Goal: Transaction & Acquisition: Purchase product/service

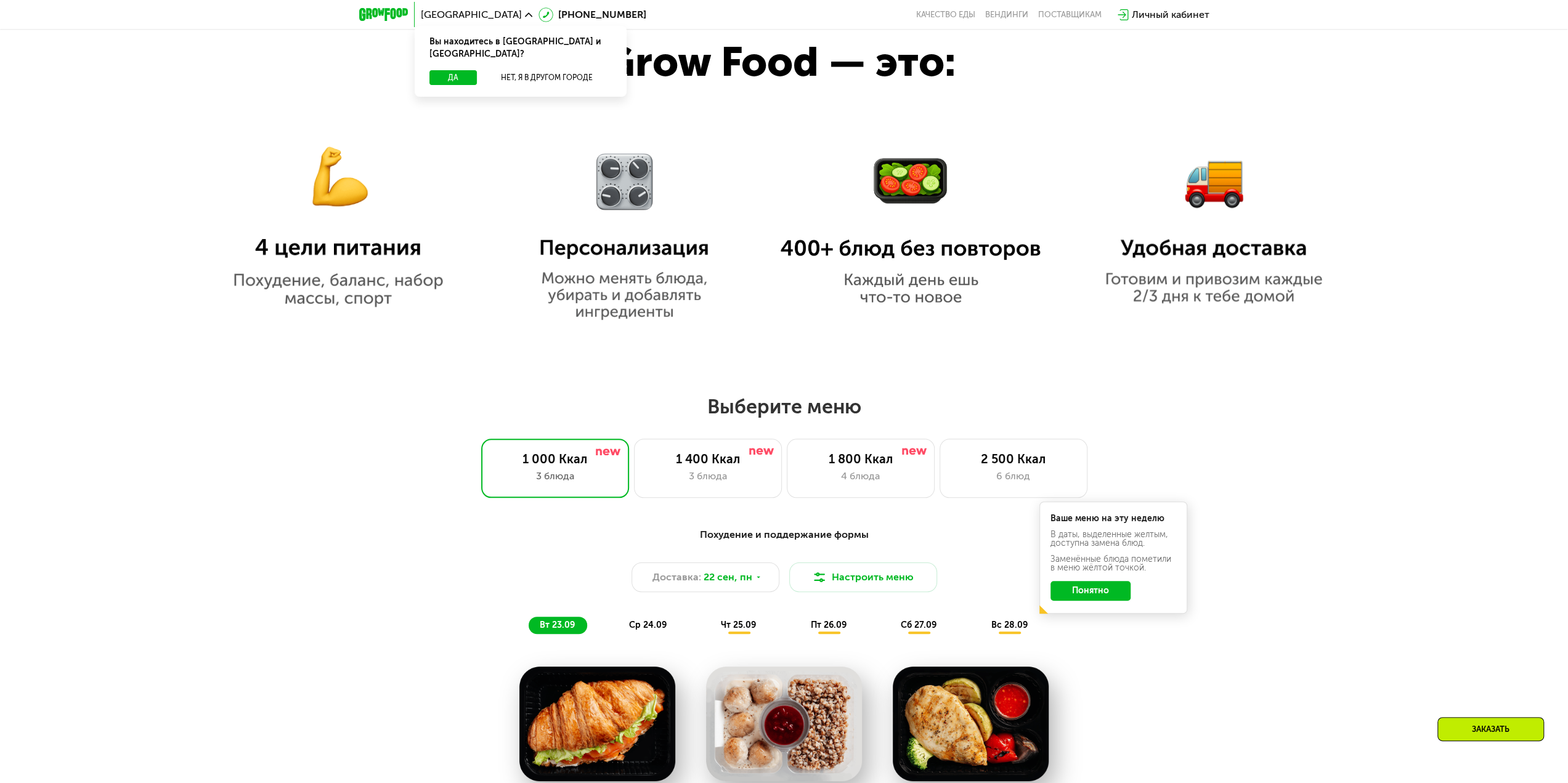
scroll to position [1047, 0]
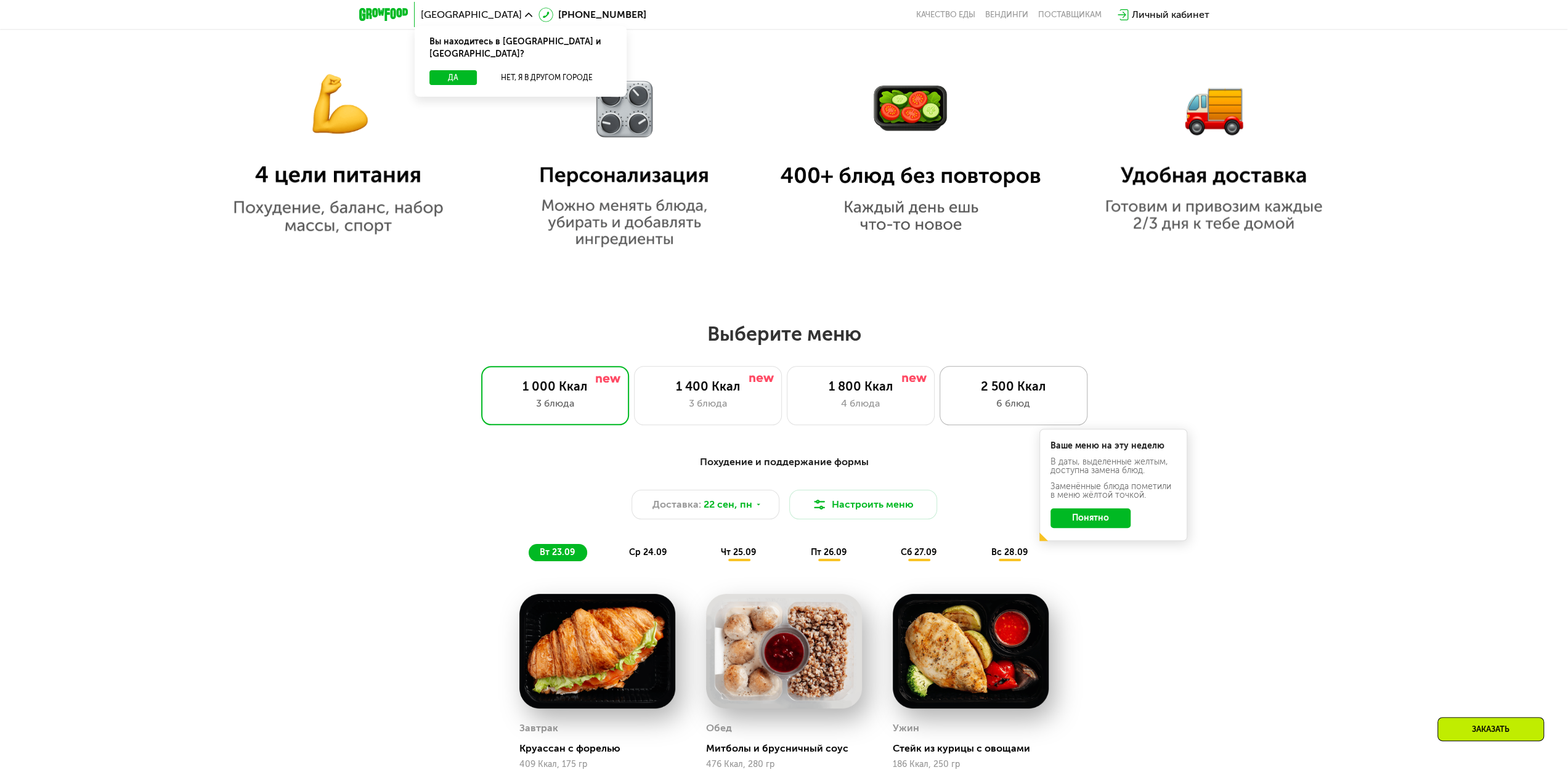
click at [998, 404] on div "6 блюд" at bounding box center [1013, 403] width 122 height 15
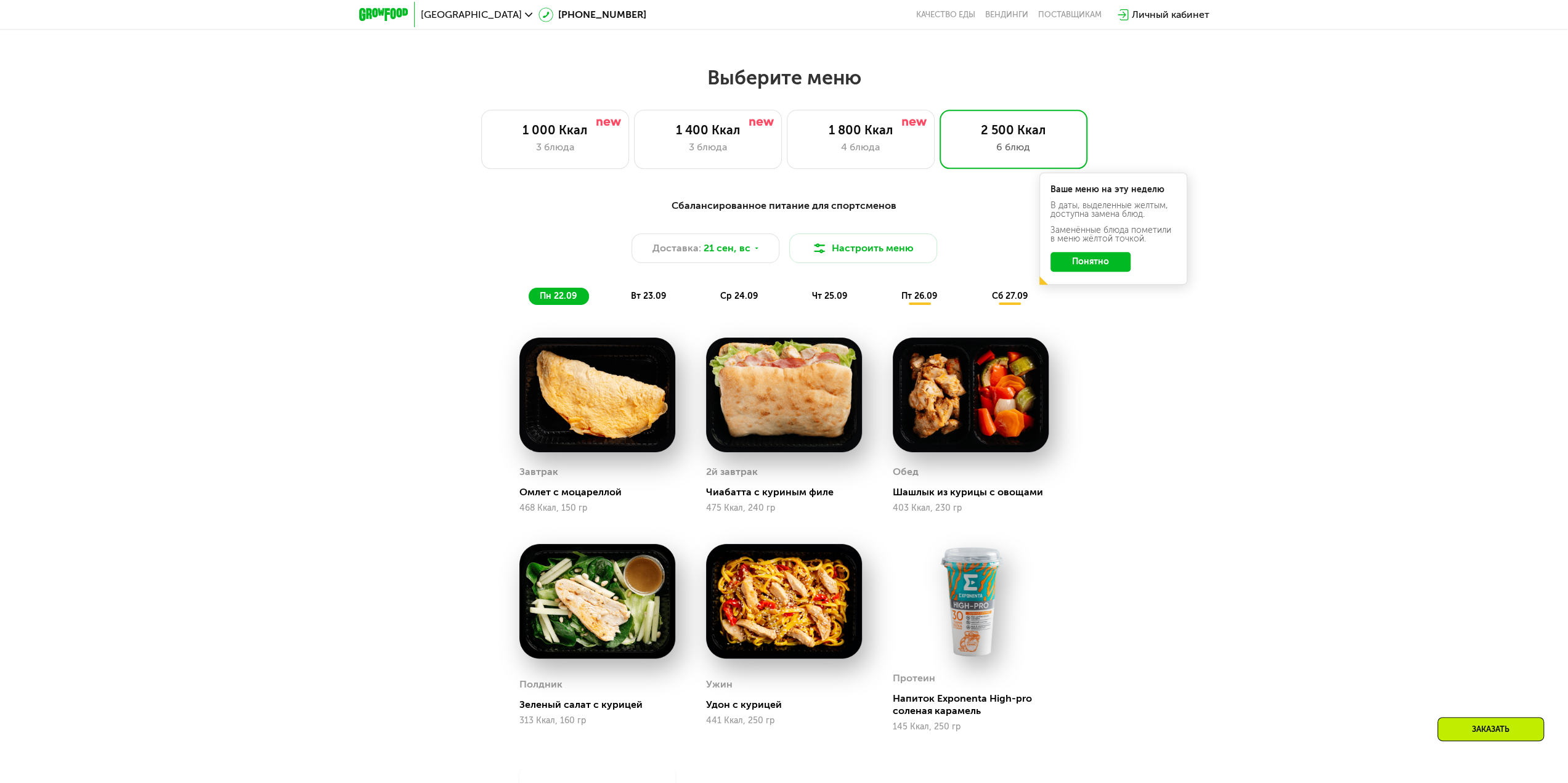
scroll to position [1416, 0]
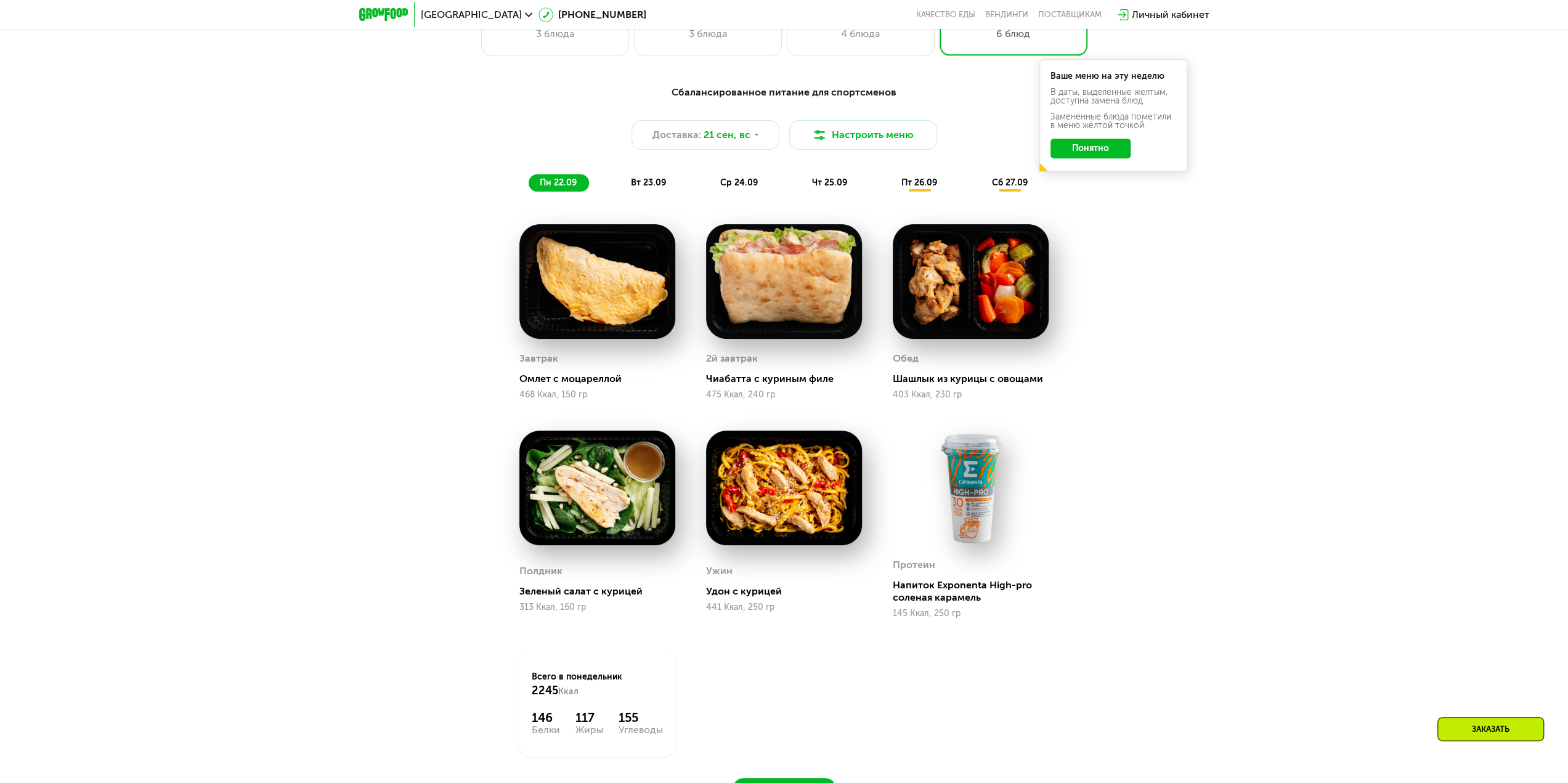
click at [1194, 455] on div "Сбалансированное питание для спортсменов Доставка: 21 сен, вс Настроить меню пн…" at bounding box center [784, 453] width 1568 height 771
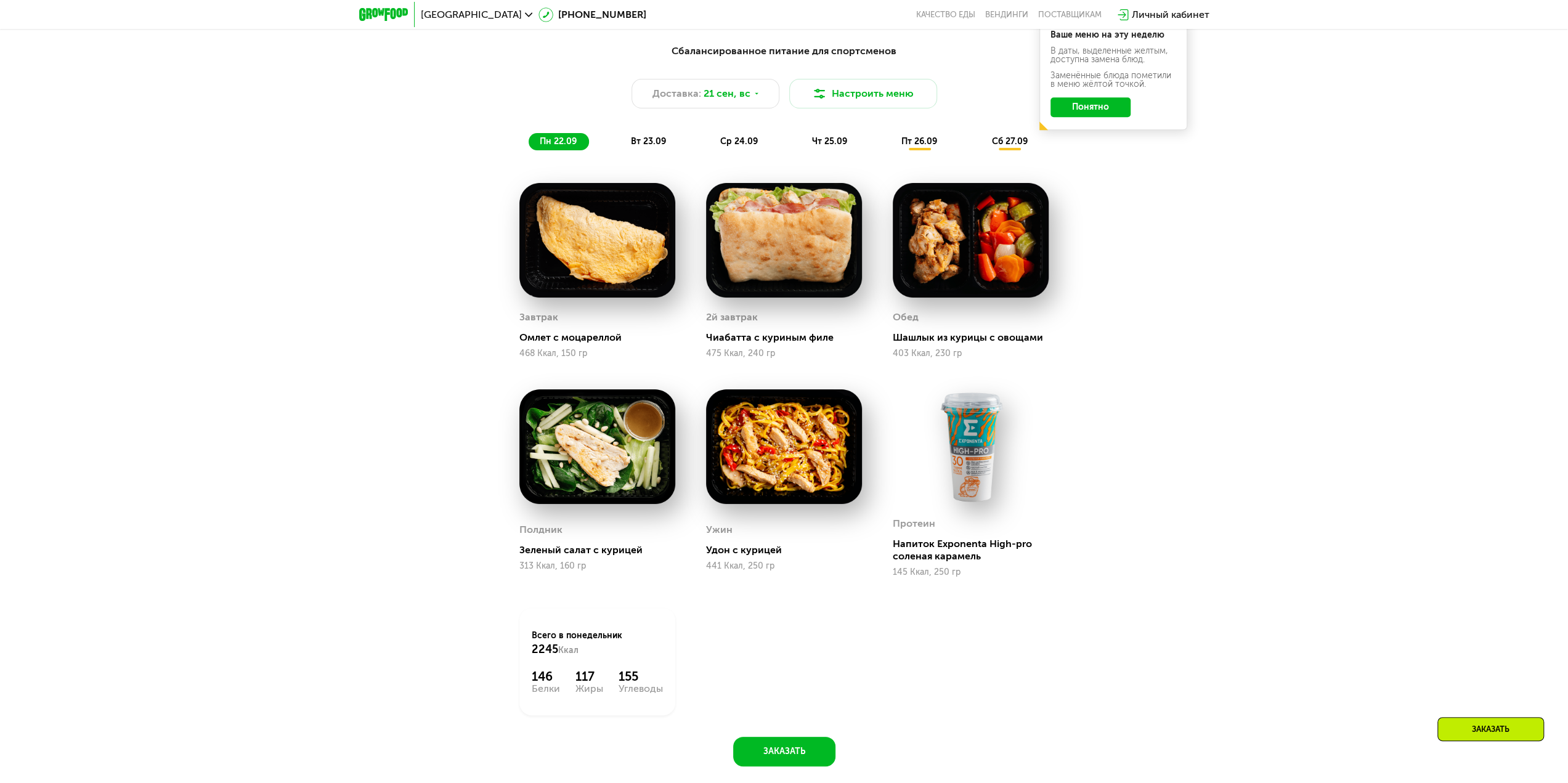
scroll to position [1478, 0]
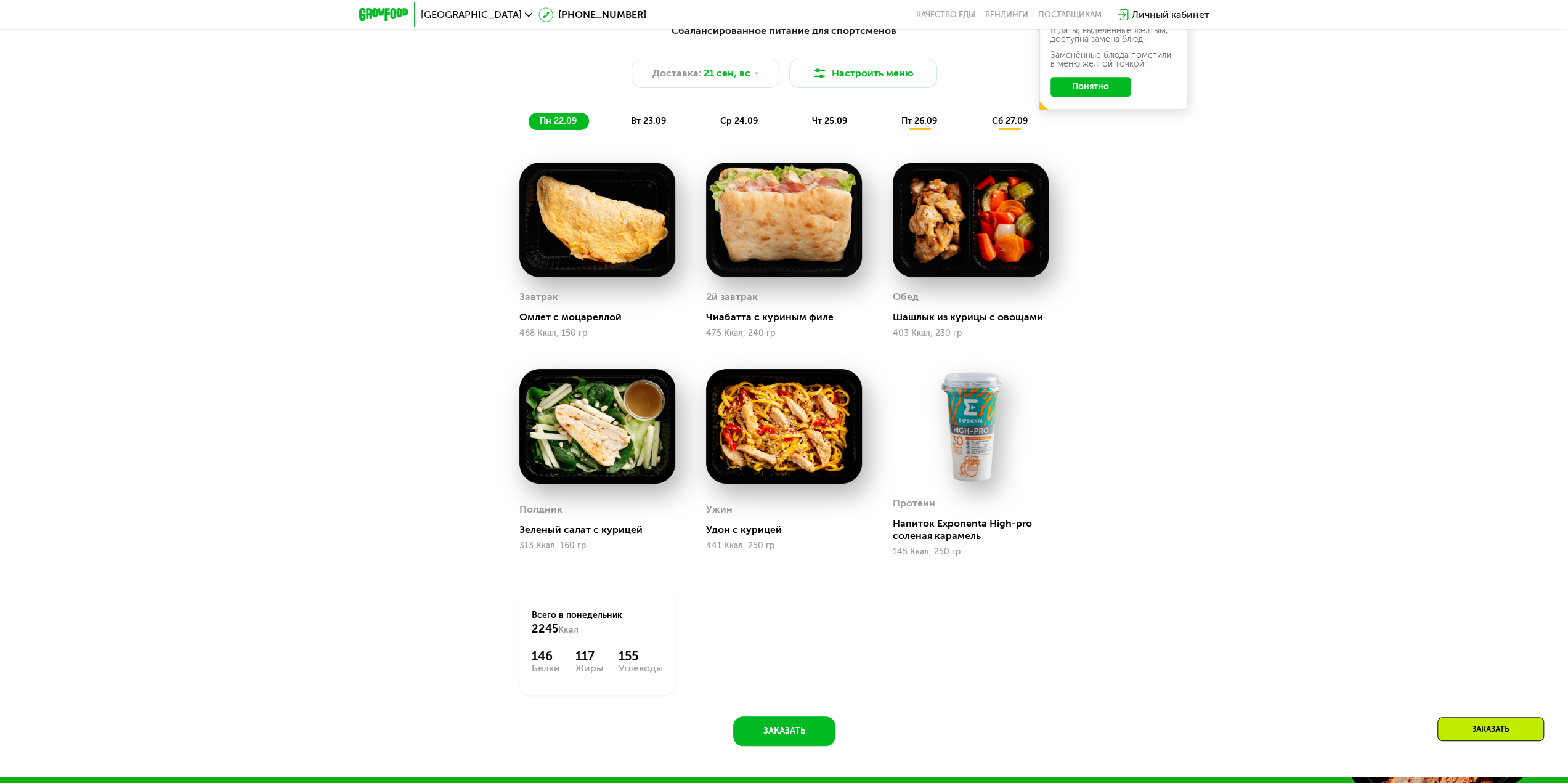
click at [649, 126] on span "вт 23.09" at bounding box center [648, 121] width 35 height 11
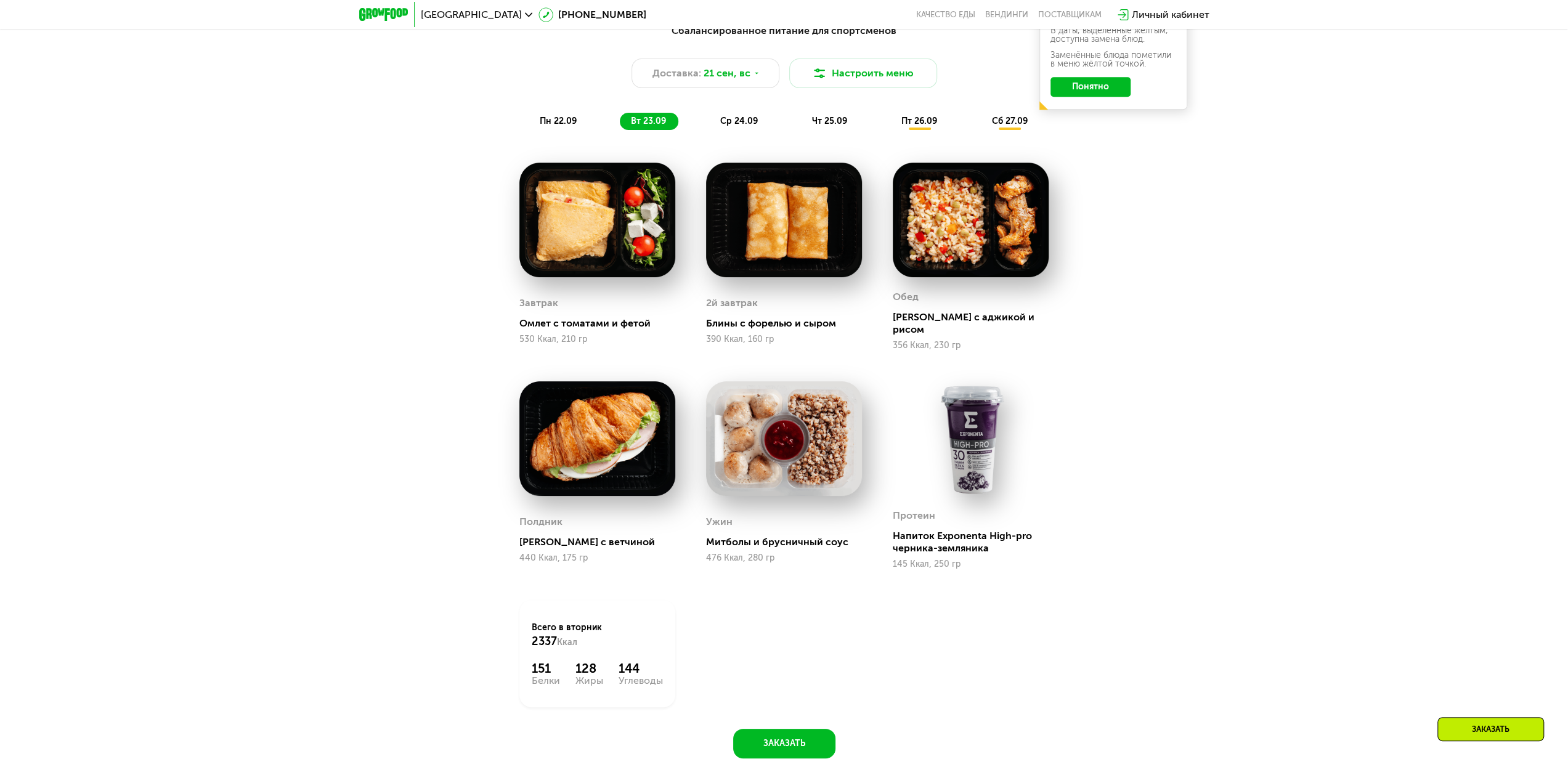
click at [1262, 483] on div "Сбалансированное питание для спортсменов Доставка: 21 сен, вс Настроить меню пн…" at bounding box center [784, 398] width 1568 height 783
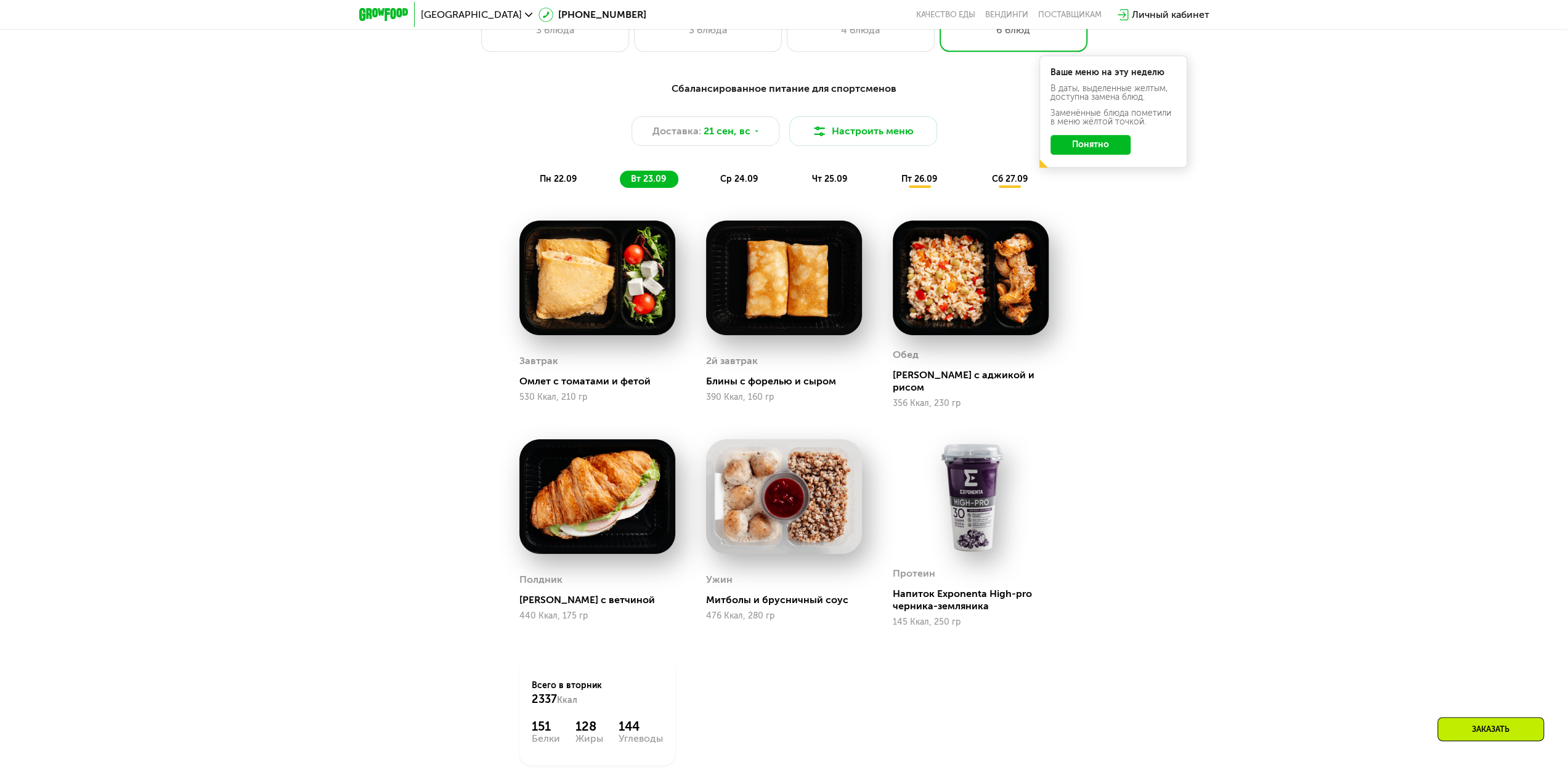
scroll to position [1416, 0]
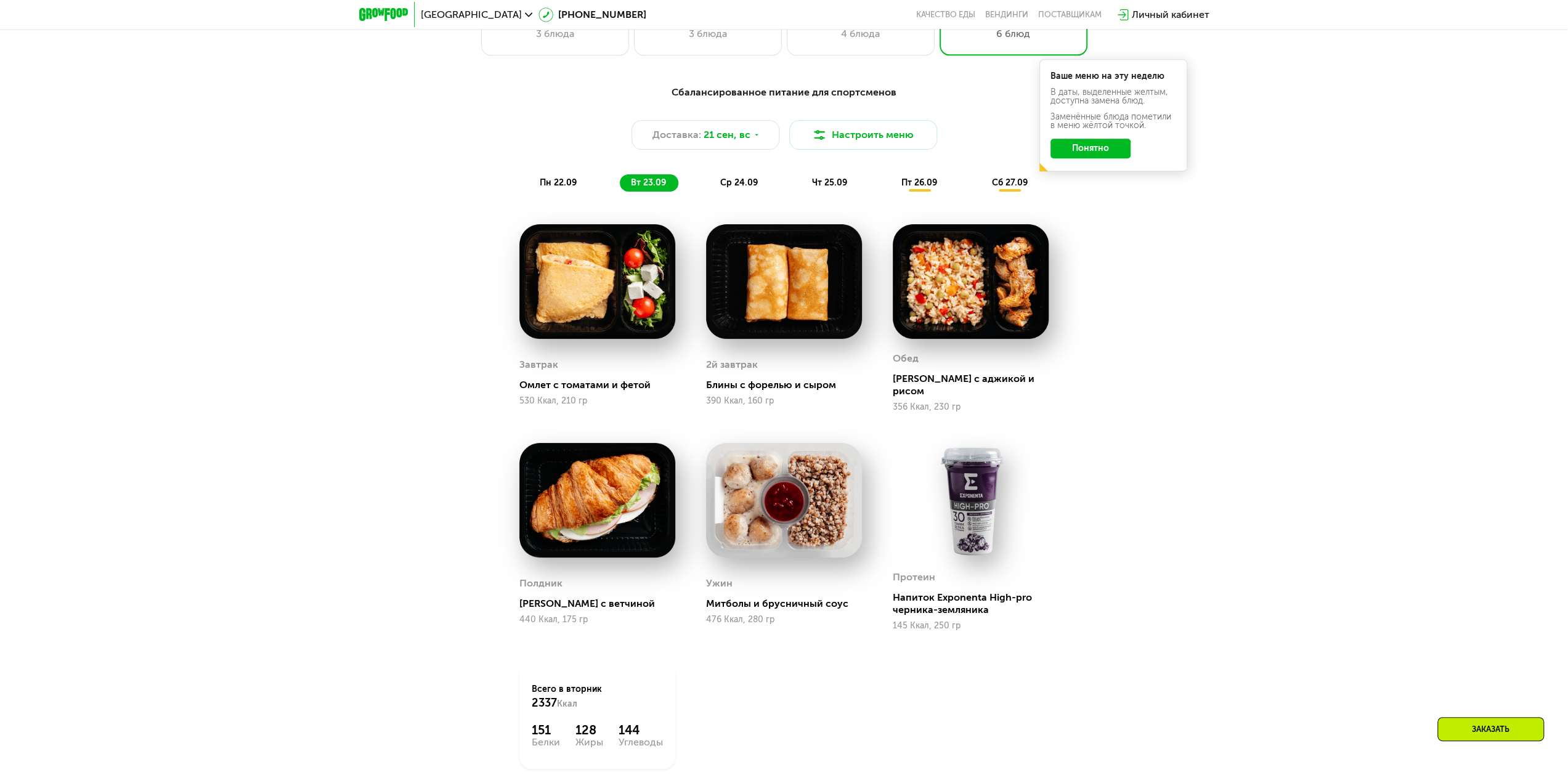
click at [740, 184] on span "ср 24.09" at bounding box center [739, 182] width 37 height 11
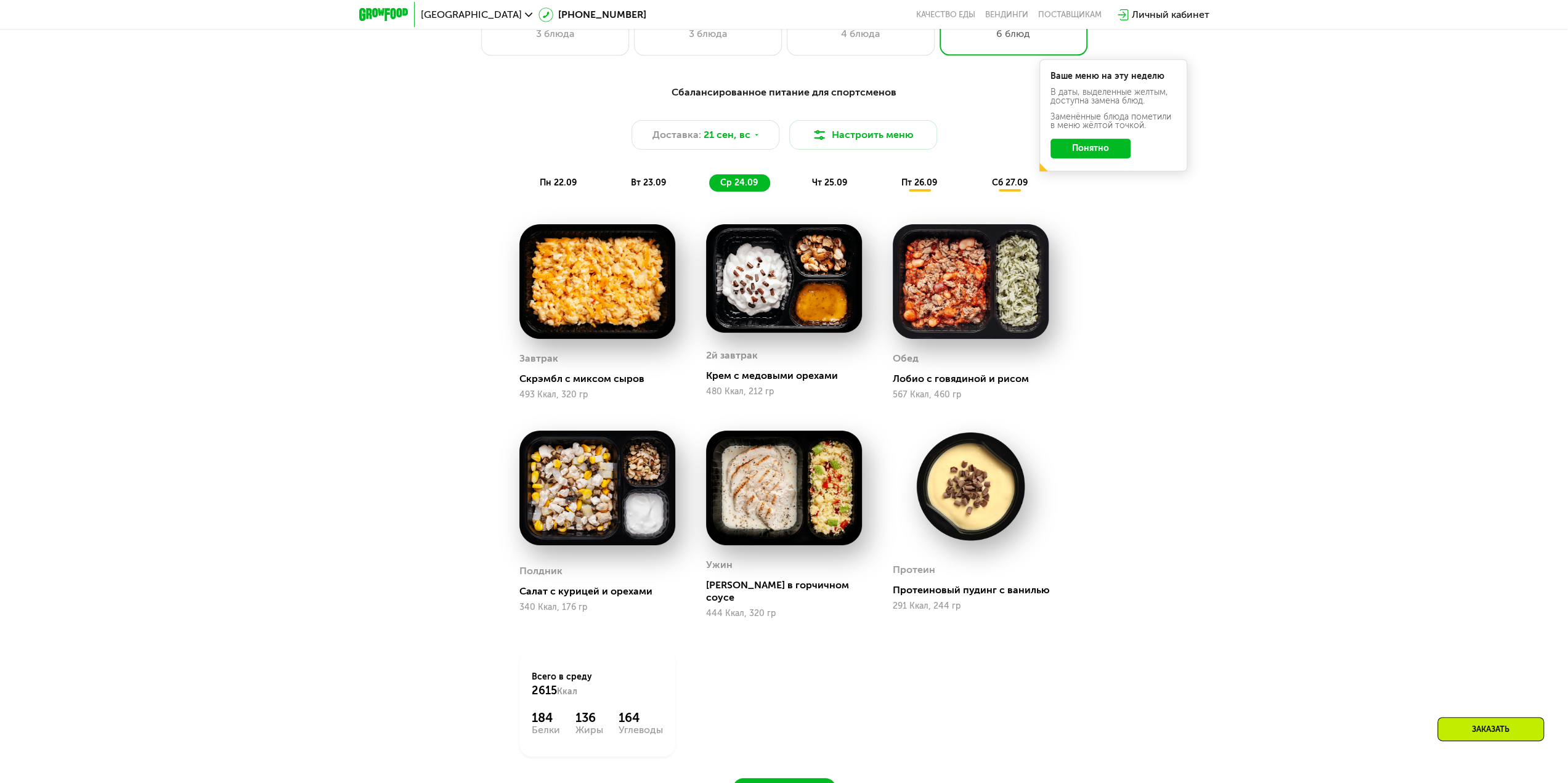
click at [824, 188] on span "чт 25.09" at bounding box center [829, 182] width 35 height 11
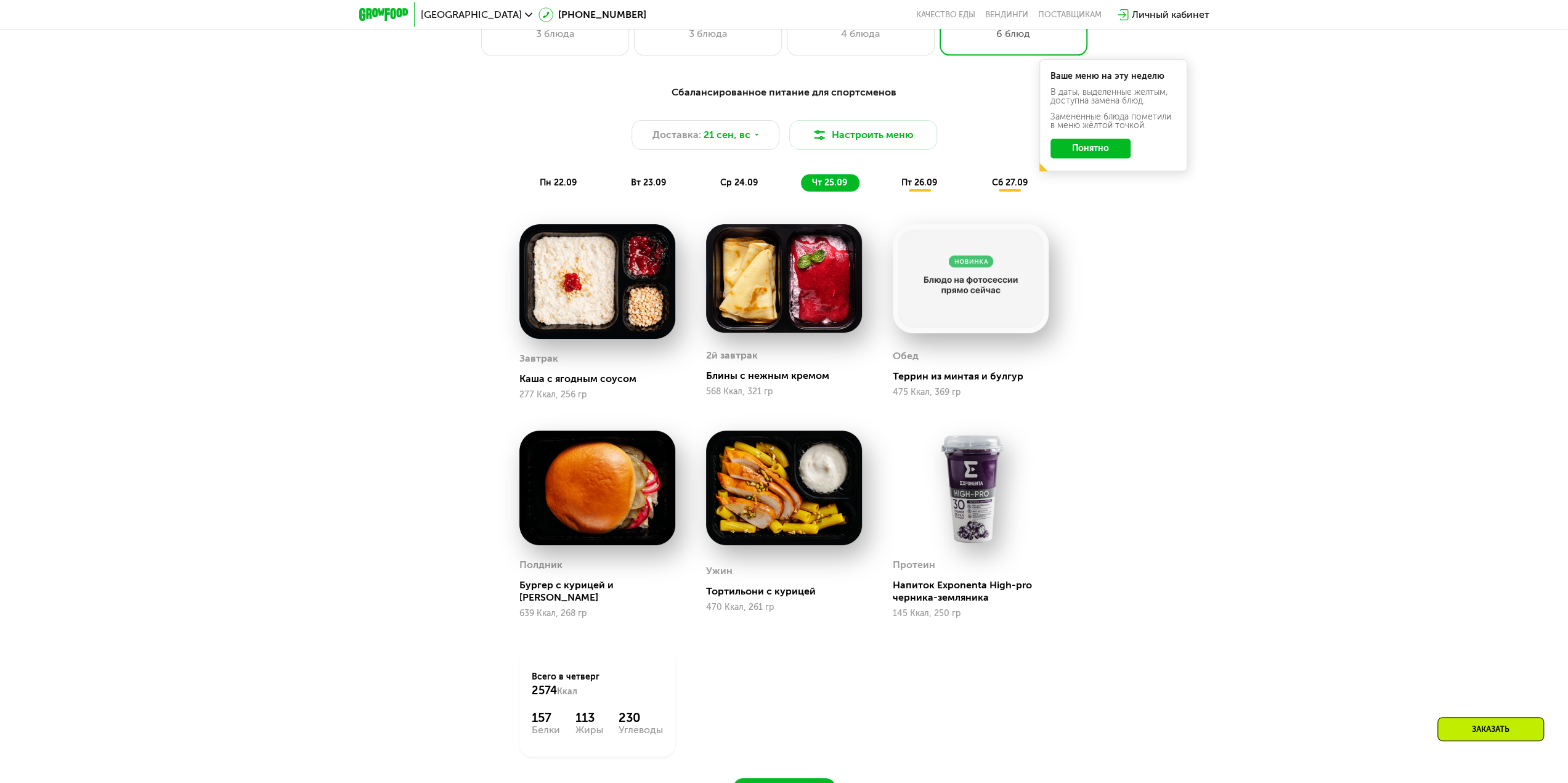
click at [1101, 299] on div "Сбалансированное питание для спортсменов Доставка: 21 сен, вс Настроить меню пн…" at bounding box center [784, 443] width 759 height 730
click at [905, 188] on span "пт 26.09" at bounding box center [919, 182] width 36 height 11
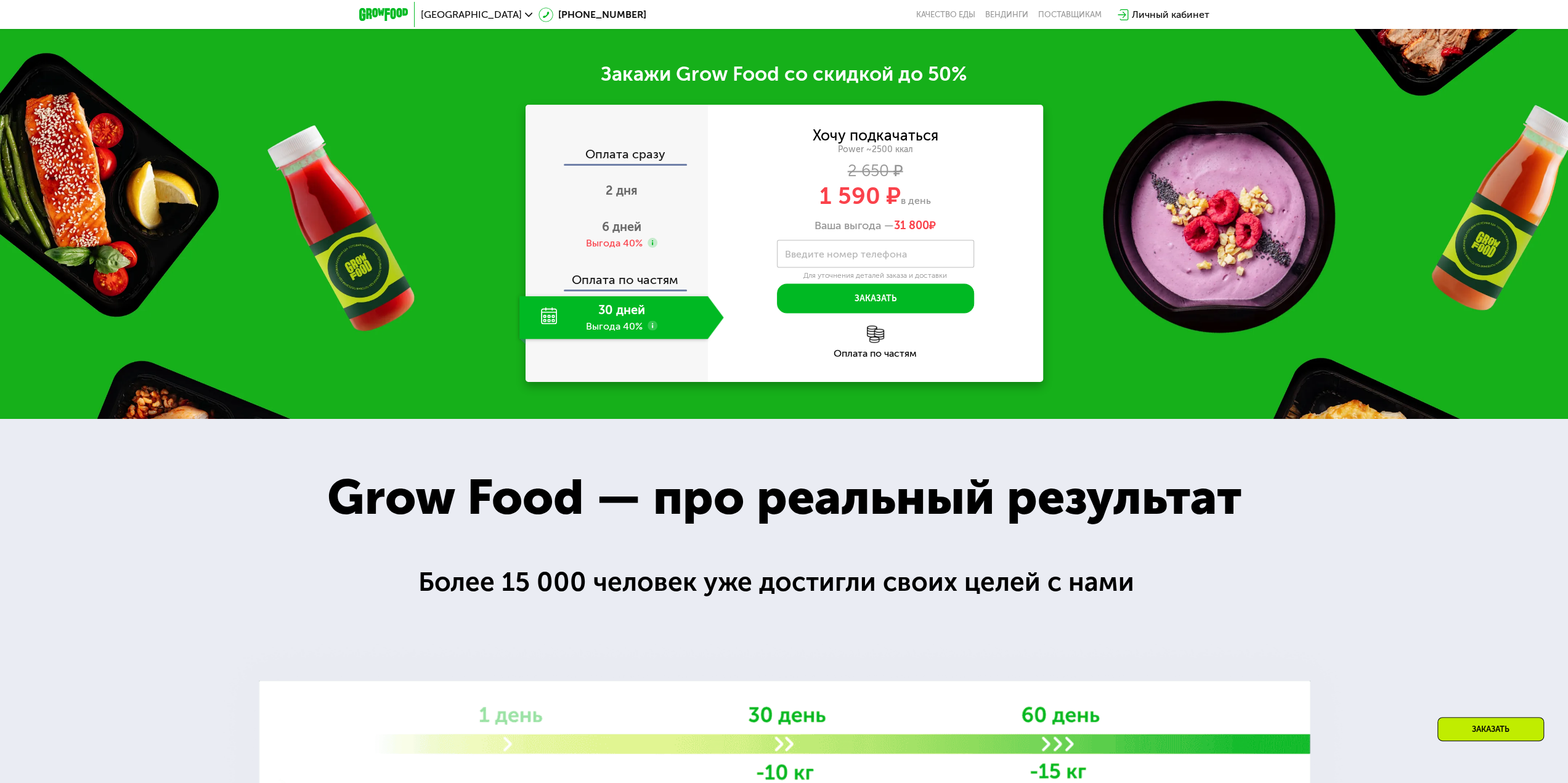
scroll to position [2155, 0]
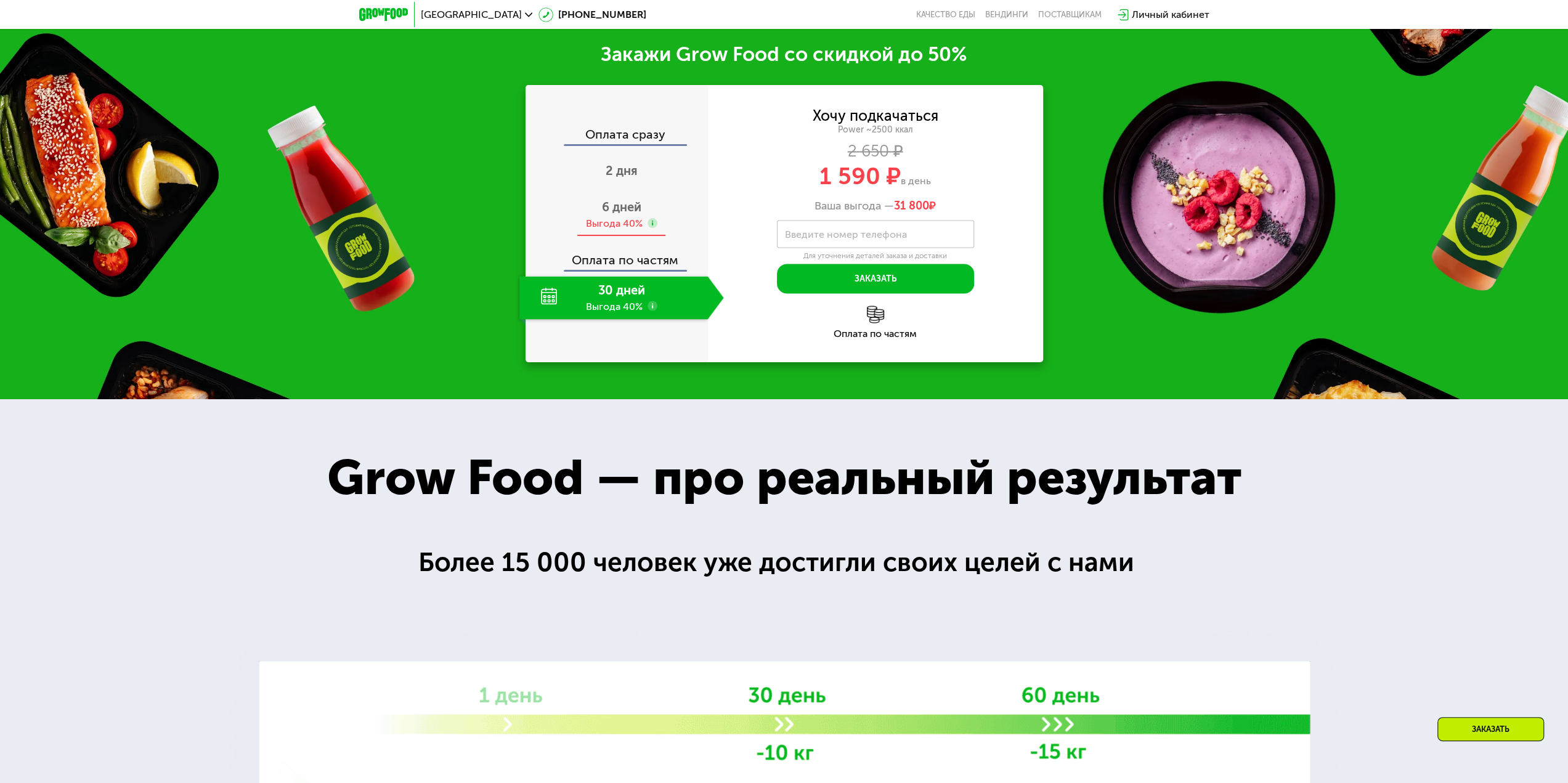
click at [644, 237] on div "6 дней Выгода 40%" at bounding box center [621, 215] width 204 height 43
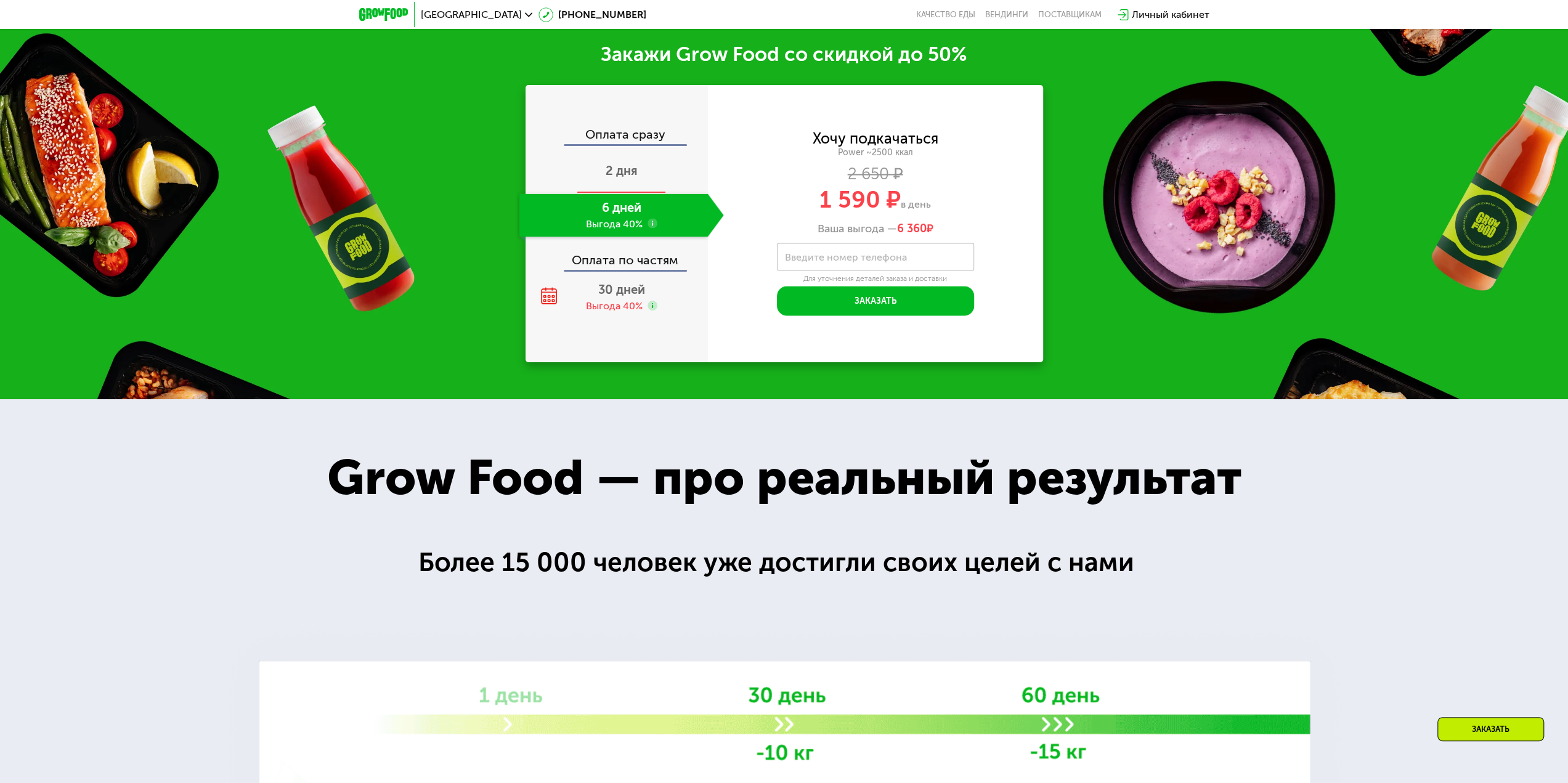
click at [694, 194] on div "2 дня" at bounding box center [621, 172] width 204 height 43
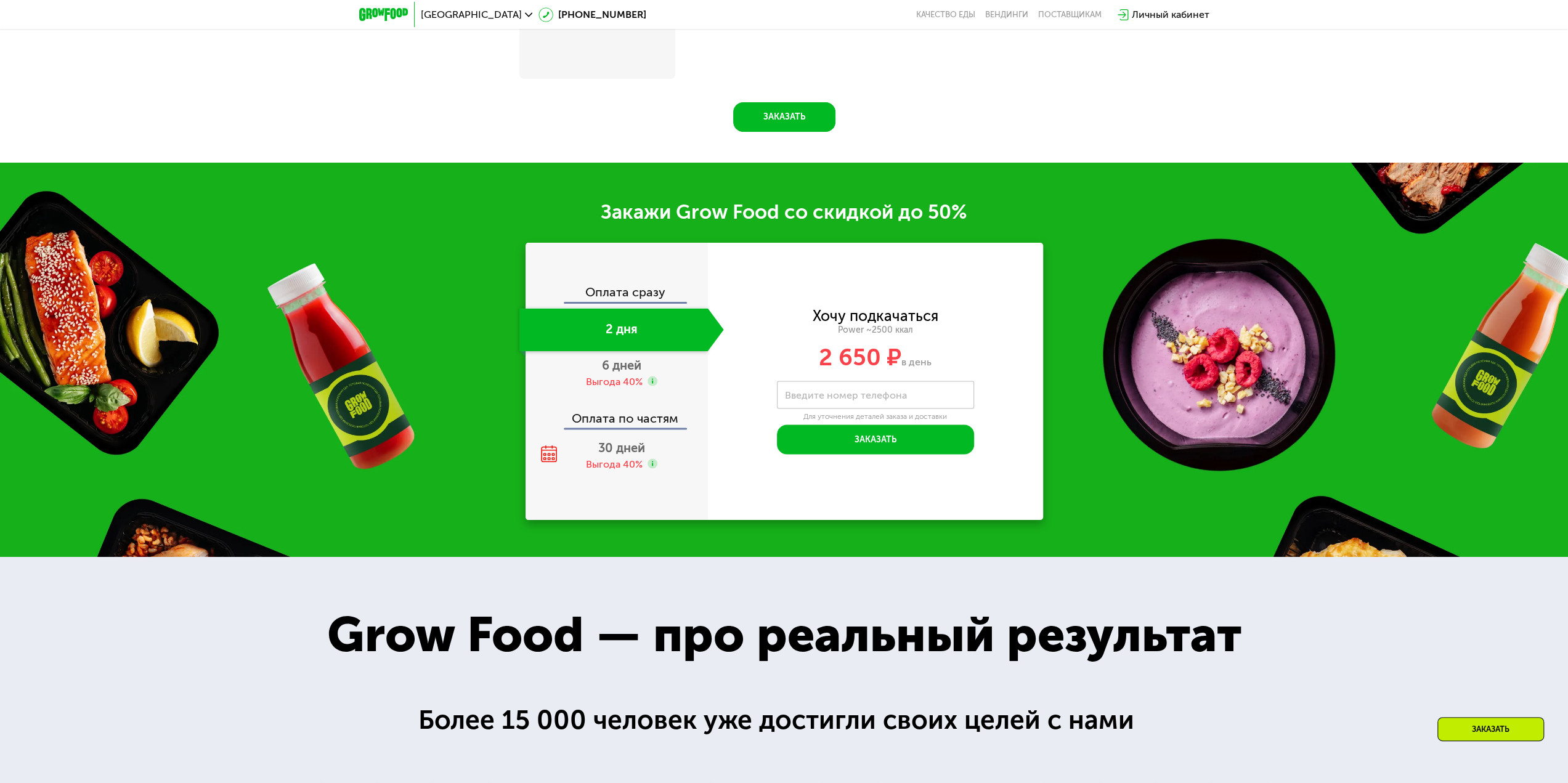
click at [663, 292] on div "Оплата сразу" at bounding box center [618, 294] width 181 height 16
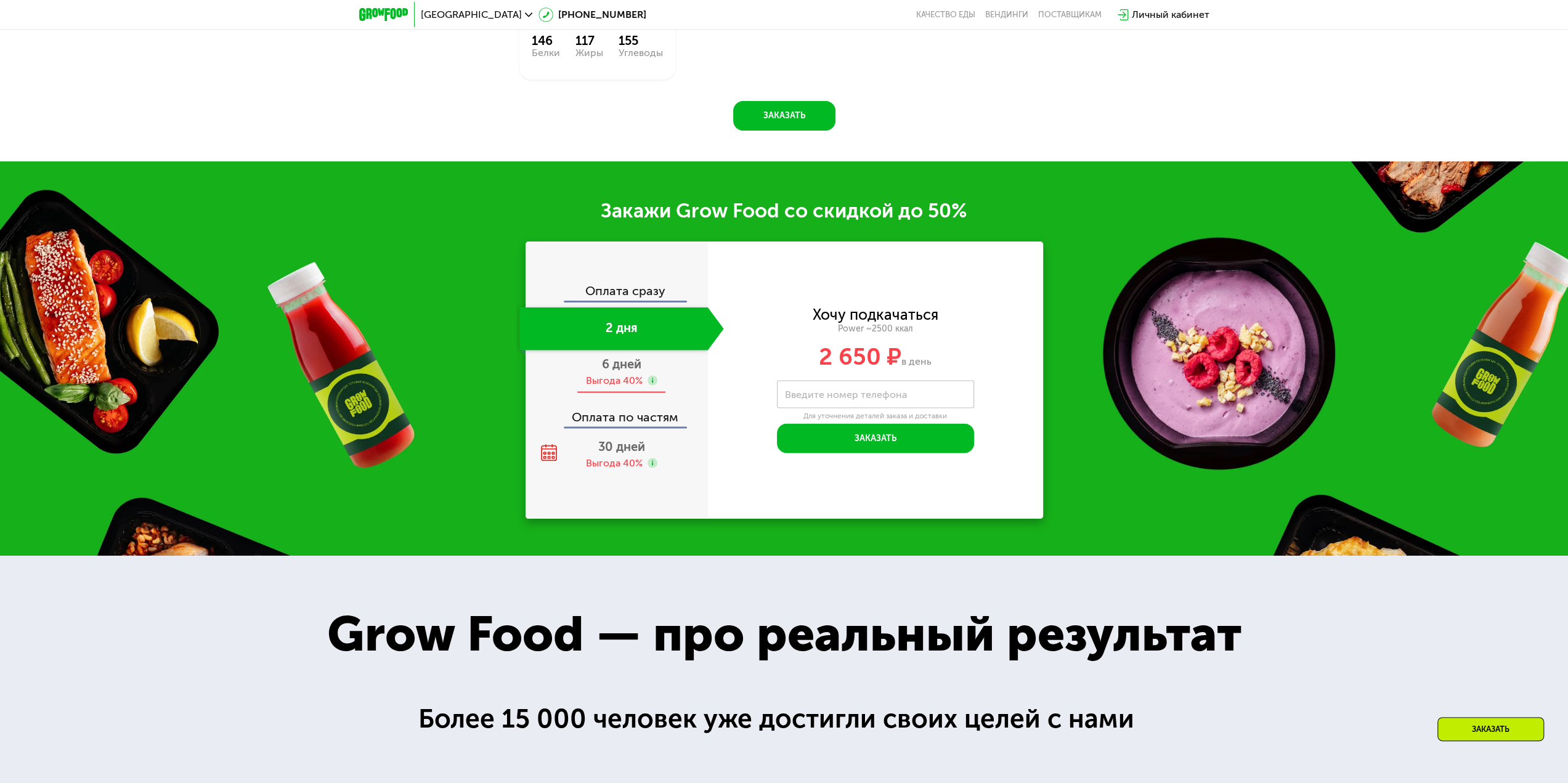
click at [672, 388] on div "6 дней Выгода 40%" at bounding box center [621, 371] width 204 height 43
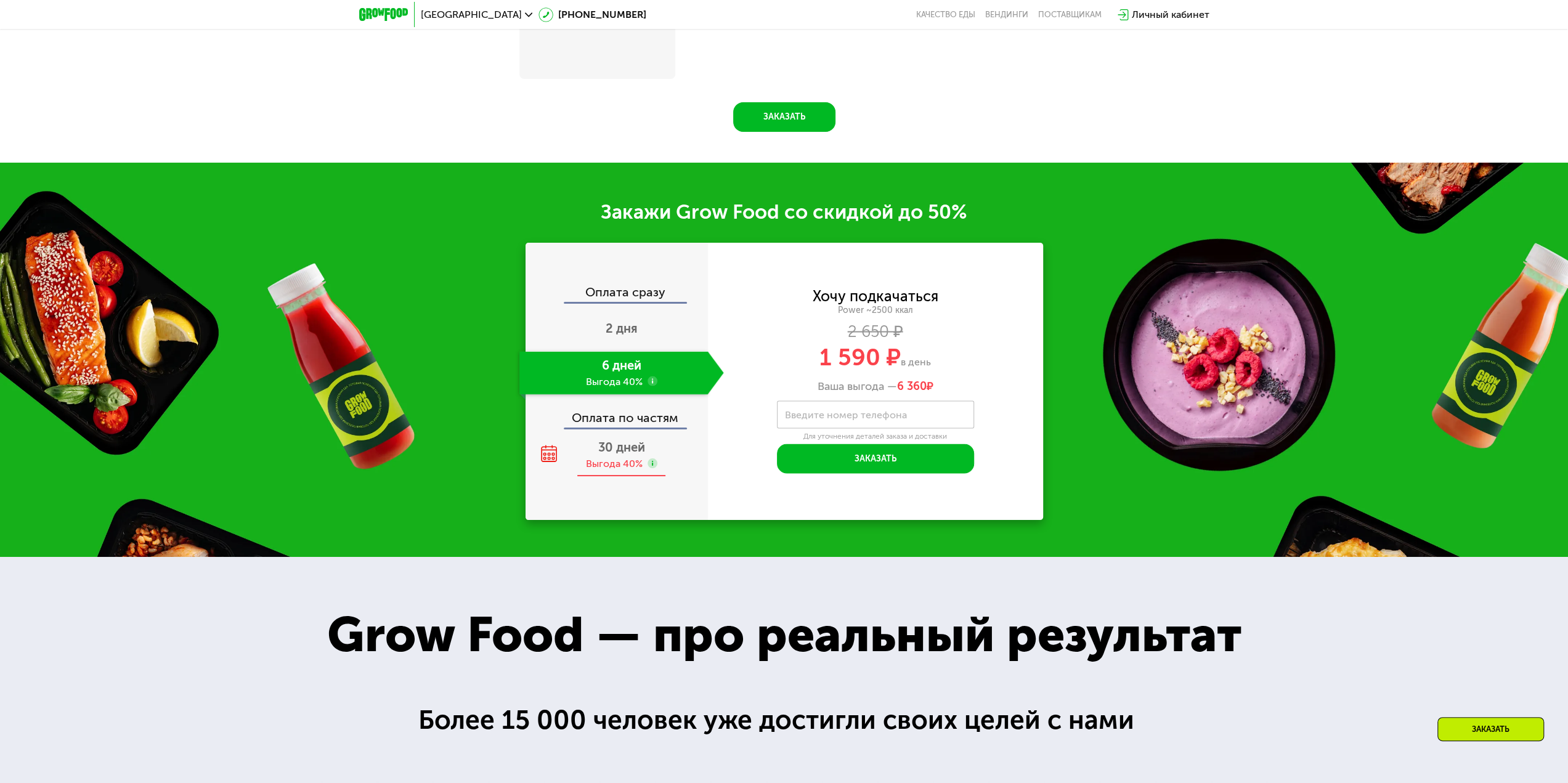
click at [659, 451] on div "30 дней Выгода 40%" at bounding box center [621, 455] width 204 height 43
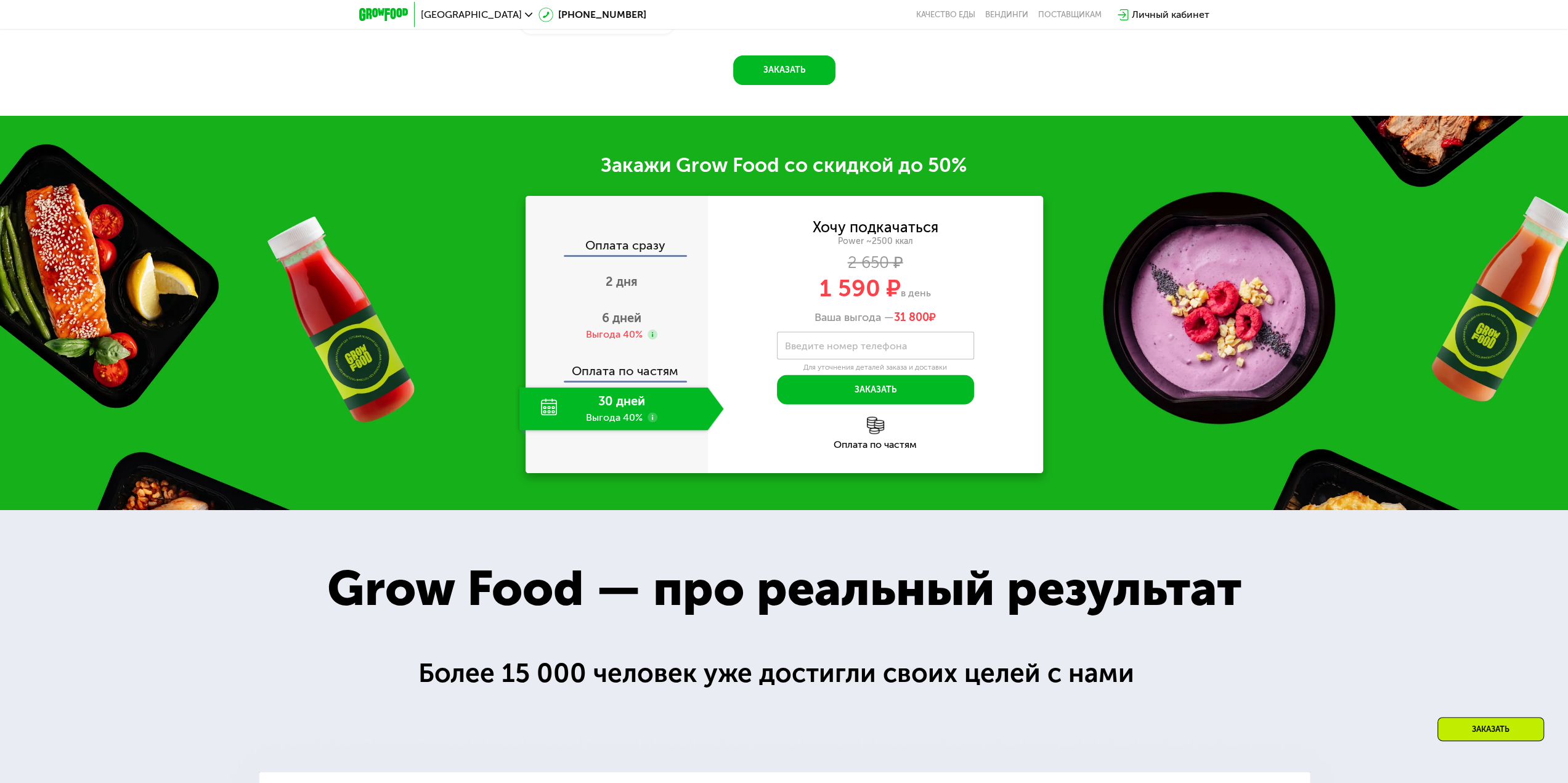
scroll to position [2094, 0]
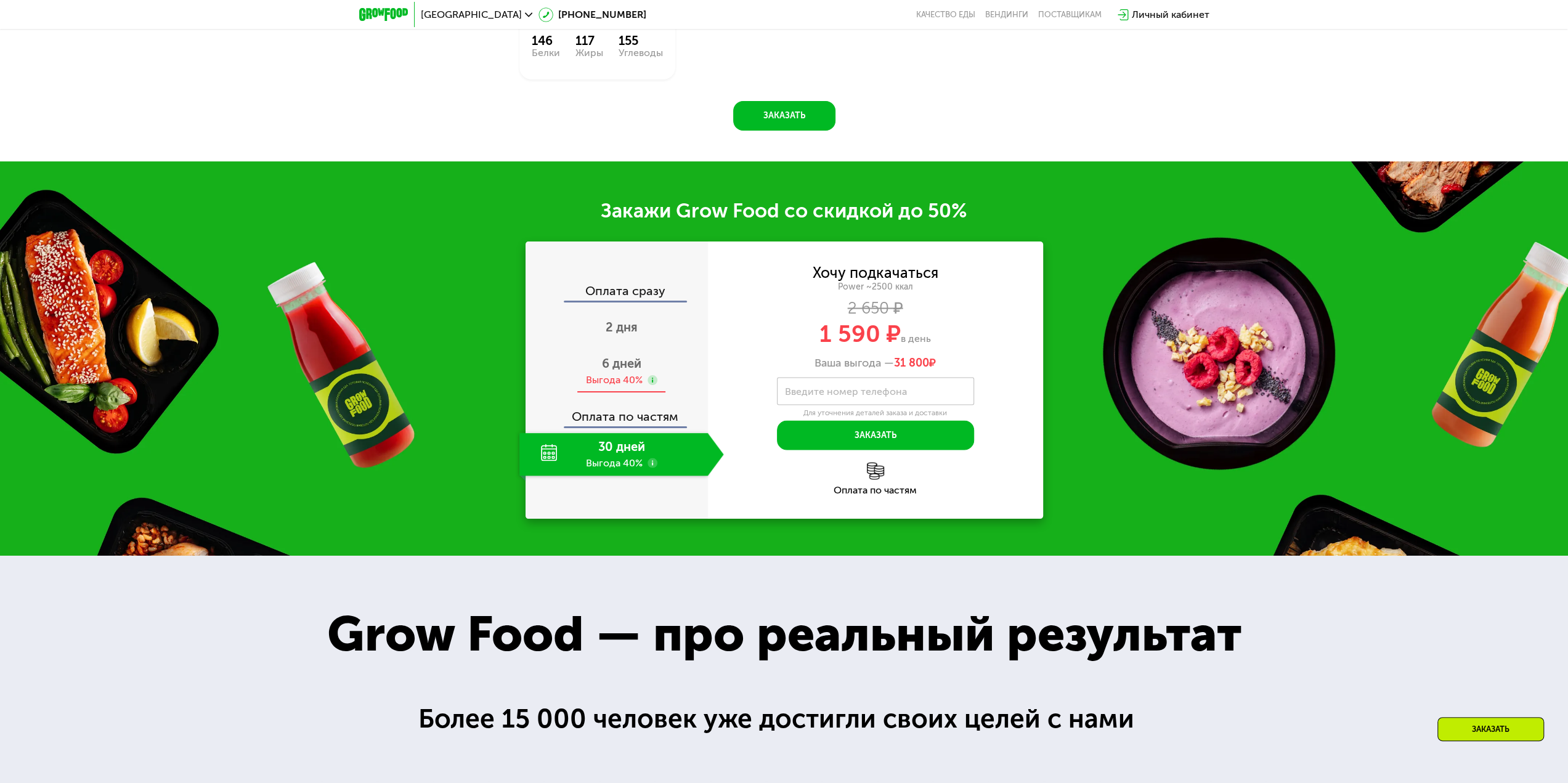
click at [682, 393] on div "6 дней Выгода 40%" at bounding box center [621, 371] width 204 height 43
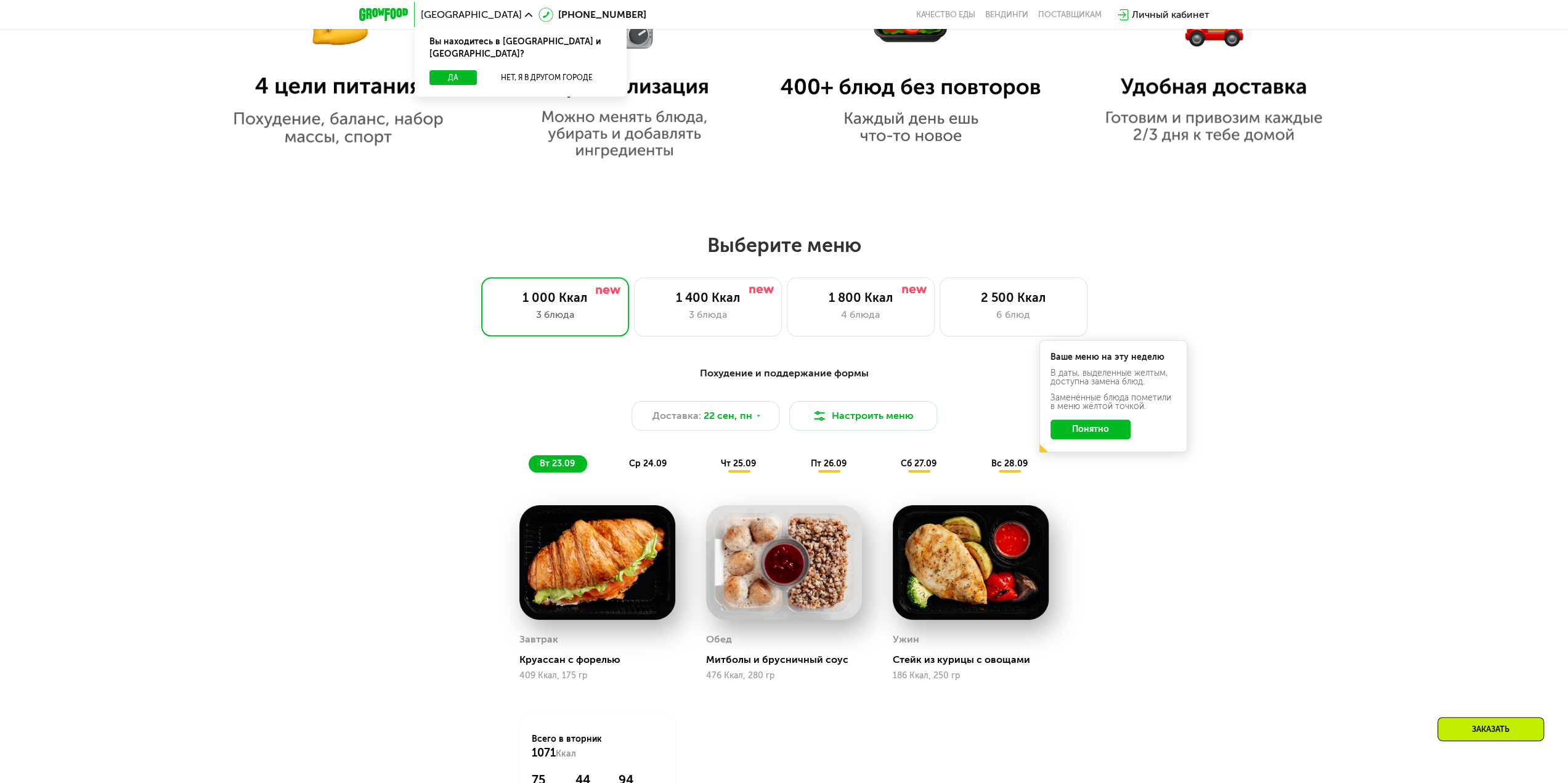
scroll to position [1170, 0]
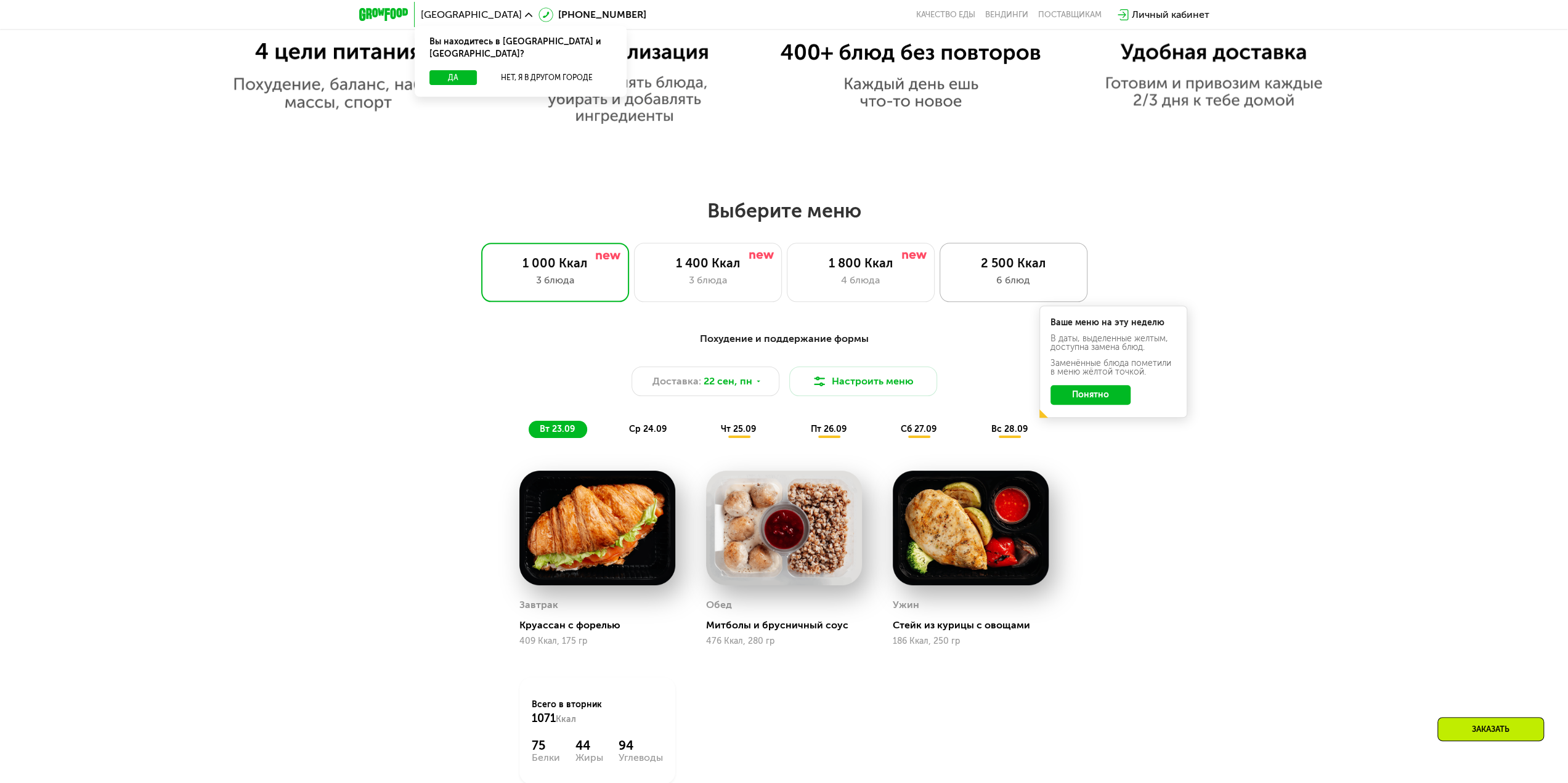
click at [1022, 271] on div "2 500 Ккал" at bounding box center [1013, 263] width 122 height 15
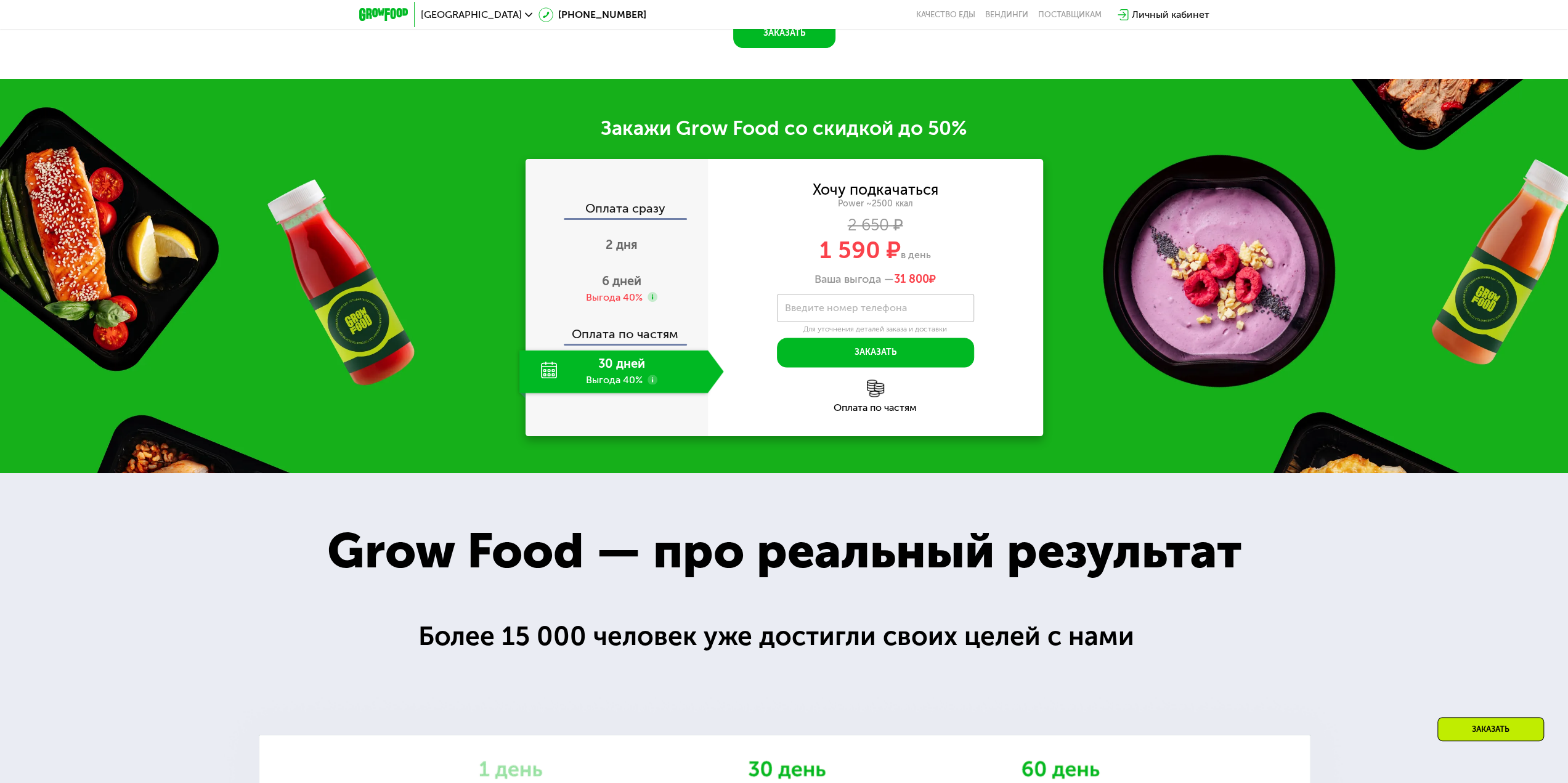
scroll to position [2032, 0]
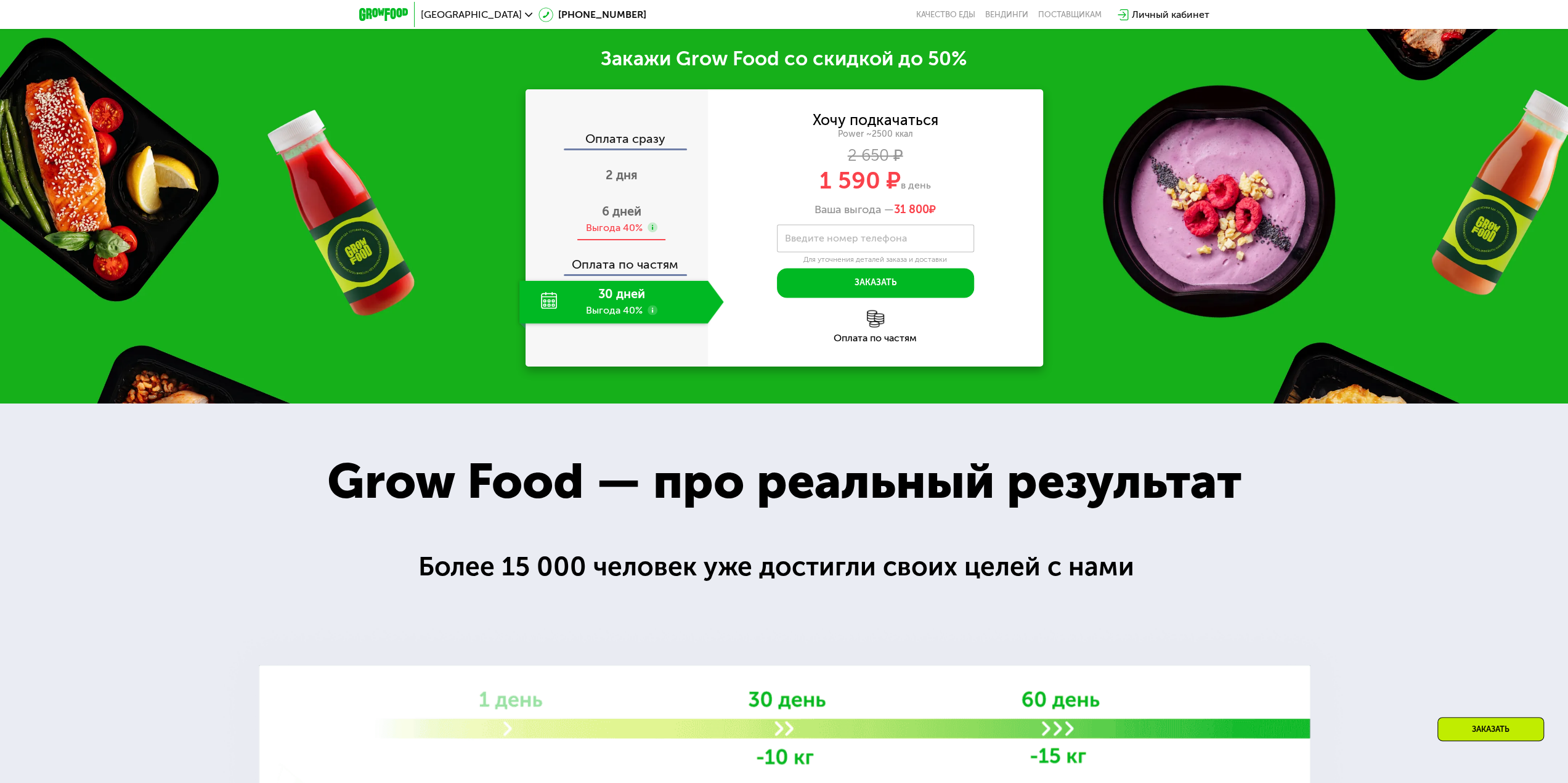
click at [646, 241] on div "6 дней Выгода 40%" at bounding box center [621, 219] width 204 height 43
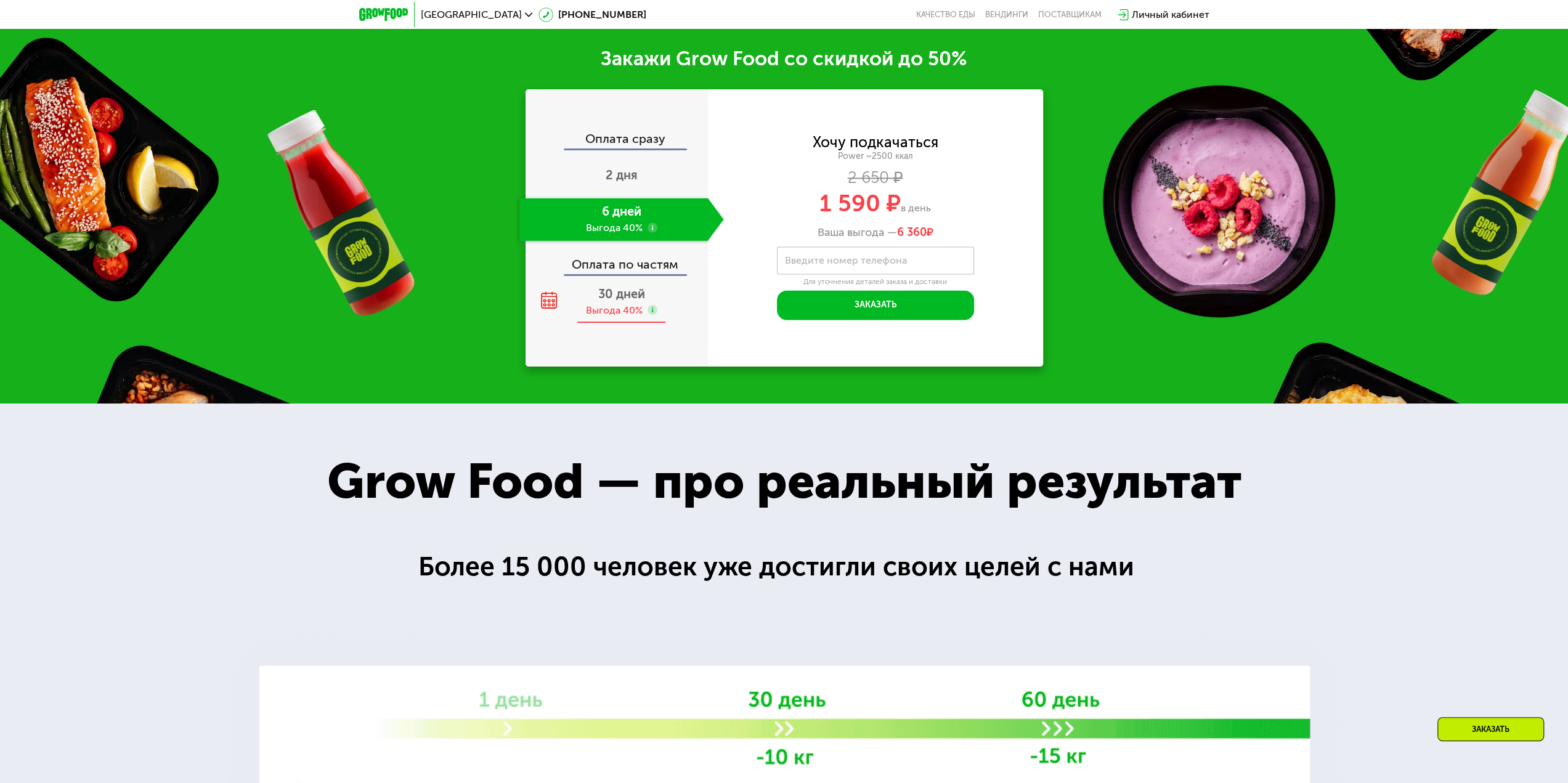
click at [640, 323] on div "30 дней Выгода 40%" at bounding box center [621, 302] width 204 height 43
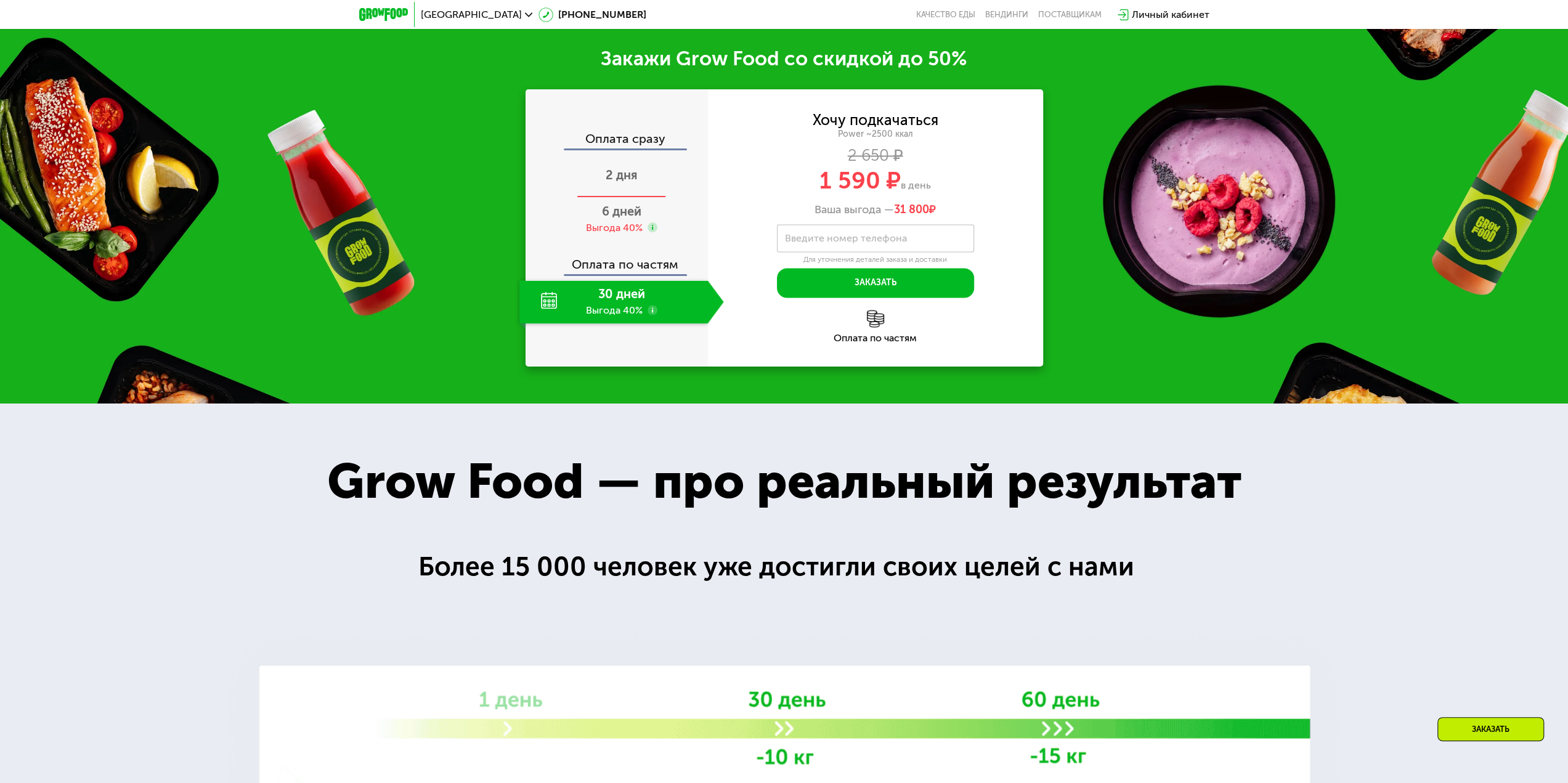
click at [644, 198] on div "2 дня" at bounding box center [621, 176] width 204 height 43
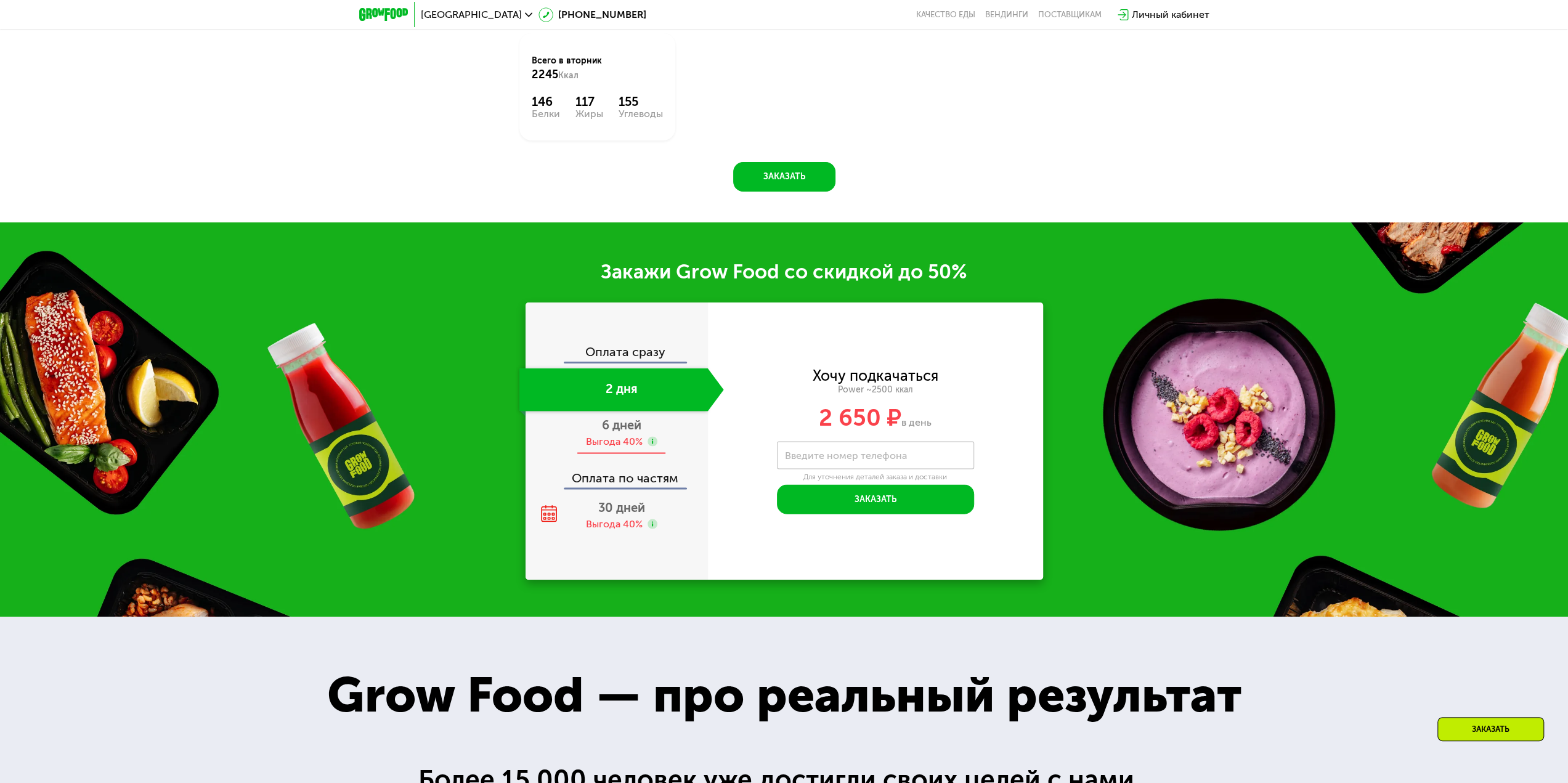
click at [661, 443] on div "6 дней Выгода 40%" at bounding box center [621, 433] width 204 height 43
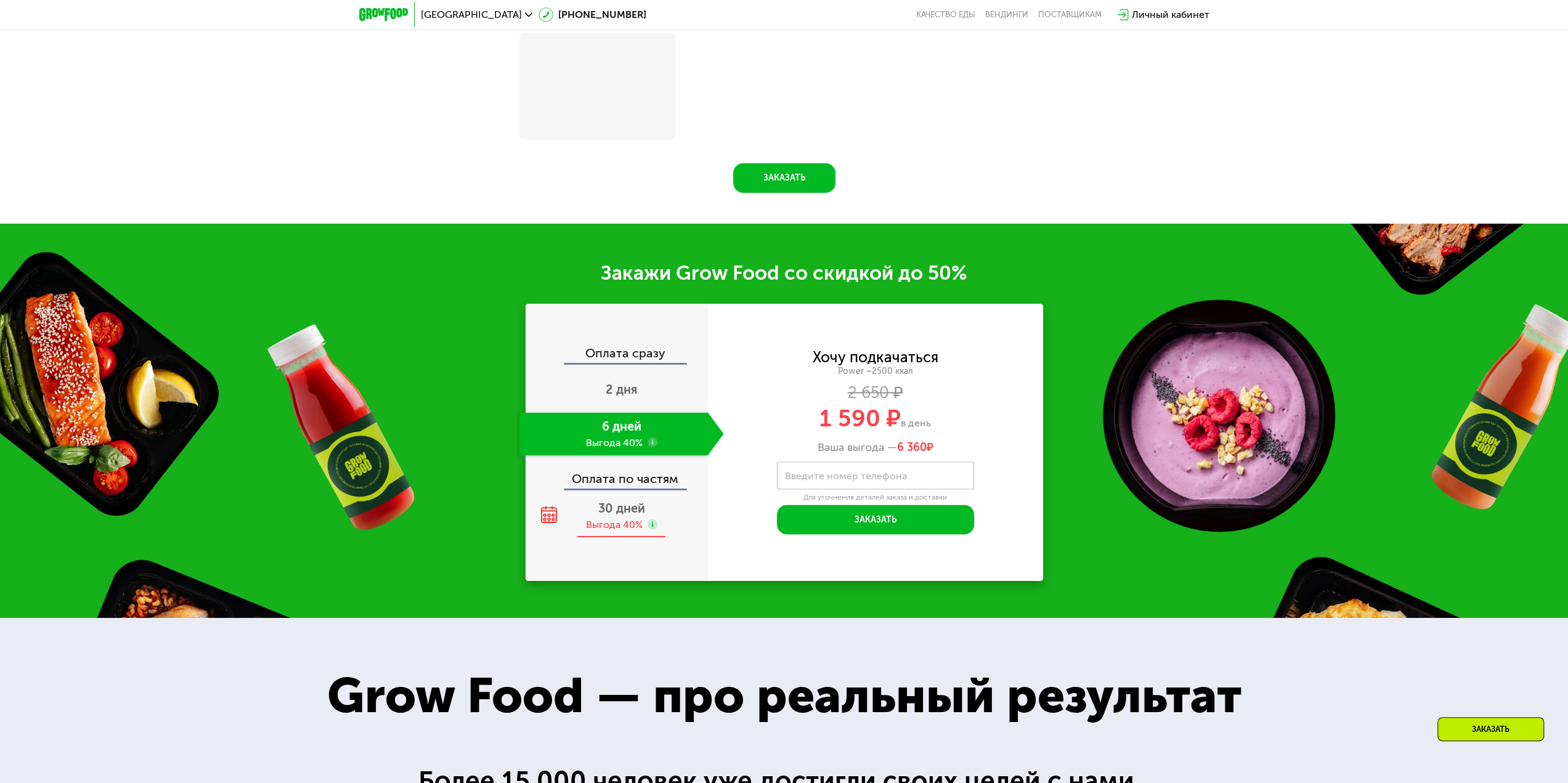
click at [652, 512] on div "30 дней Выгода 40%" at bounding box center [621, 516] width 204 height 43
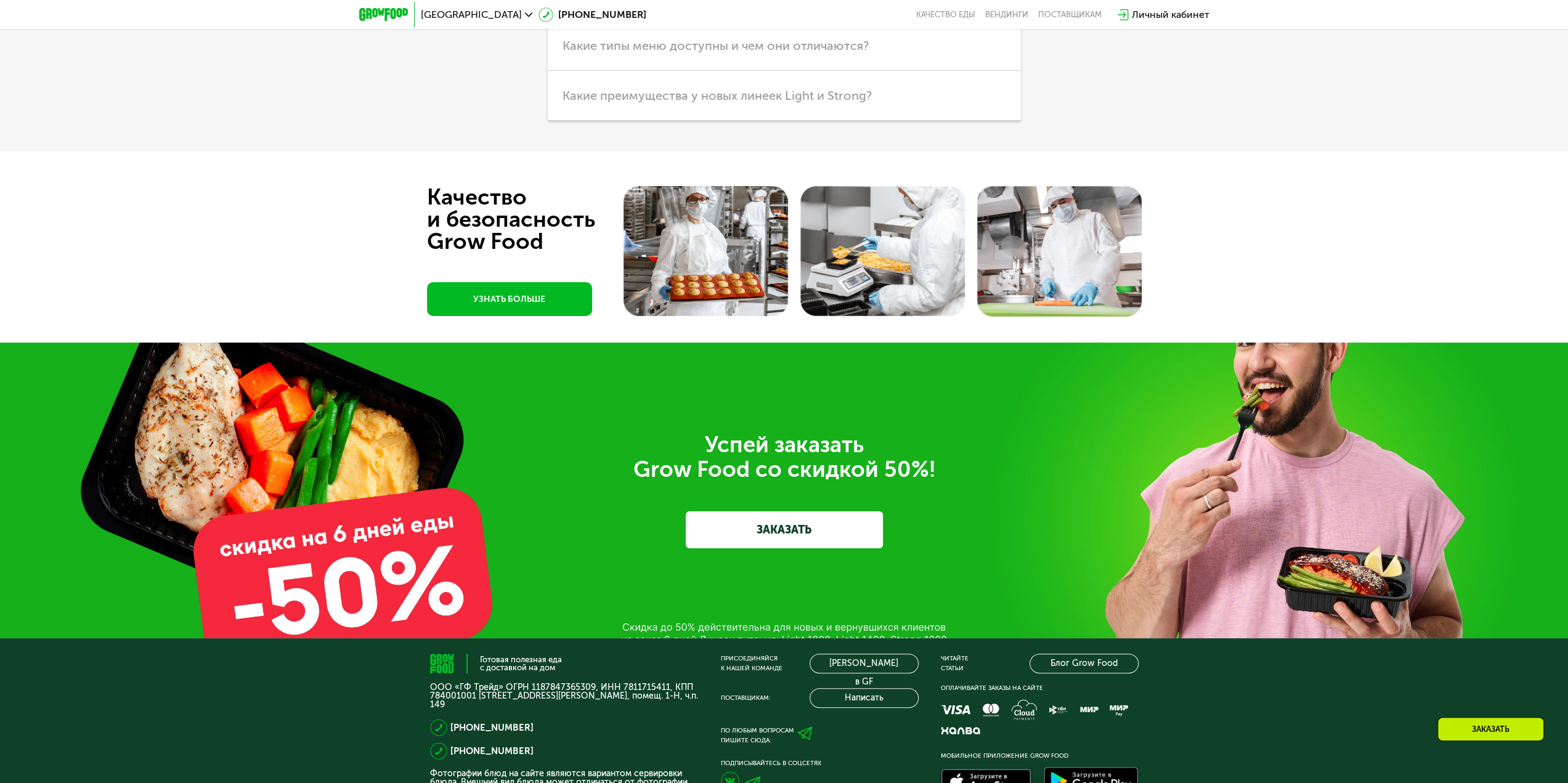
scroll to position [4600, 0]
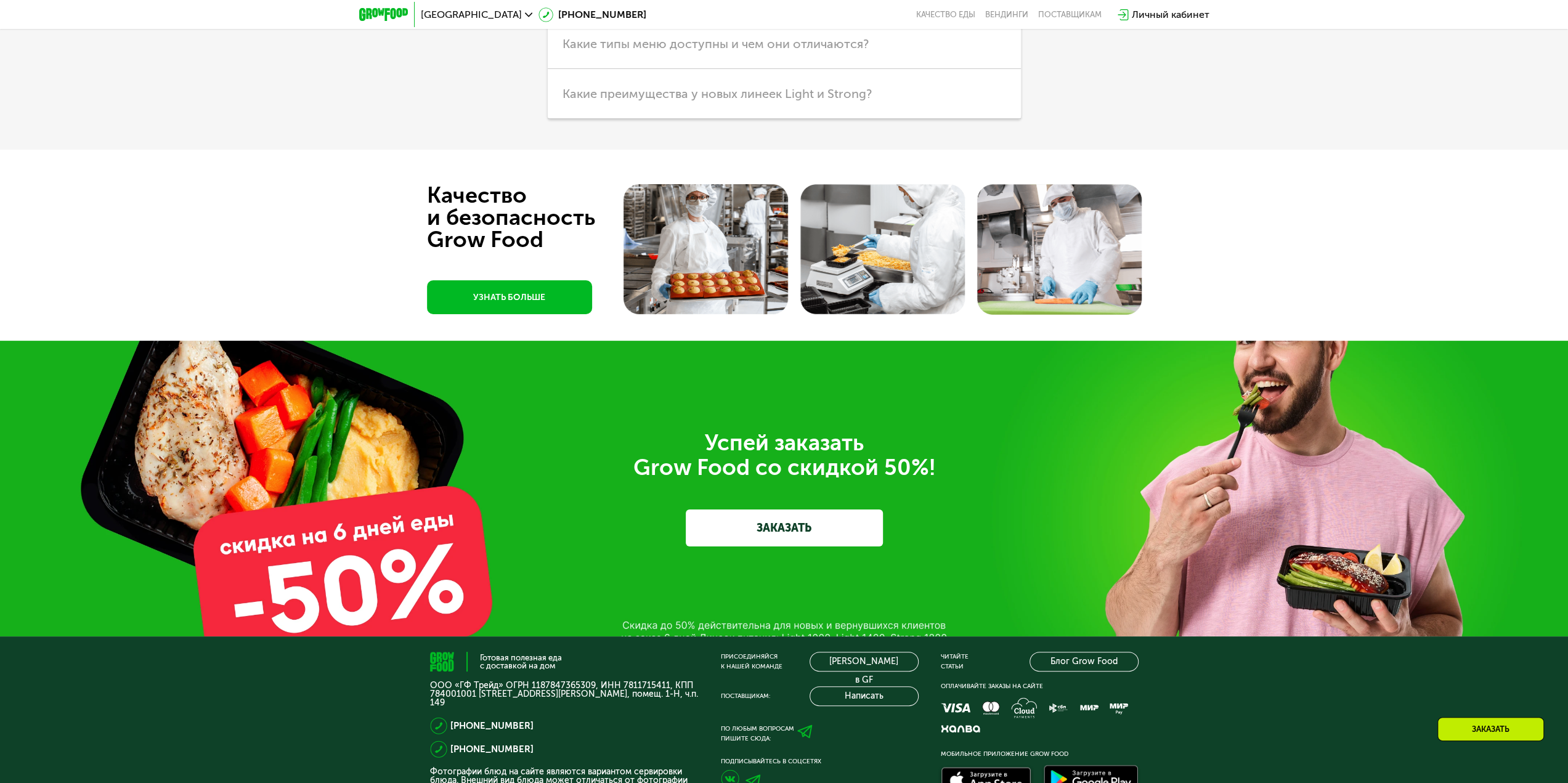
drag, startPoint x: 591, startPoint y: 458, endPoint x: 598, endPoint y: 484, distance: 26.9
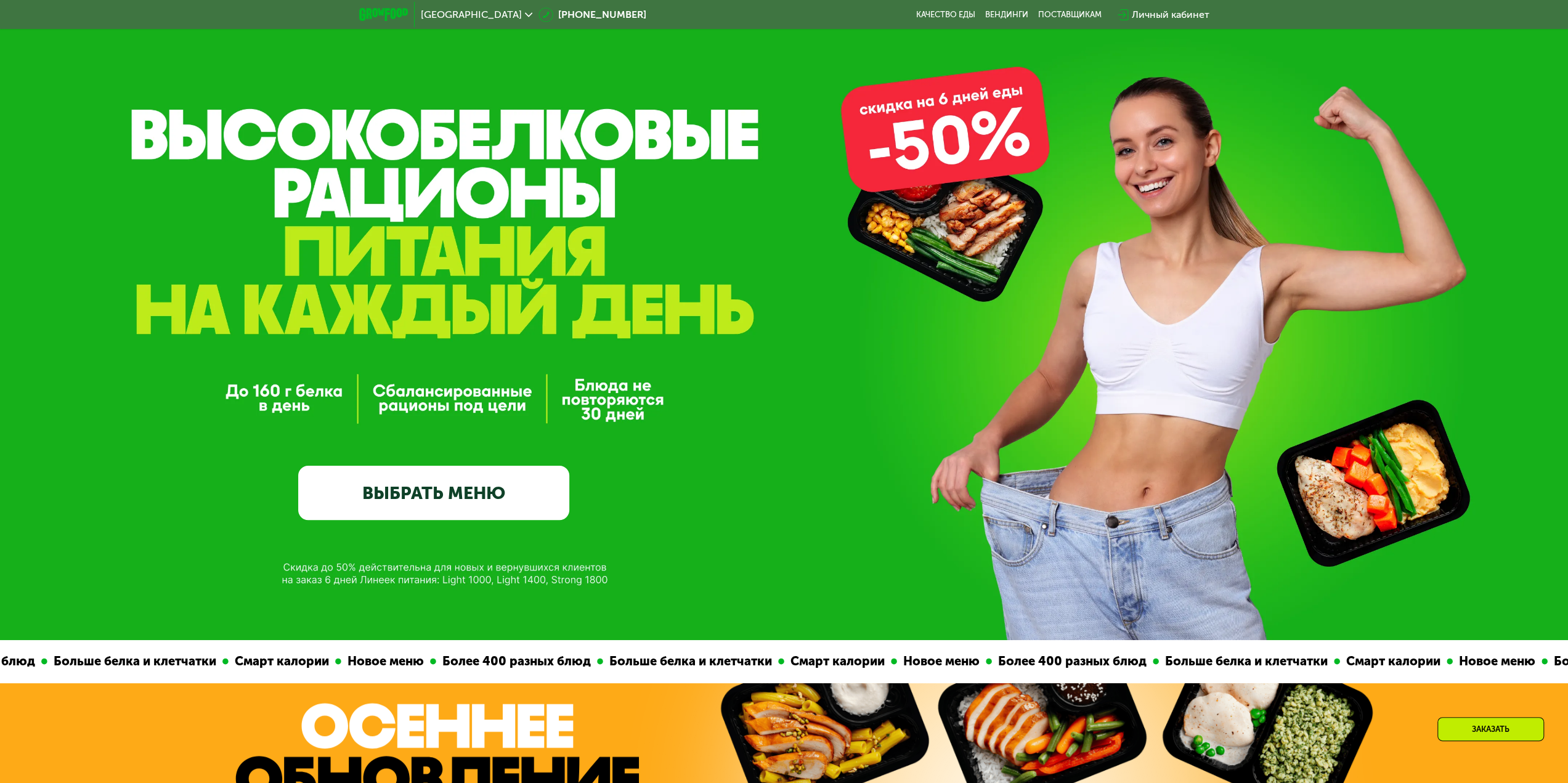
scroll to position [0, 0]
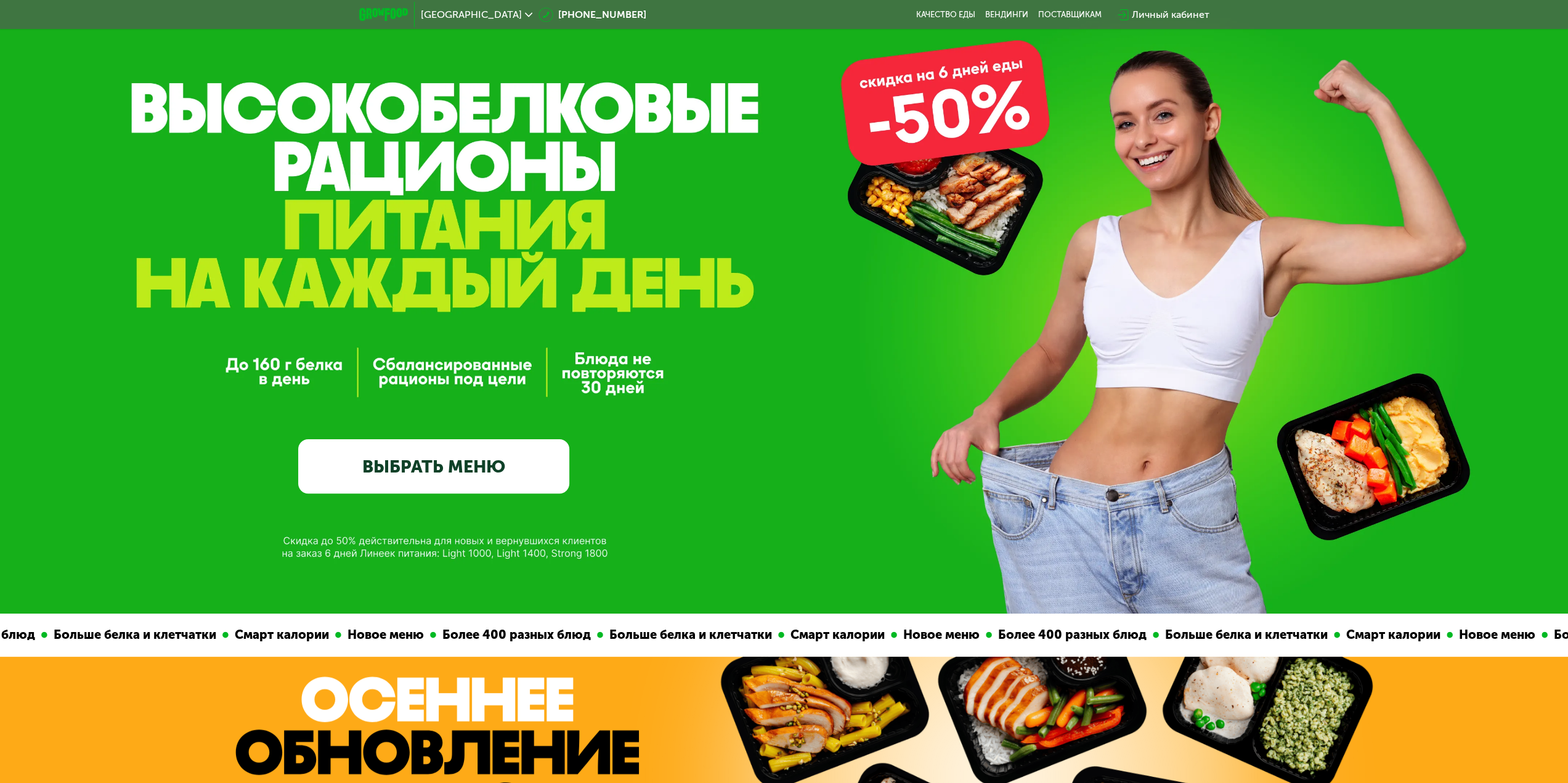
drag, startPoint x: 637, startPoint y: 477, endPoint x: 652, endPoint y: 641, distance: 164.7
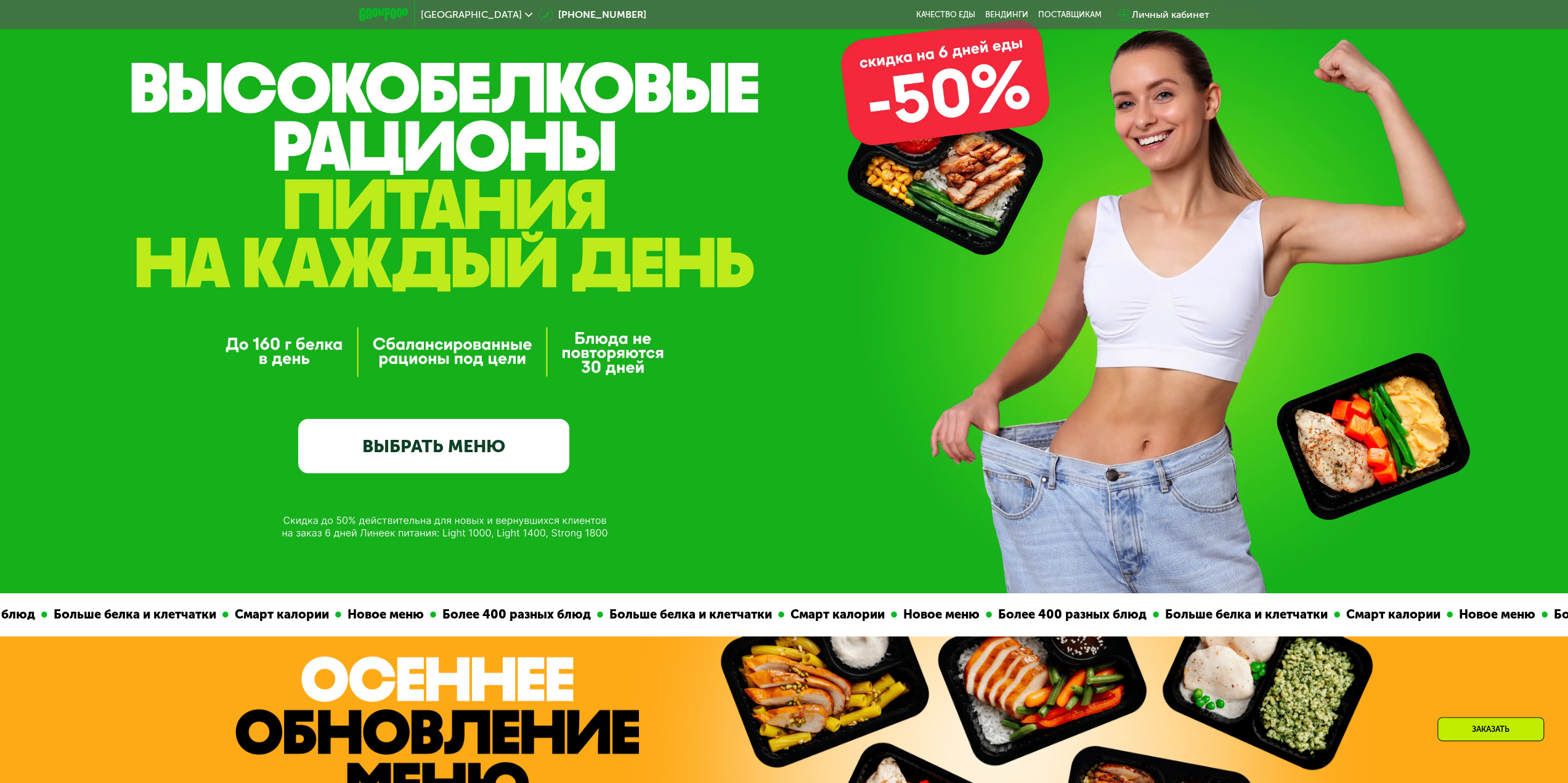
click at [472, 441] on link "ВЫБРАТЬ МЕНЮ" at bounding box center [433, 445] width 271 height 54
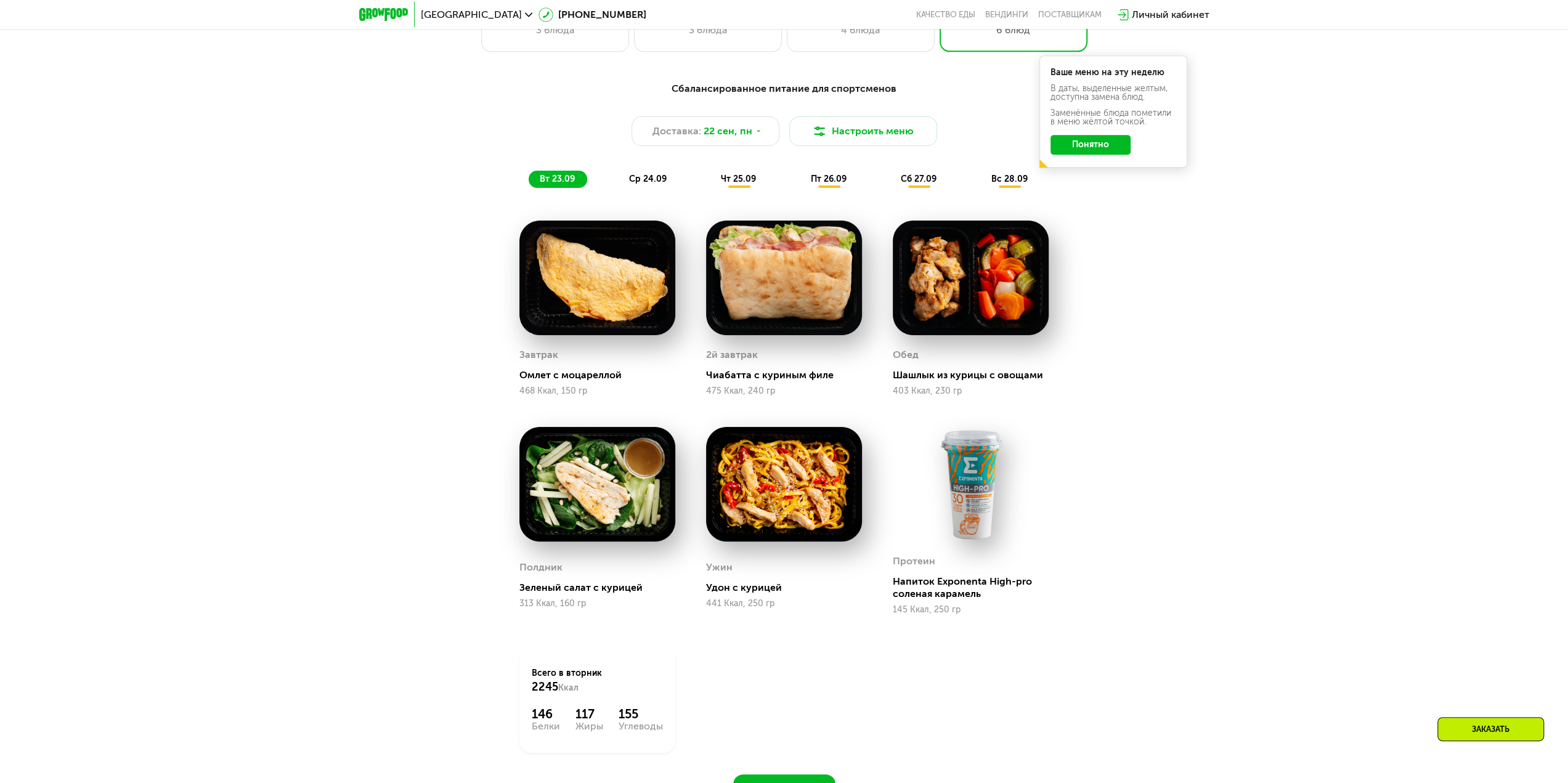
scroll to position [1343, 0]
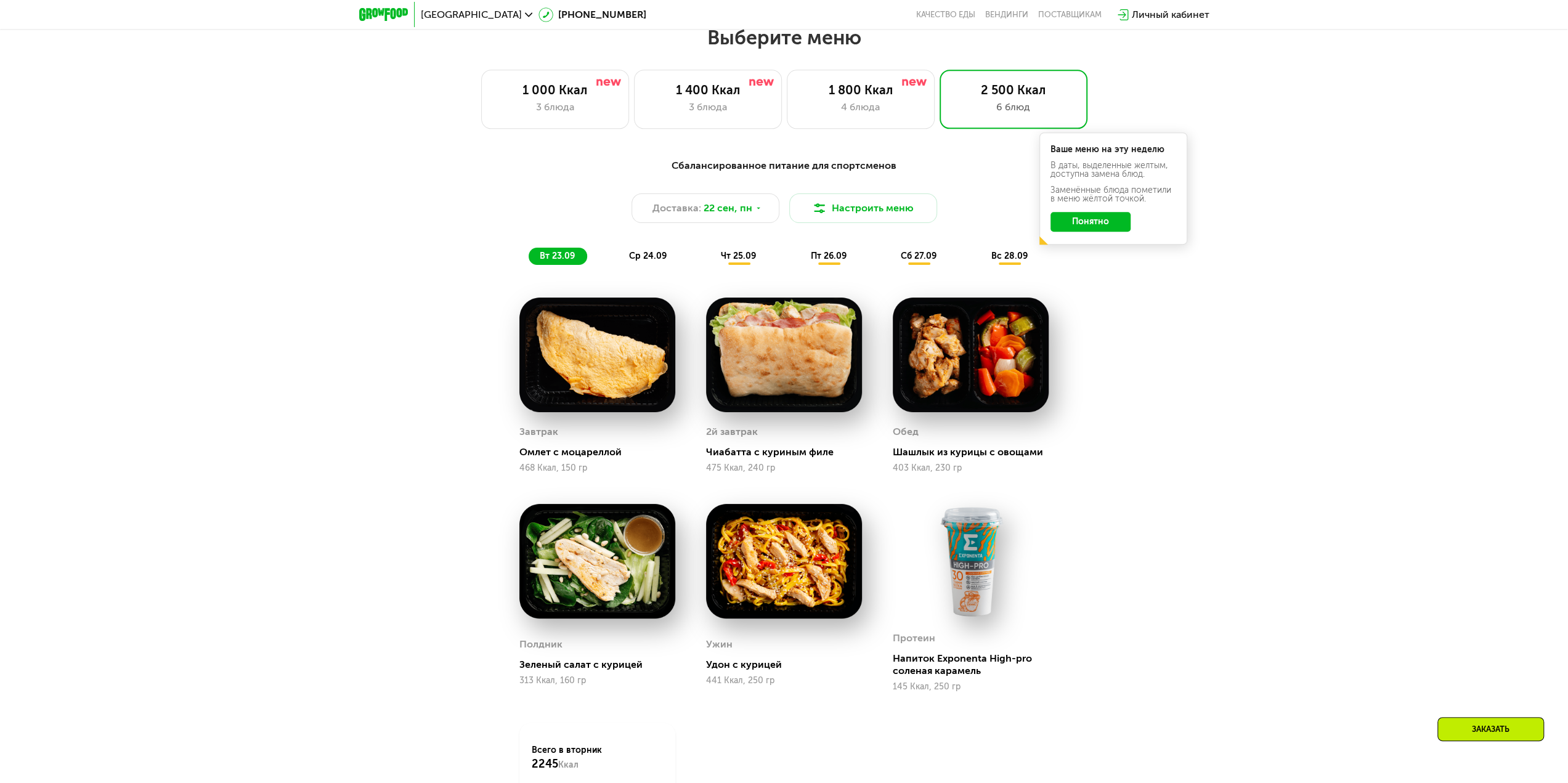
click at [644, 261] on span "ср 24.09" at bounding box center [648, 255] width 37 height 11
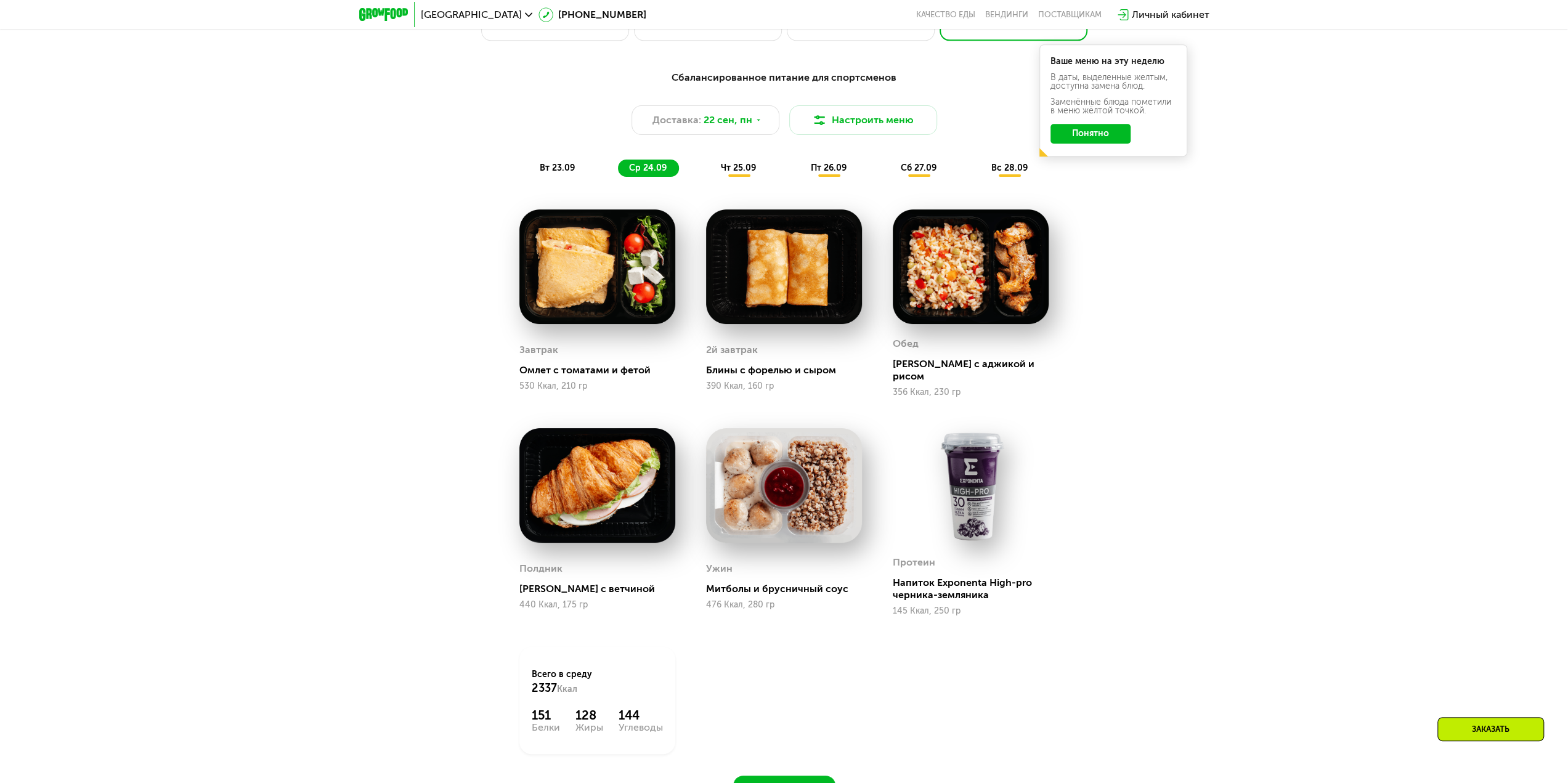
scroll to position [1467, 0]
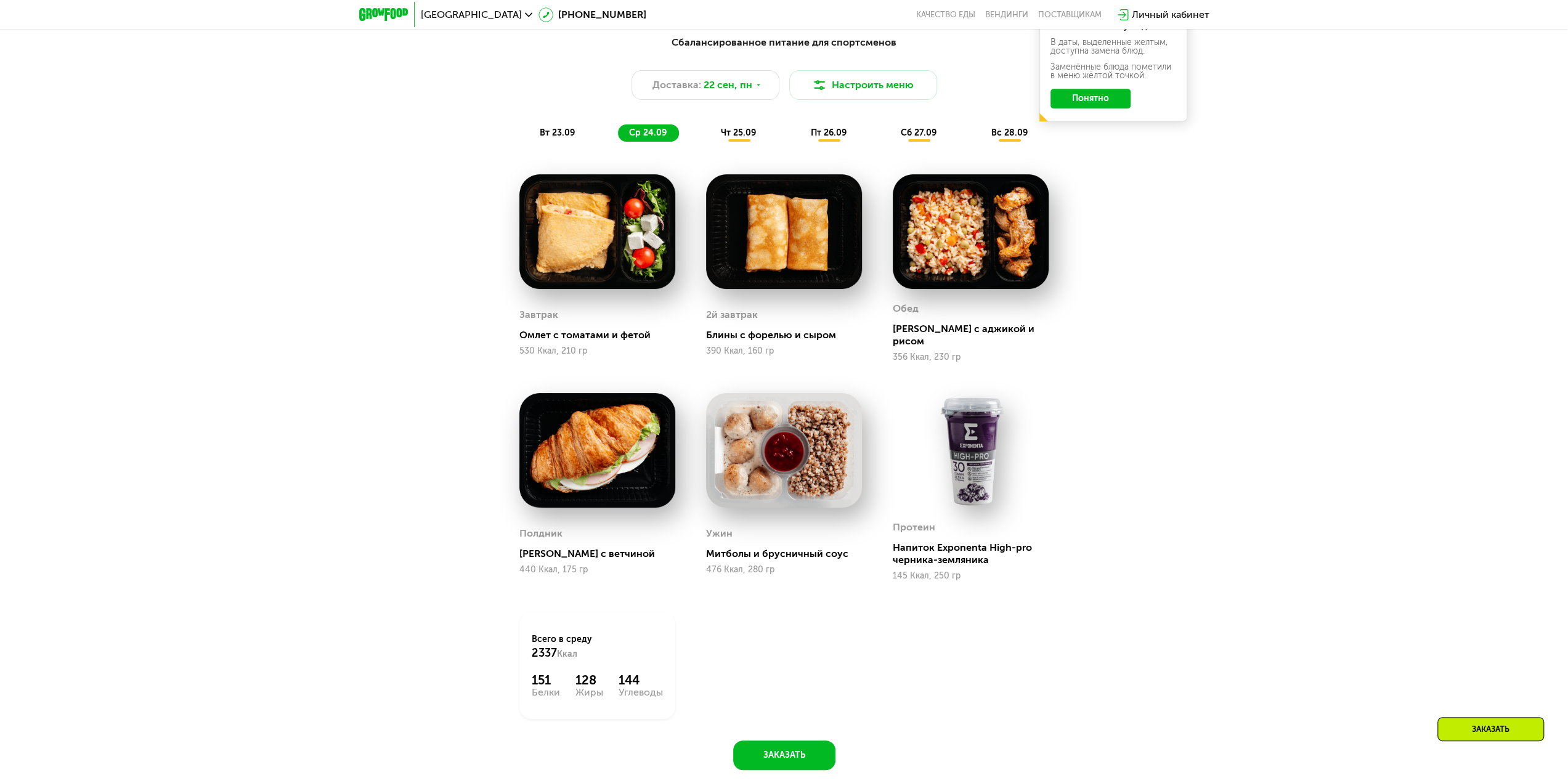
click at [743, 126] on div "Сбалансированное питание для спортсменов Доставка: [DATE] Настроить меню вт 23.…" at bounding box center [784, 89] width 729 height 107
click at [744, 132] on span "чт 25.09" at bounding box center [738, 132] width 35 height 11
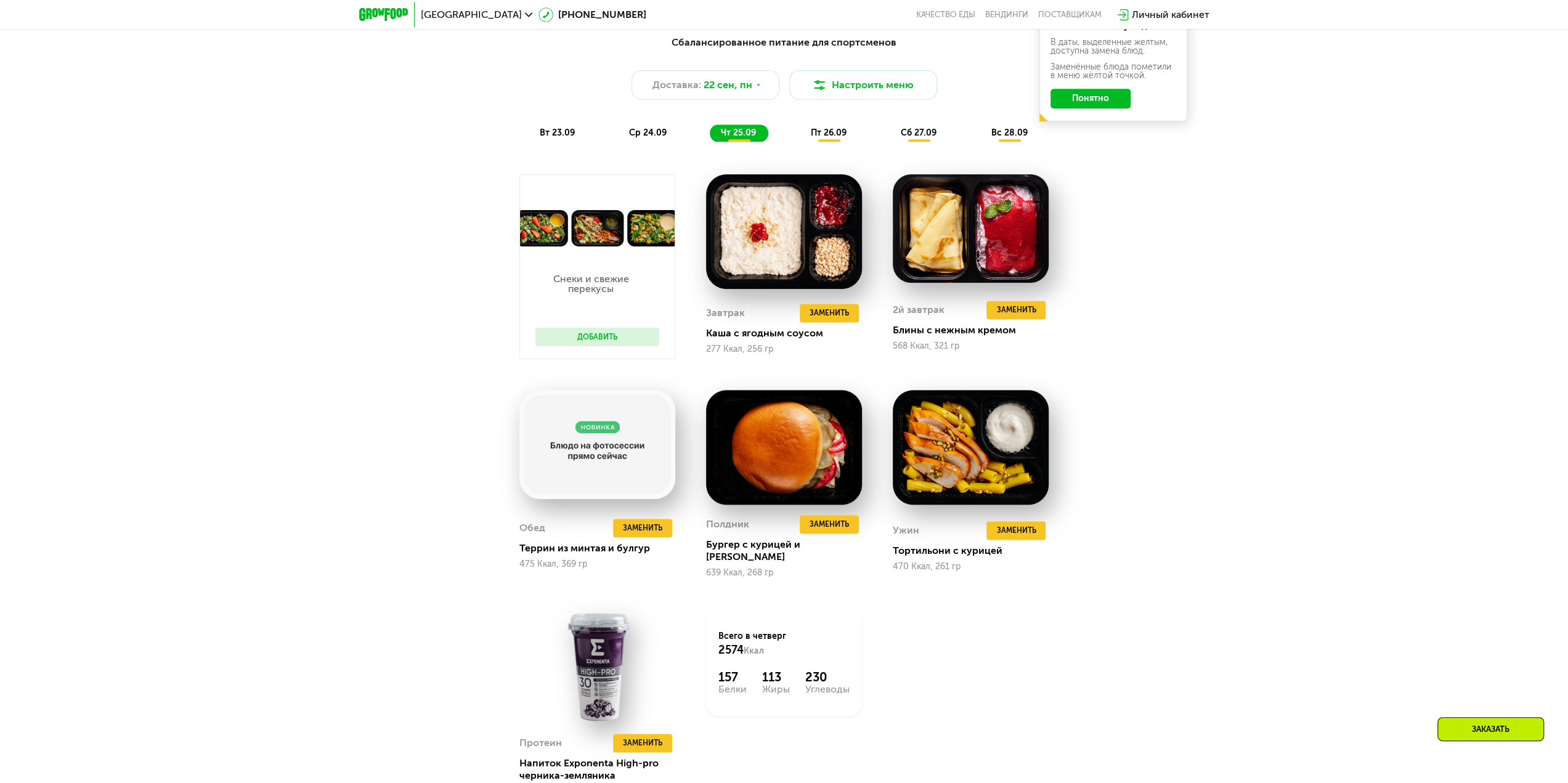
click at [829, 135] on span "пт 26.09" at bounding box center [829, 132] width 36 height 11
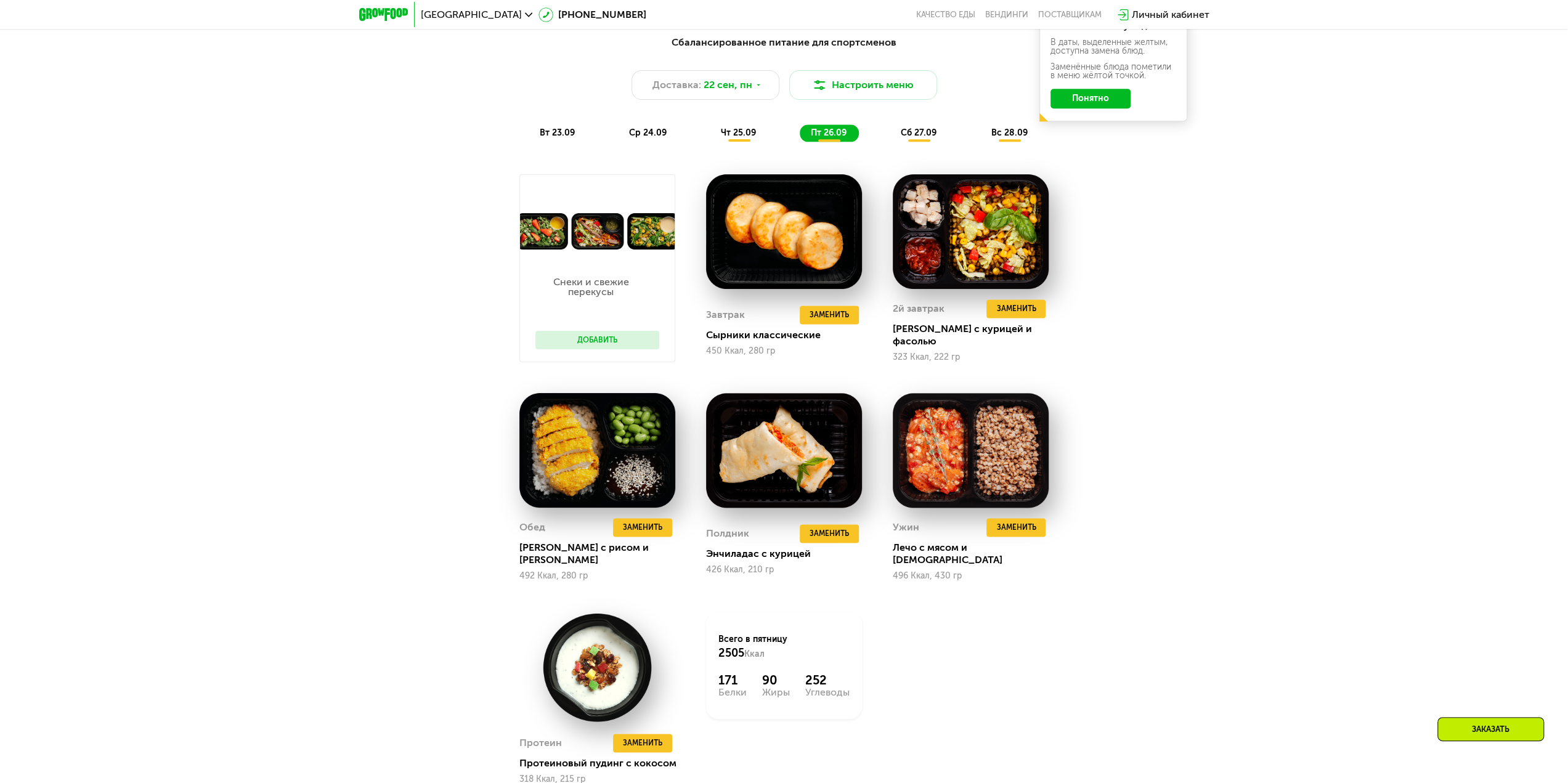
click at [604, 332] on button "Добавить" at bounding box center [598, 340] width 124 height 19
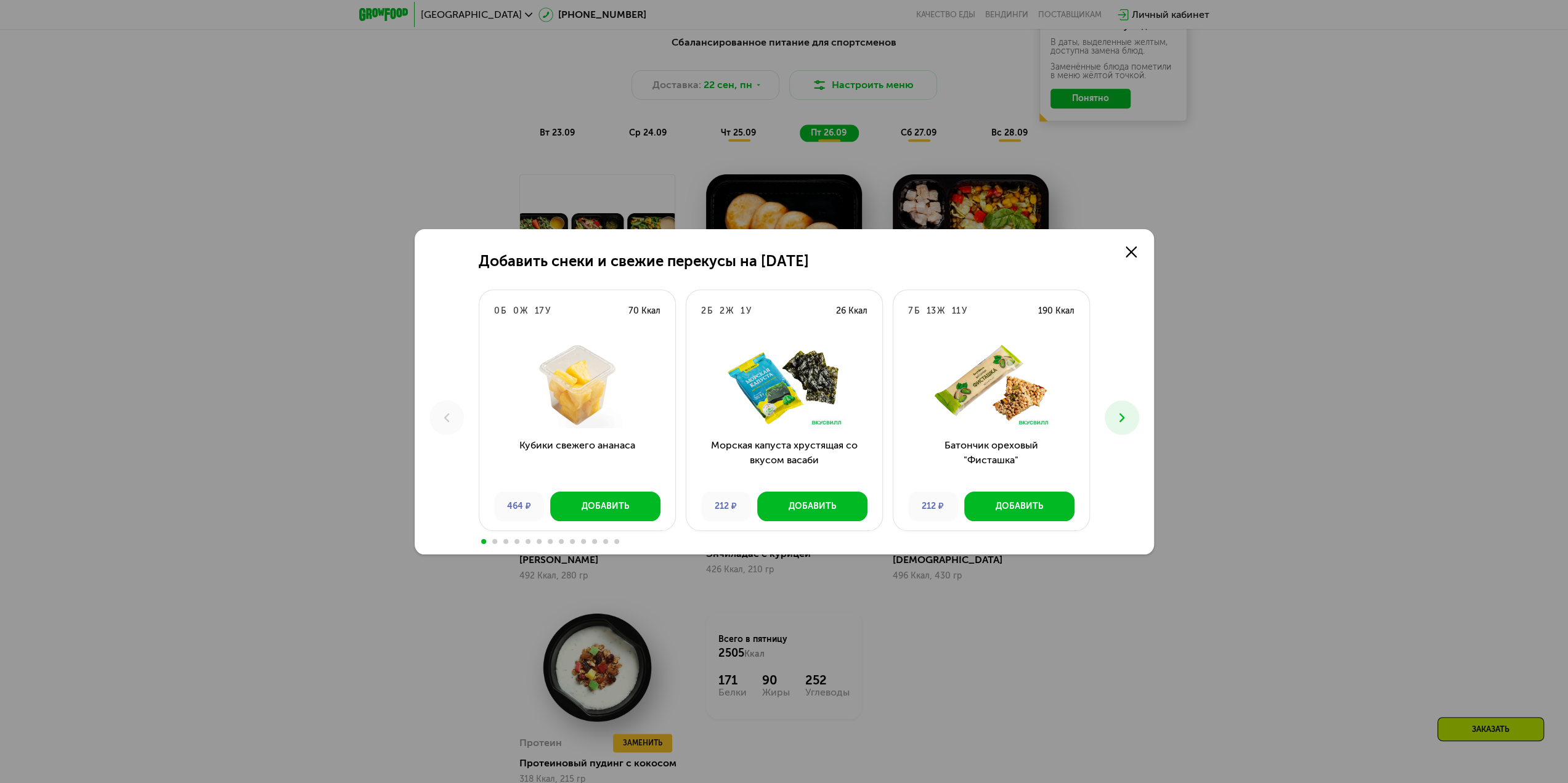
click at [609, 340] on div at bounding box center [577, 384] width 196 height 106
click at [1134, 250] on use at bounding box center [1130, 251] width 11 height 11
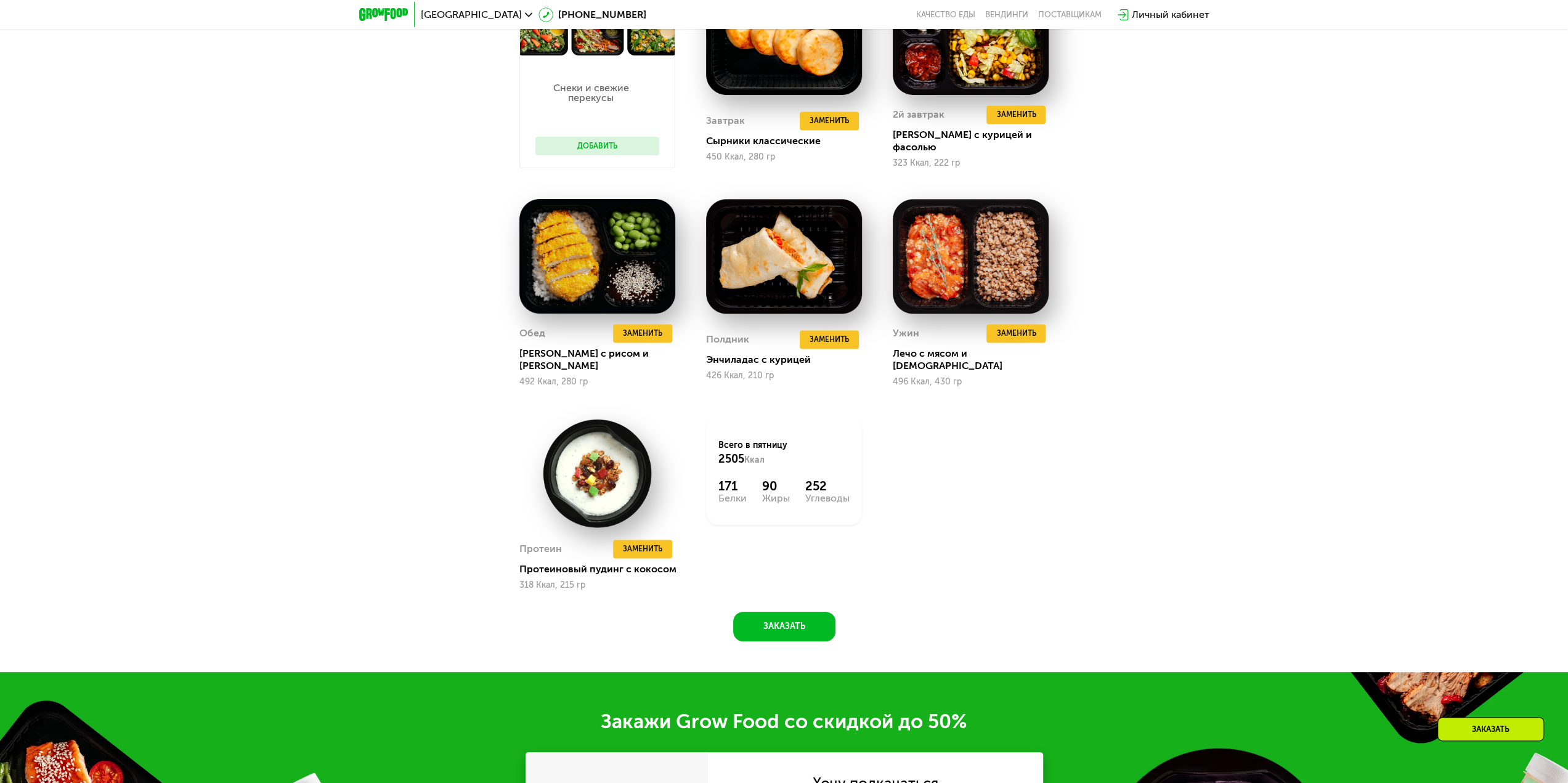
scroll to position [1651, 0]
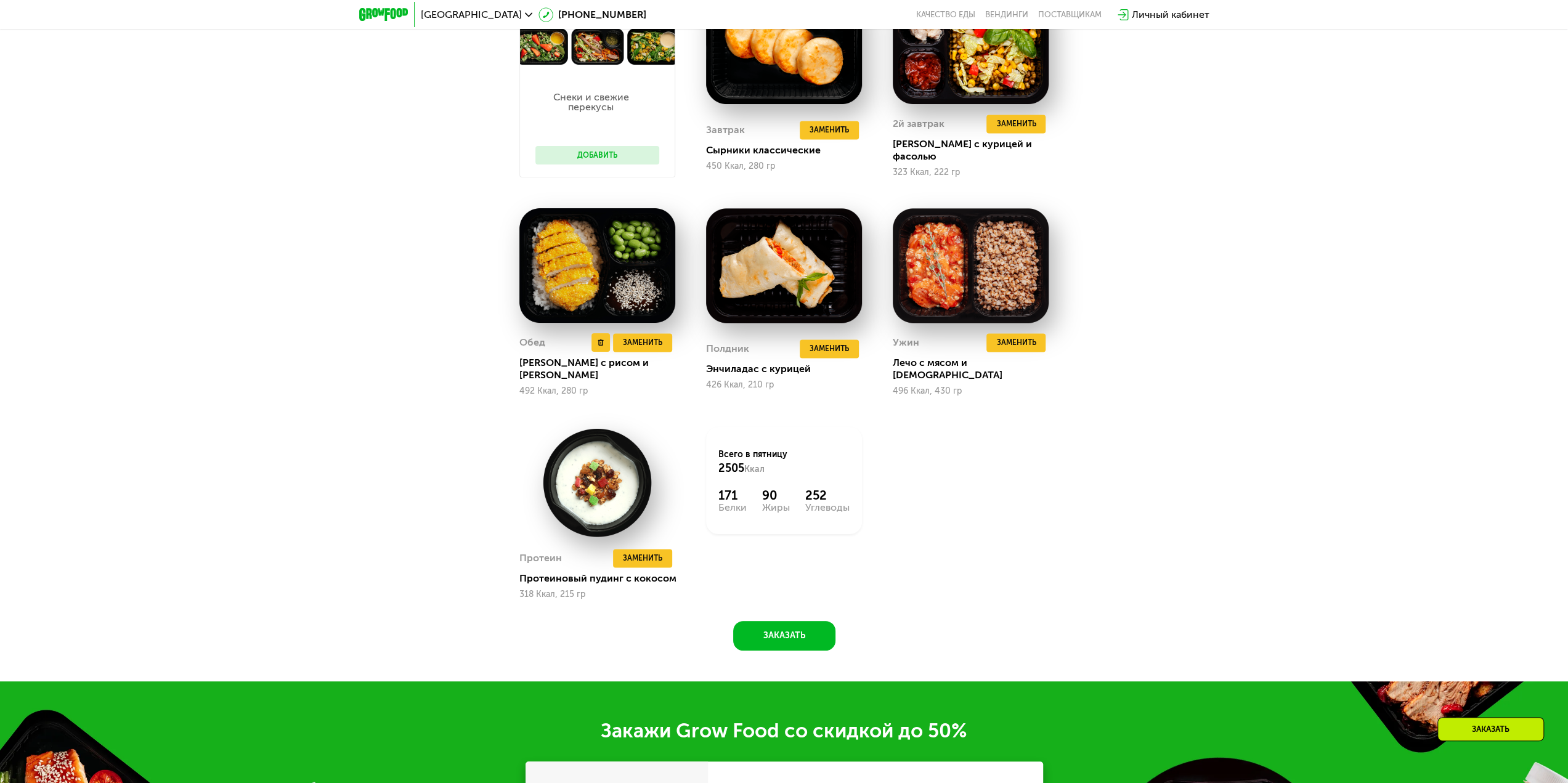
click at [621, 287] on img at bounding box center [597, 265] width 156 height 114
click at [648, 335] on button "Заменить" at bounding box center [642, 343] width 59 height 19
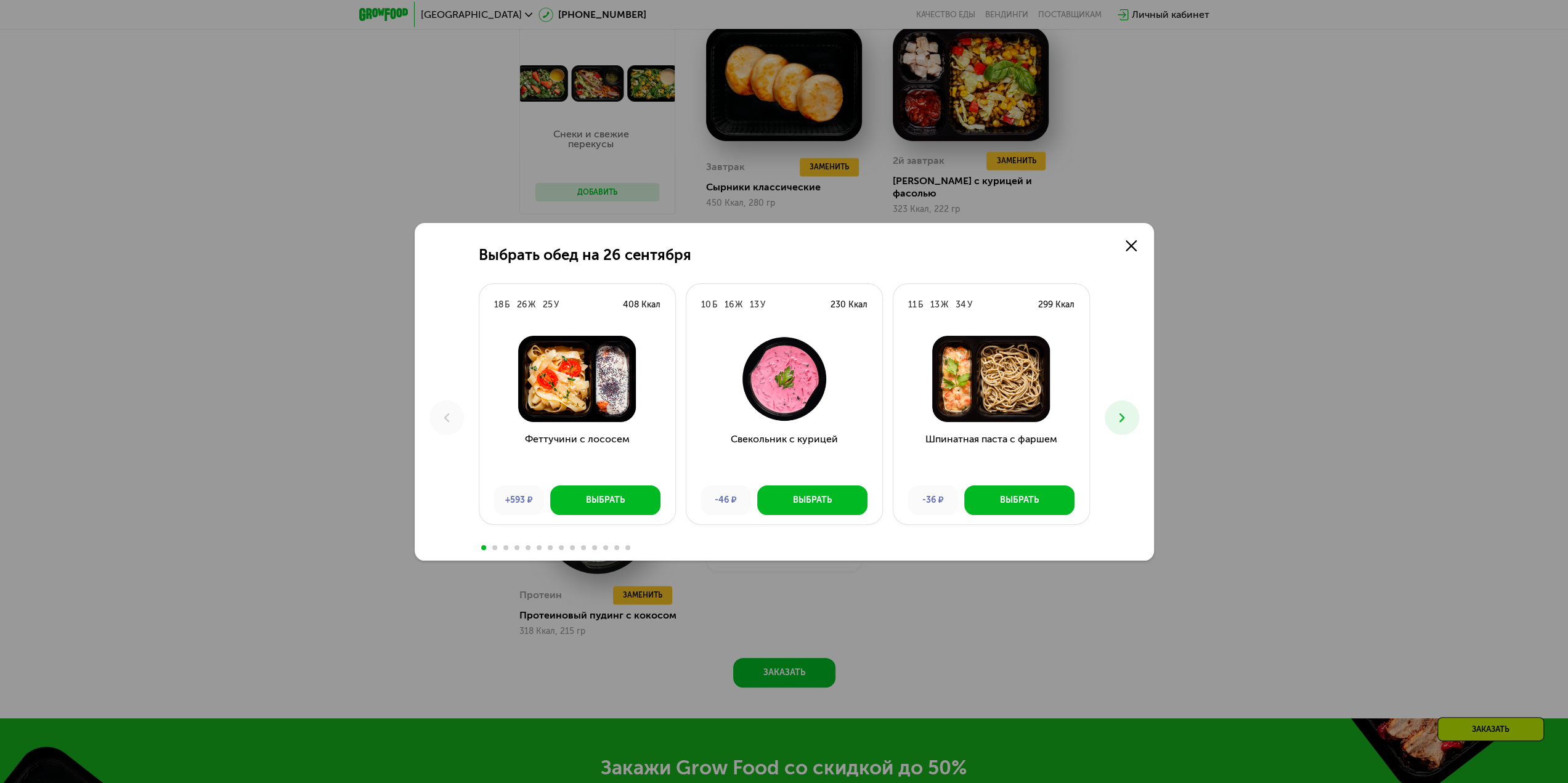
scroll to position [1590, 0]
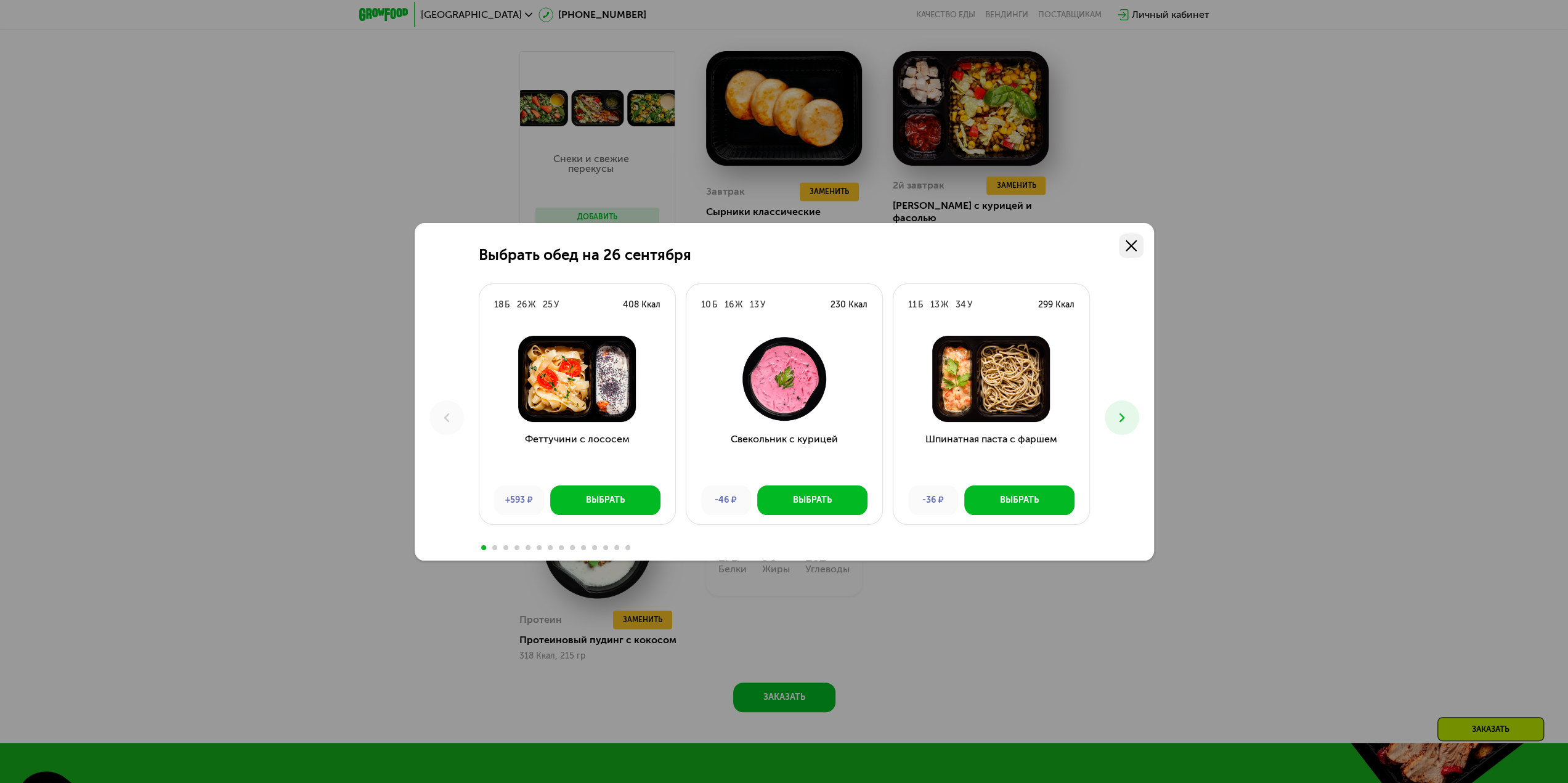
click at [1132, 248] on use at bounding box center [1130, 245] width 11 height 11
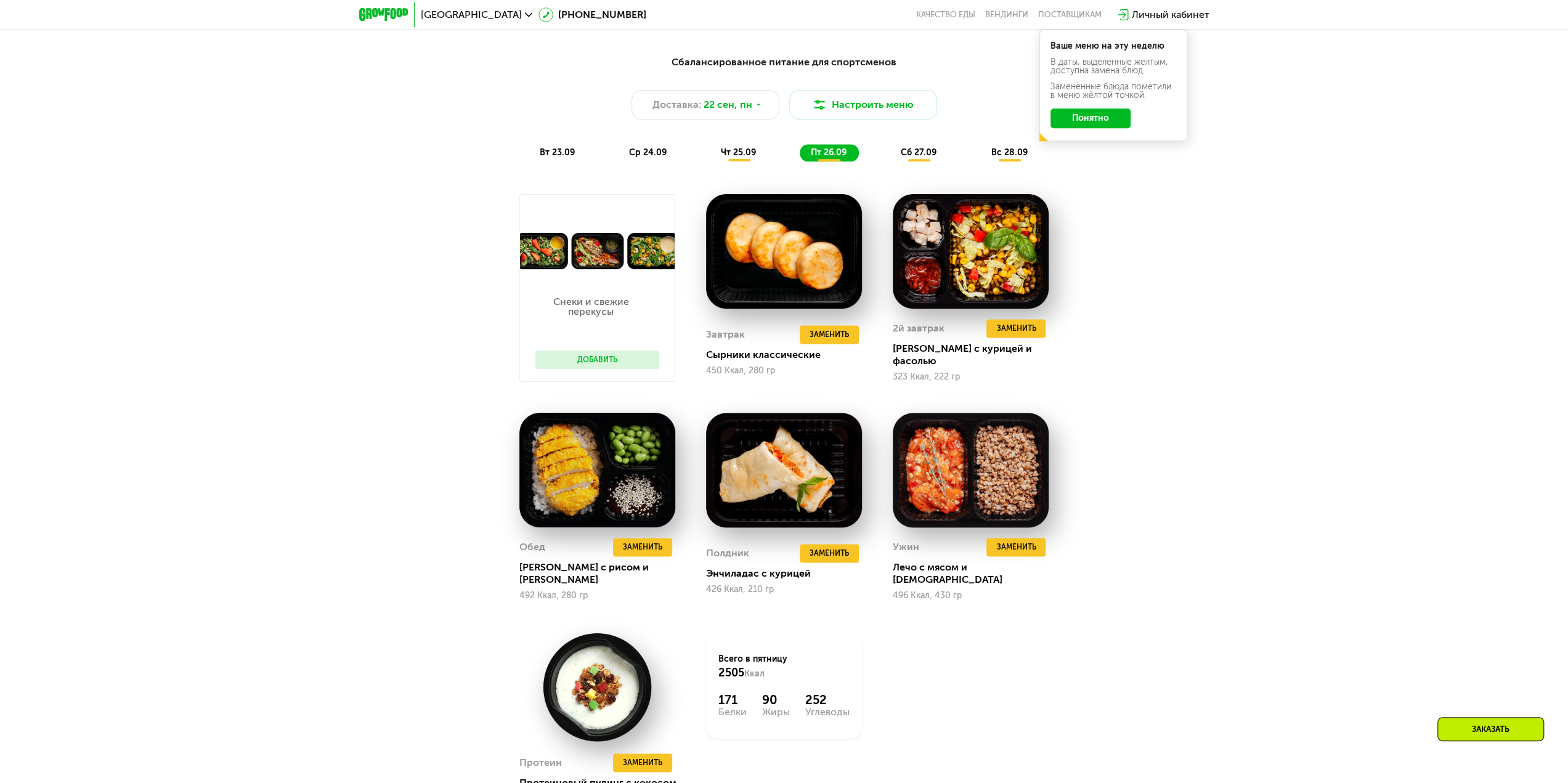
scroll to position [1405, 0]
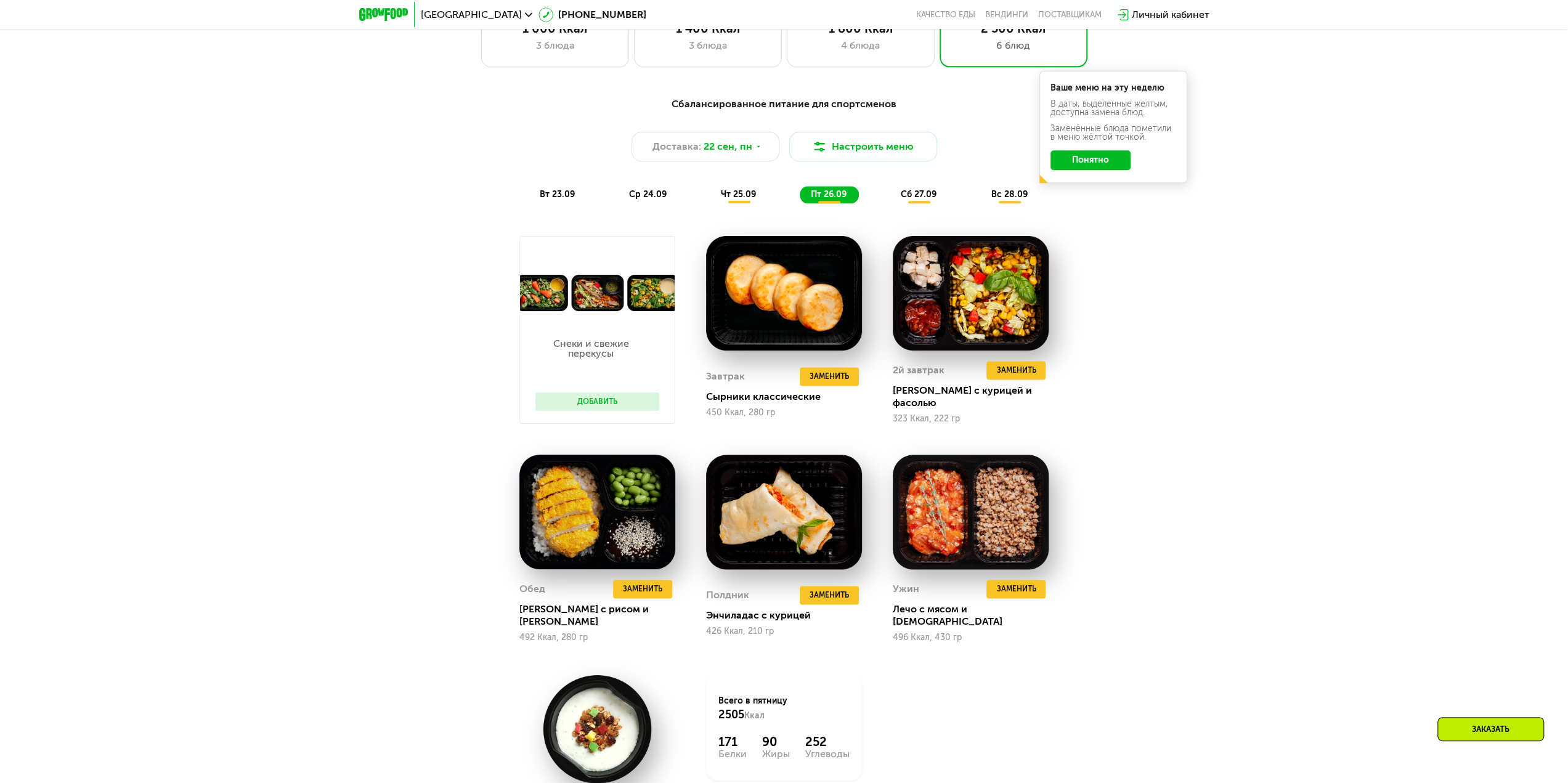
click at [1005, 203] on div "вс 28.09" at bounding box center [1009, 194] width 60 height 17
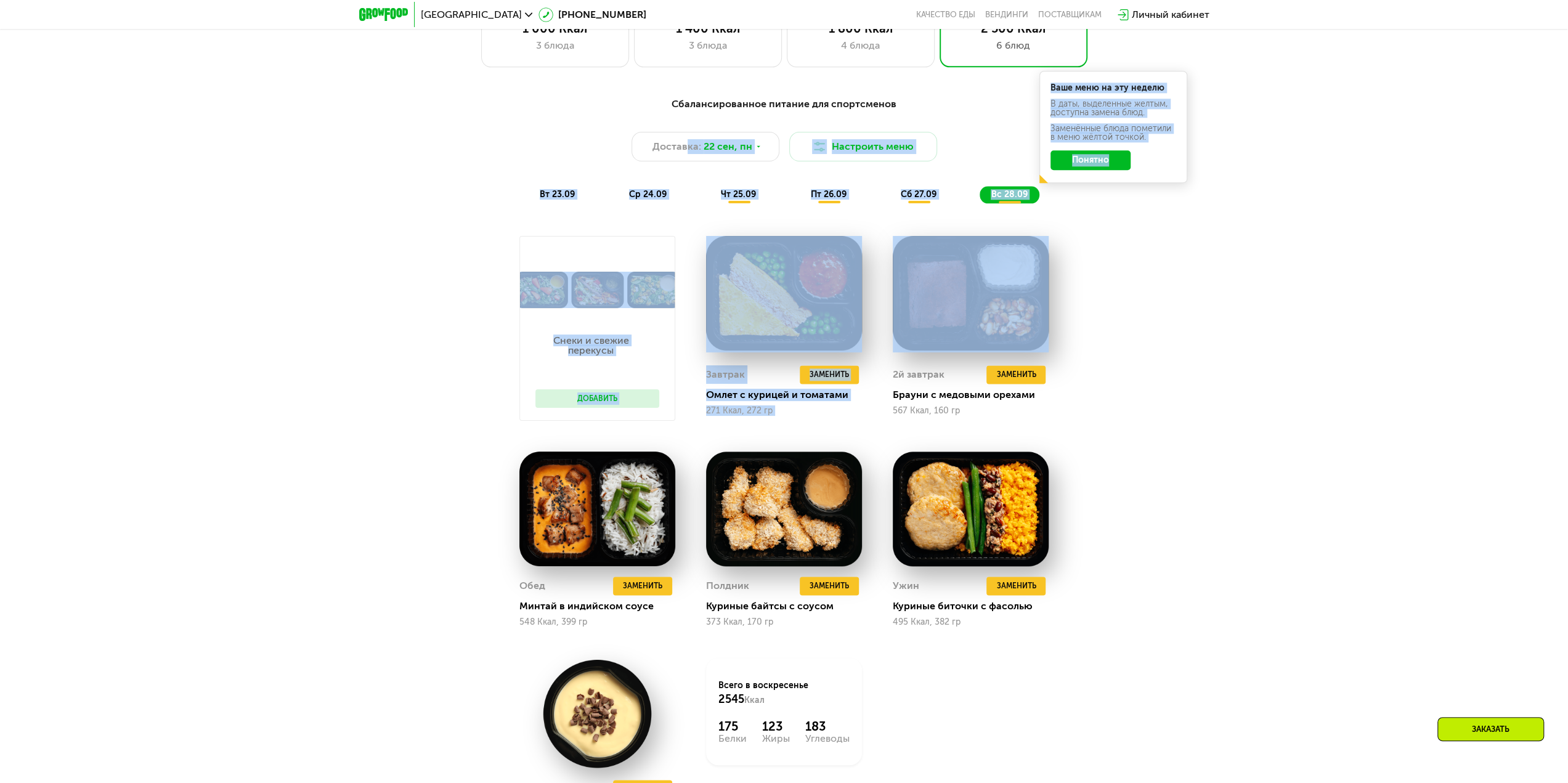
drag, startPoint x: 685, startPoint y: 148, endPoint x: 1005, endPoint y: 238, distance: 332.4
click at [1005, 238] on div "Сбалансированное питание для спортсменов Доставка: [DATE] Настроить меню вт 23.…" at bounding box center [784, 485] width 759 height 792
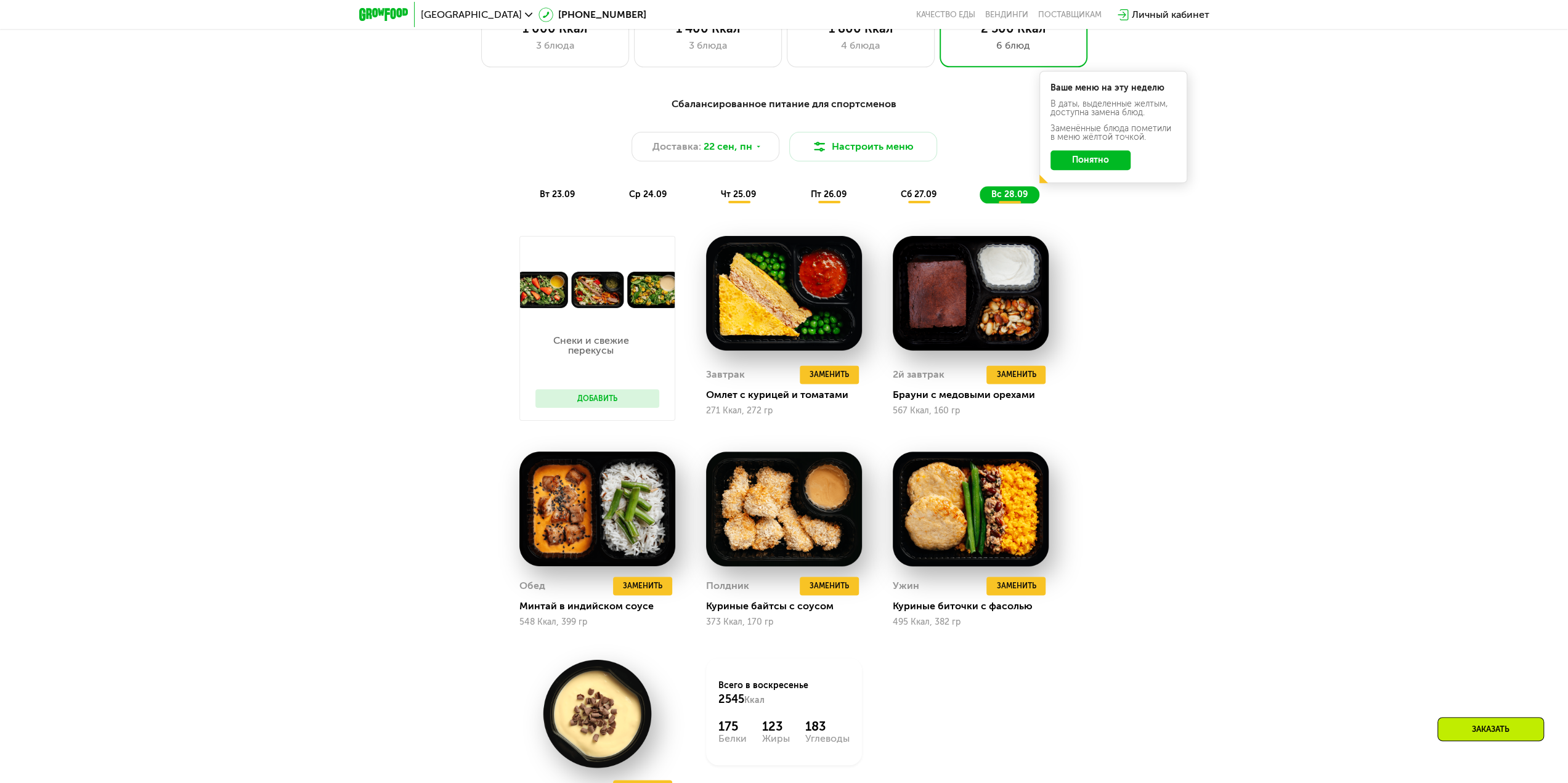
click at [1148, 254] on div "Сбалансированное питание для спортсменов Доставка: [DATE] Настроить меню вт 23.…" at bounding box center [784, 485] width 759 height 792
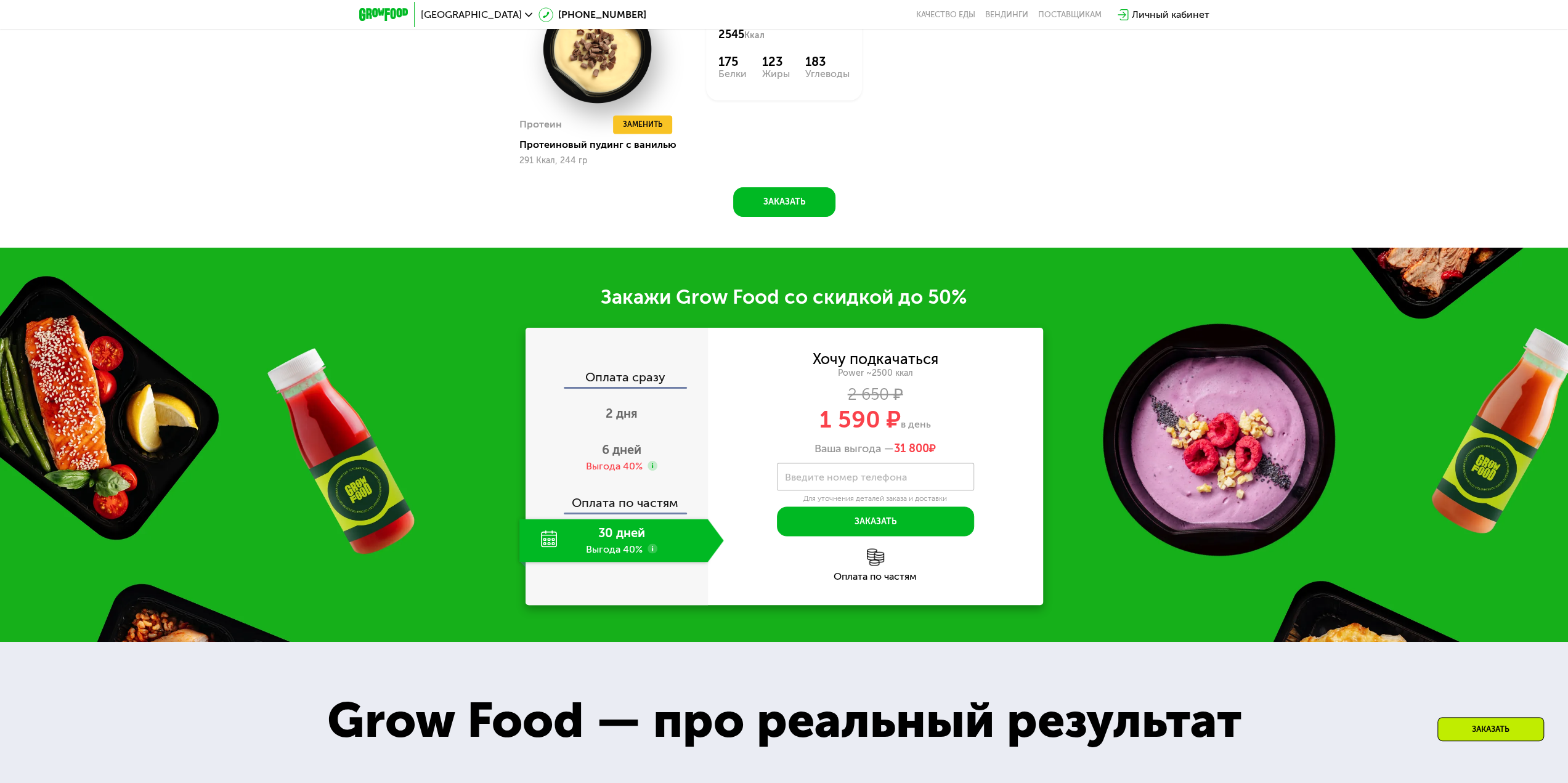
scroll to position [2082, 0]
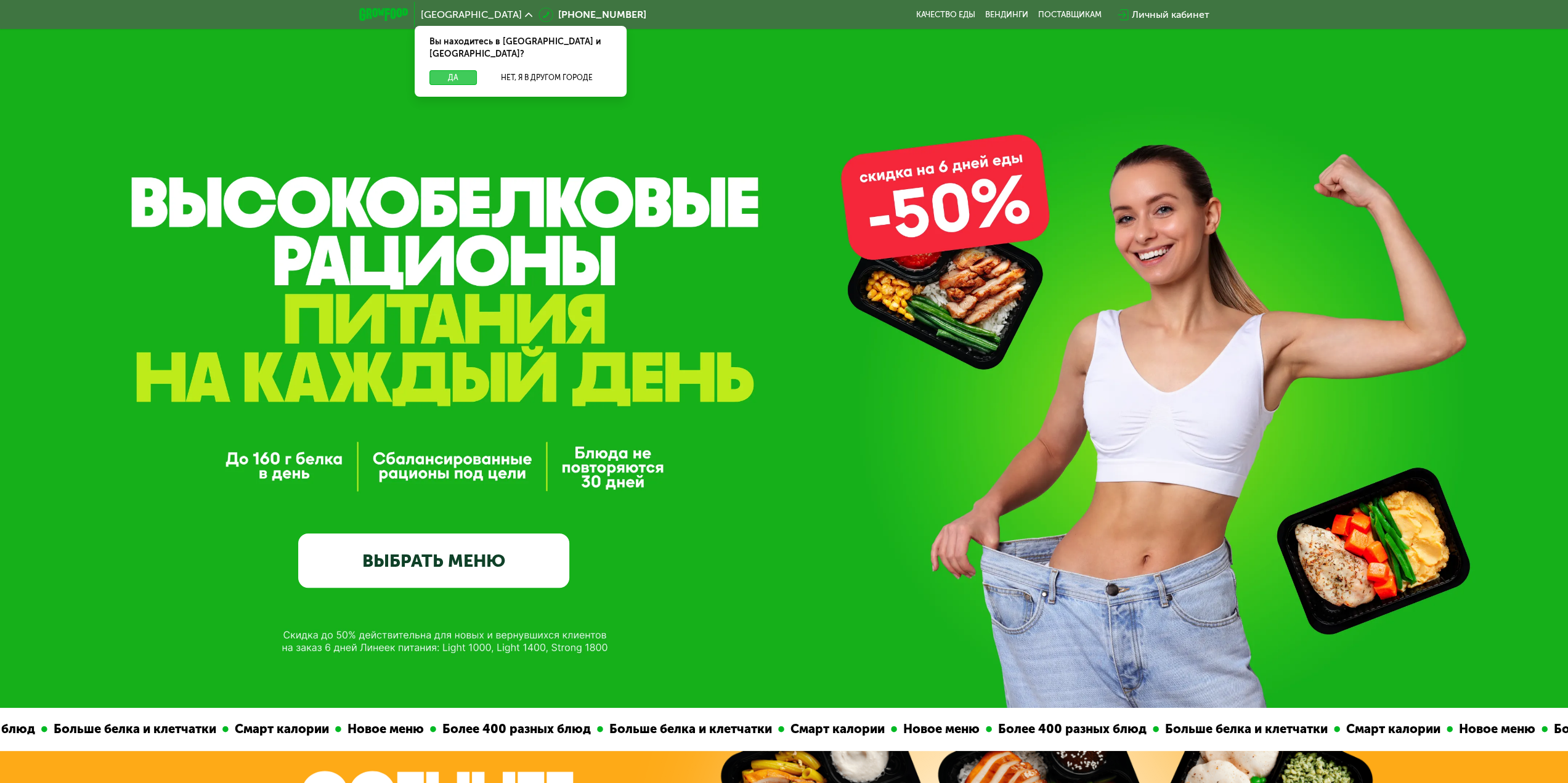
click at [463, 71] on button "Да" at bounding box center [453, 78] width 48 height 15
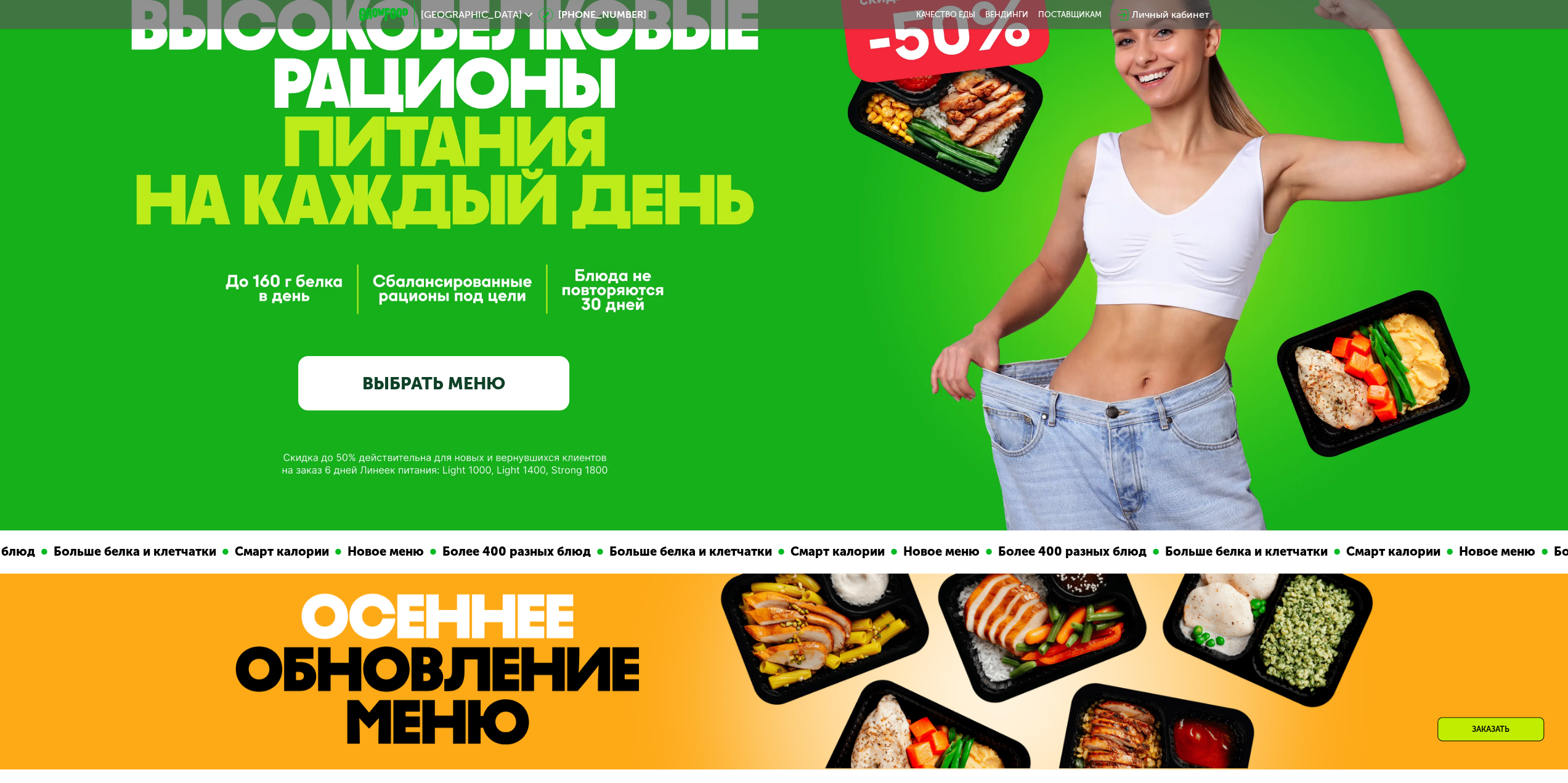
scroll to position [308, 0]
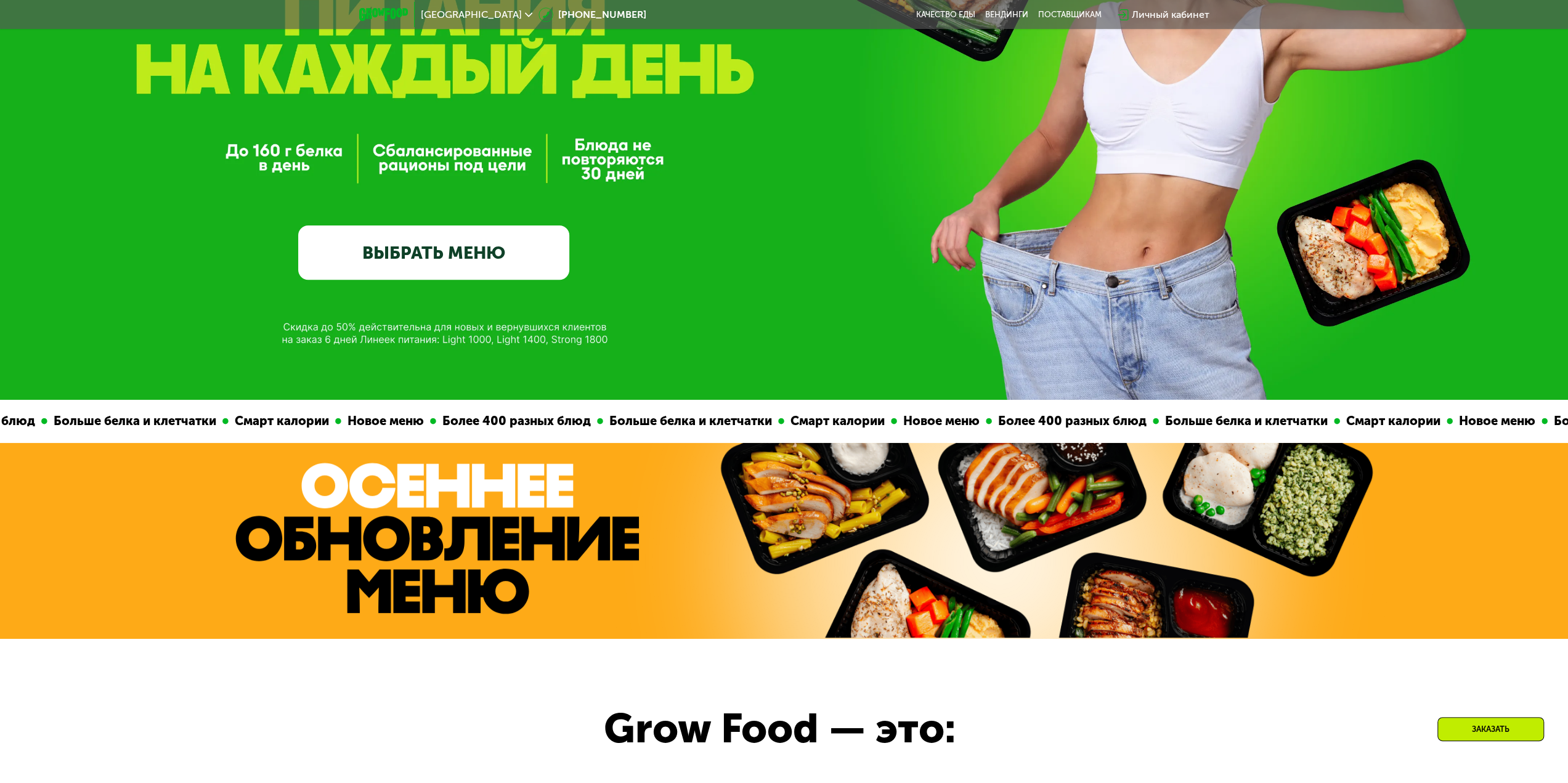
click at [516, 271] on link "ВЫБРАТЬ МЕНЮ" at bounding box center [433, 252] width 271 height 54
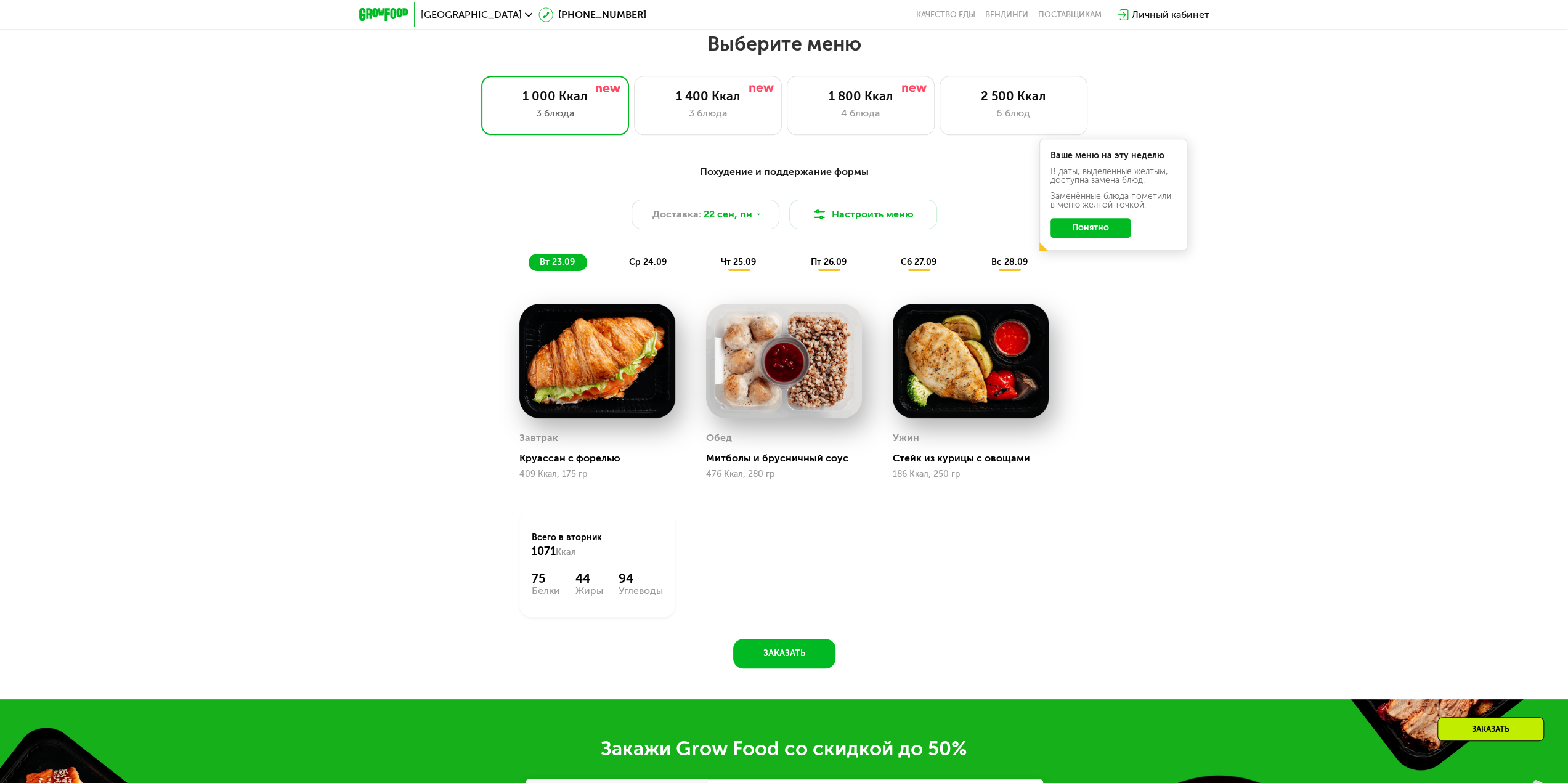
scroll to position [1343, 0]
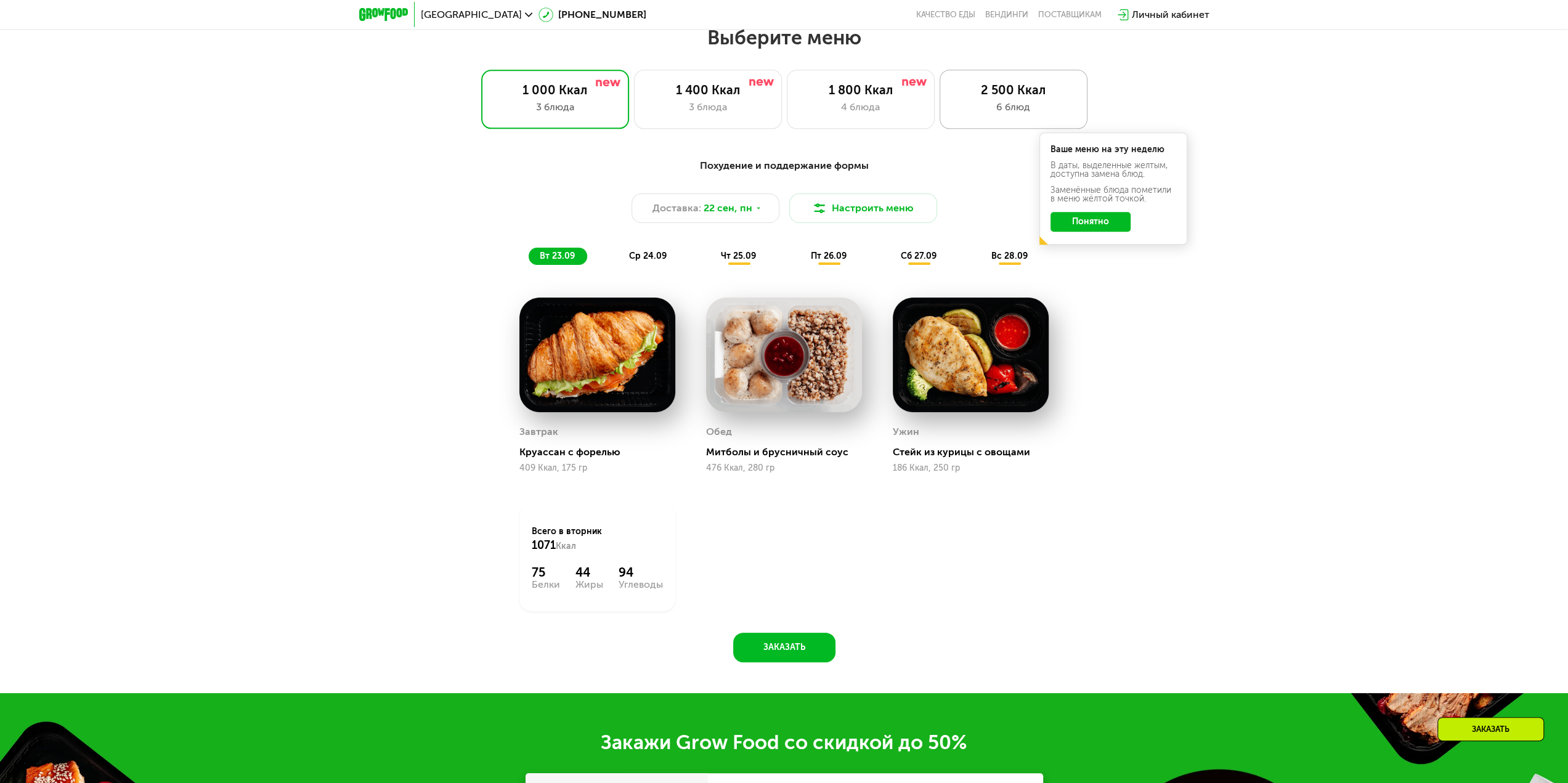
click at [1009, 105] on div "6 блюд" at bounding box center [1013, 107] width 122 height 15
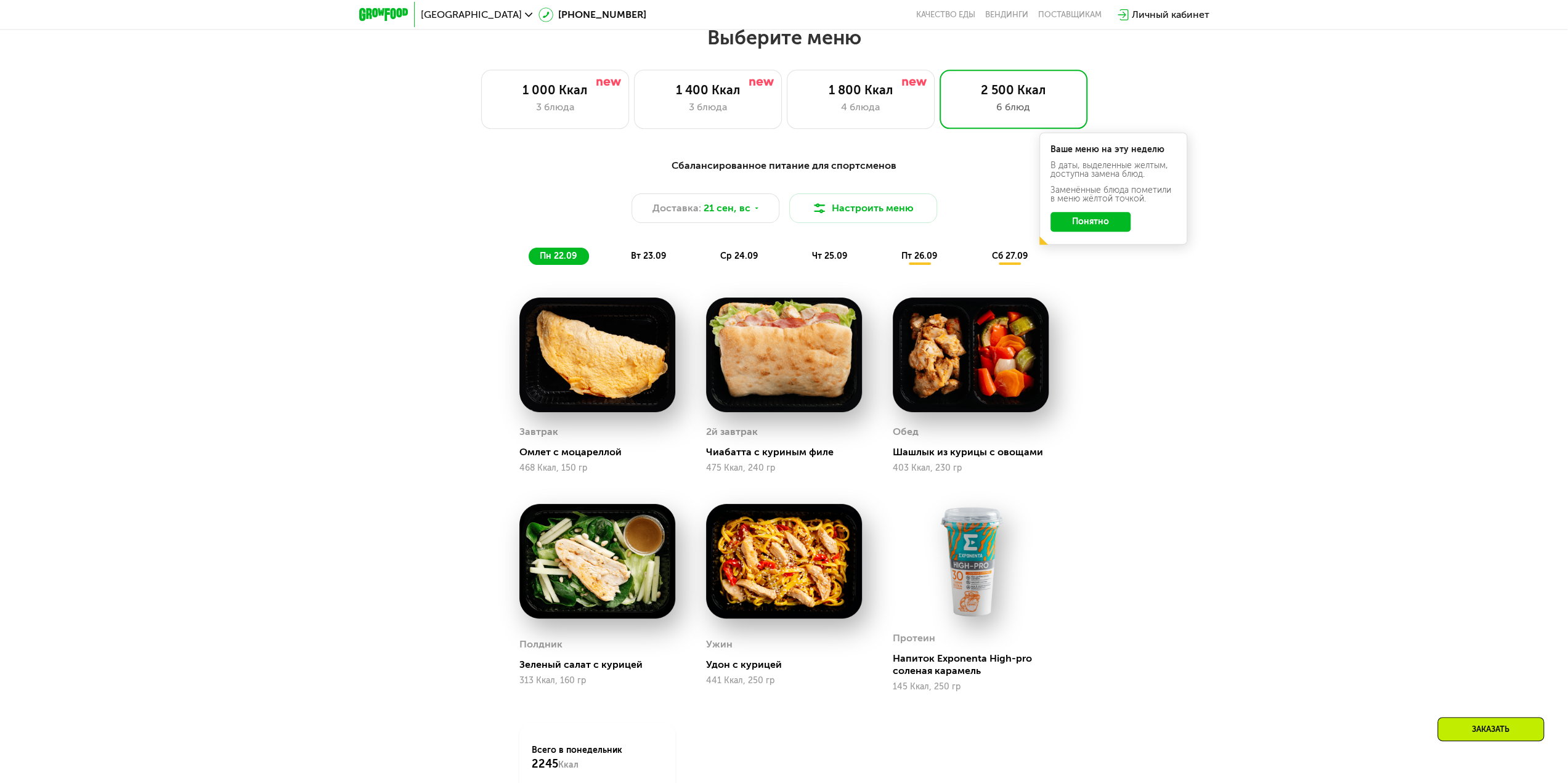
click at [1096, 237] on div "Ваше меню на эту неделю В даты, выделенные желтым, доступна замена блюд. Заменё…" at bounding box center [1113, 189] width 148 height 112
click at [1098, 225] on button "Понятно" at bounding box center [1090, 221] width 80 height 19
click at [844, 216] on button "Настроить меню" at bounding box center [862, 208] width 148 height 30
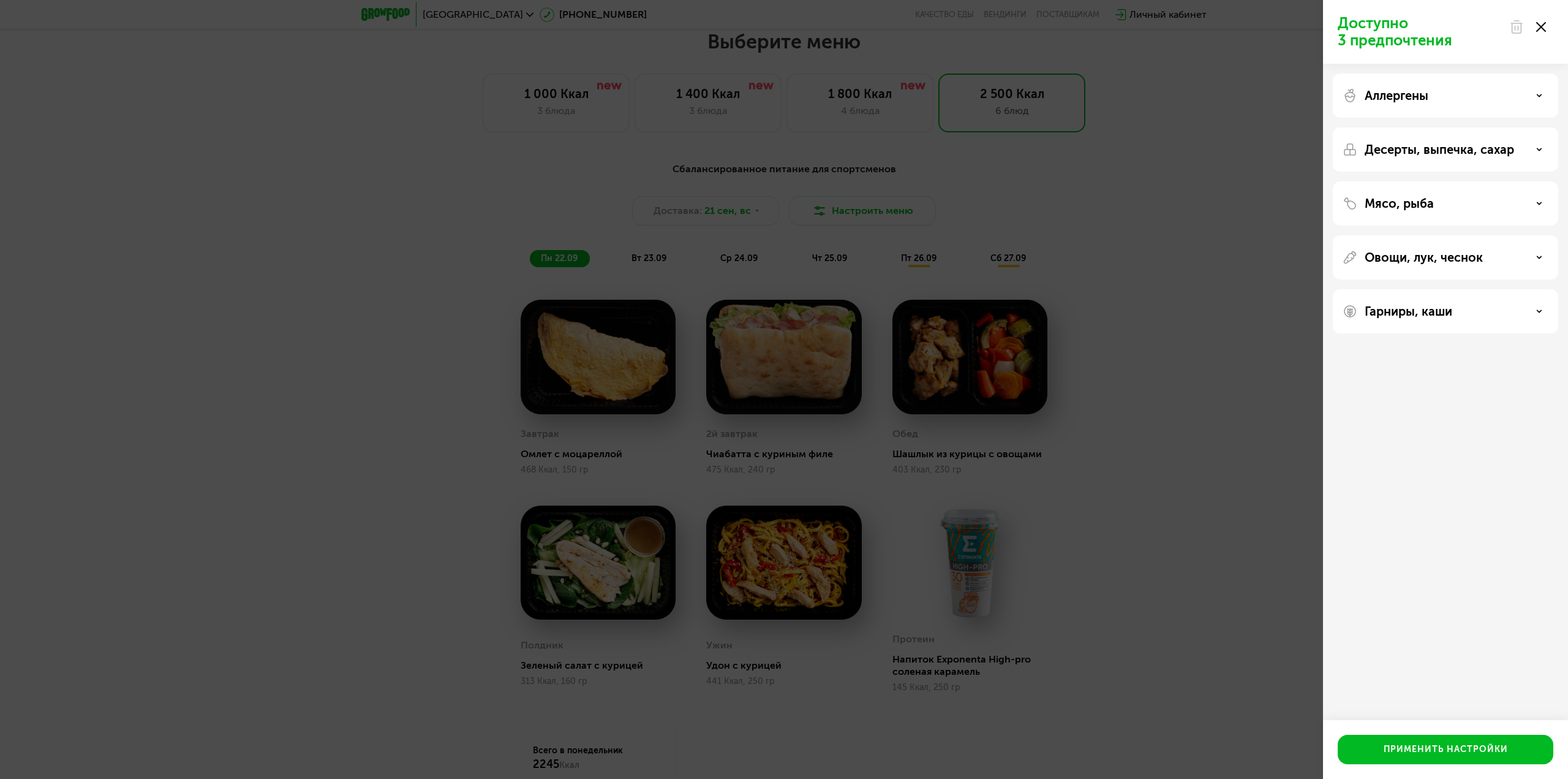
click at [1439, 85] on div "Аллергены" at bounding box center [1445, 96] width 225 height 44
click at [1098, 301] on div "Доступно 3 предпочтения Аллергены Десерты, выпечка, сахар Мясо, рыба Овощи, лук…" at bounding box center [784, 390] width 1568 height 779
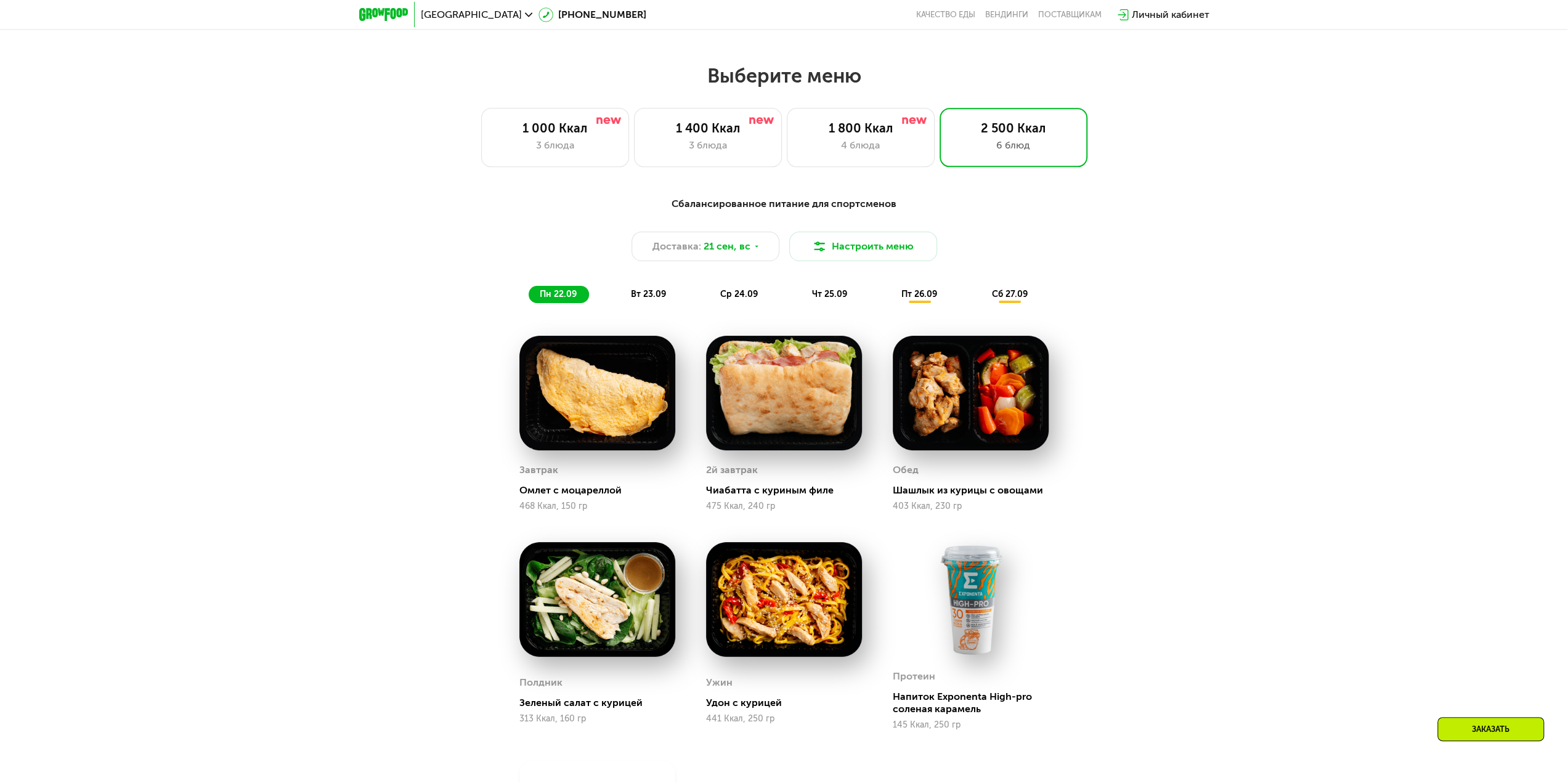
scroll to position [1282, 0]
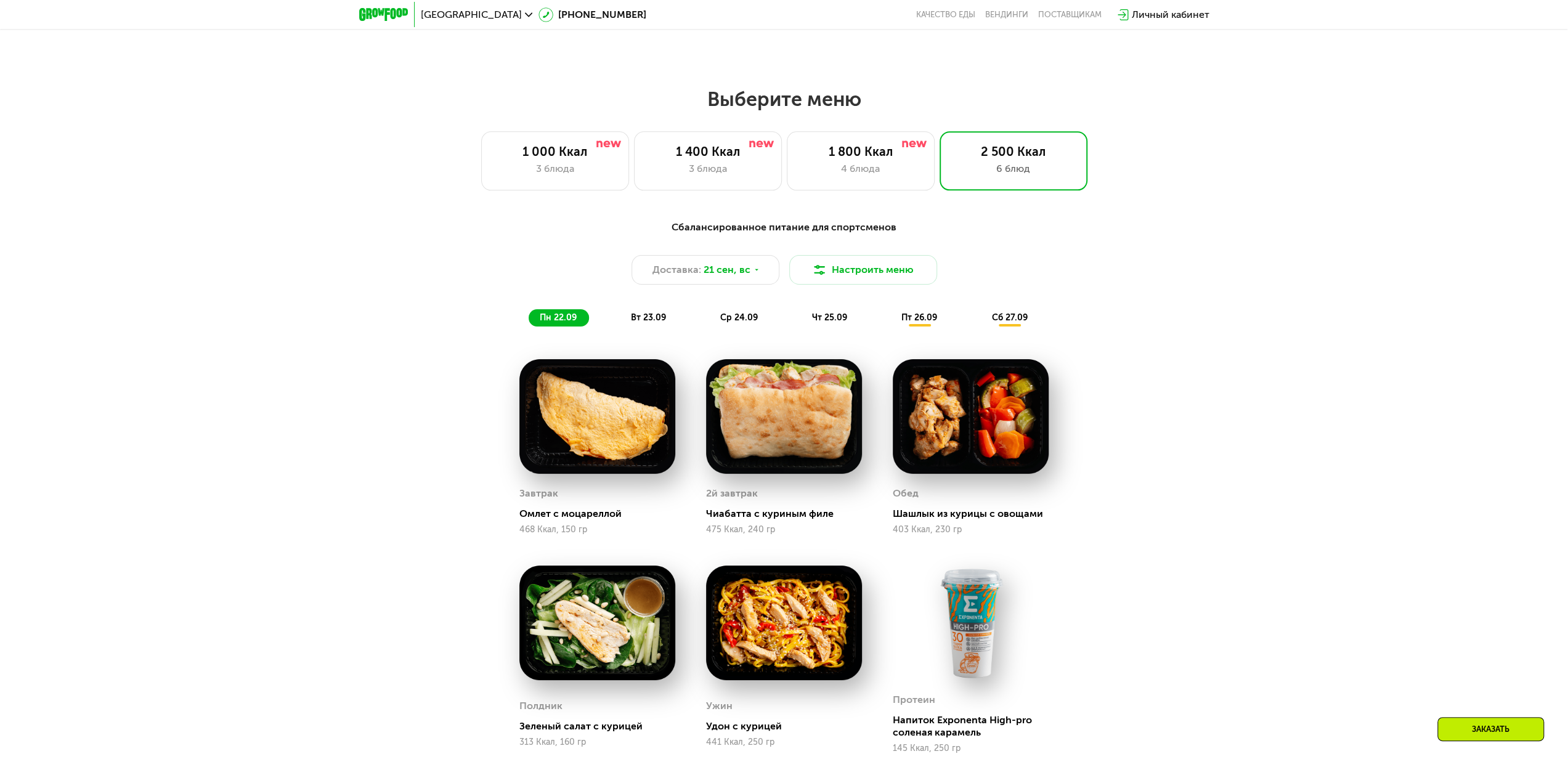
click at [656, 322] on span "вт 23.09" at bounding box center [648, 317] width 35 height 11
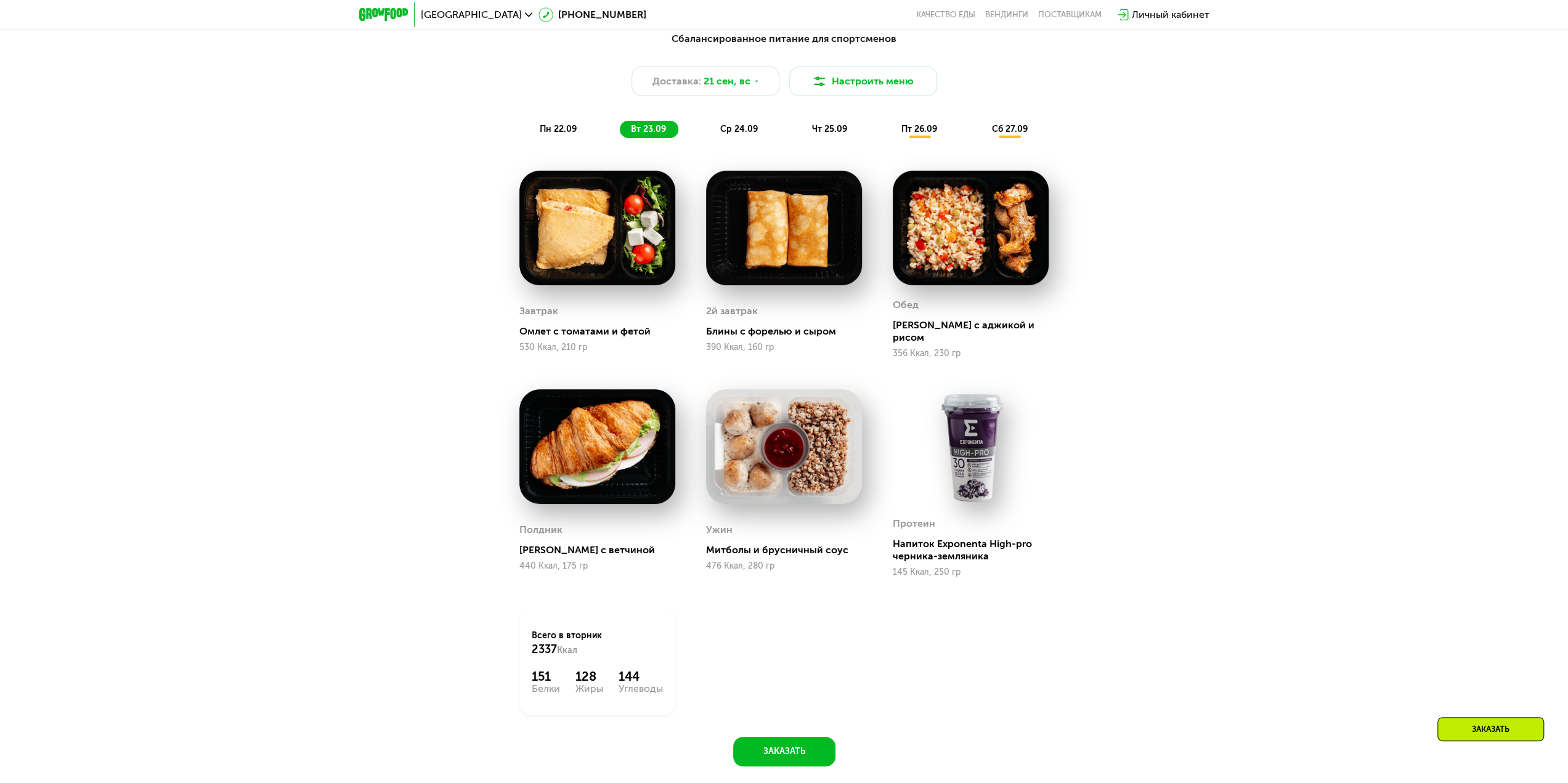
scroll to position [1467, 0]
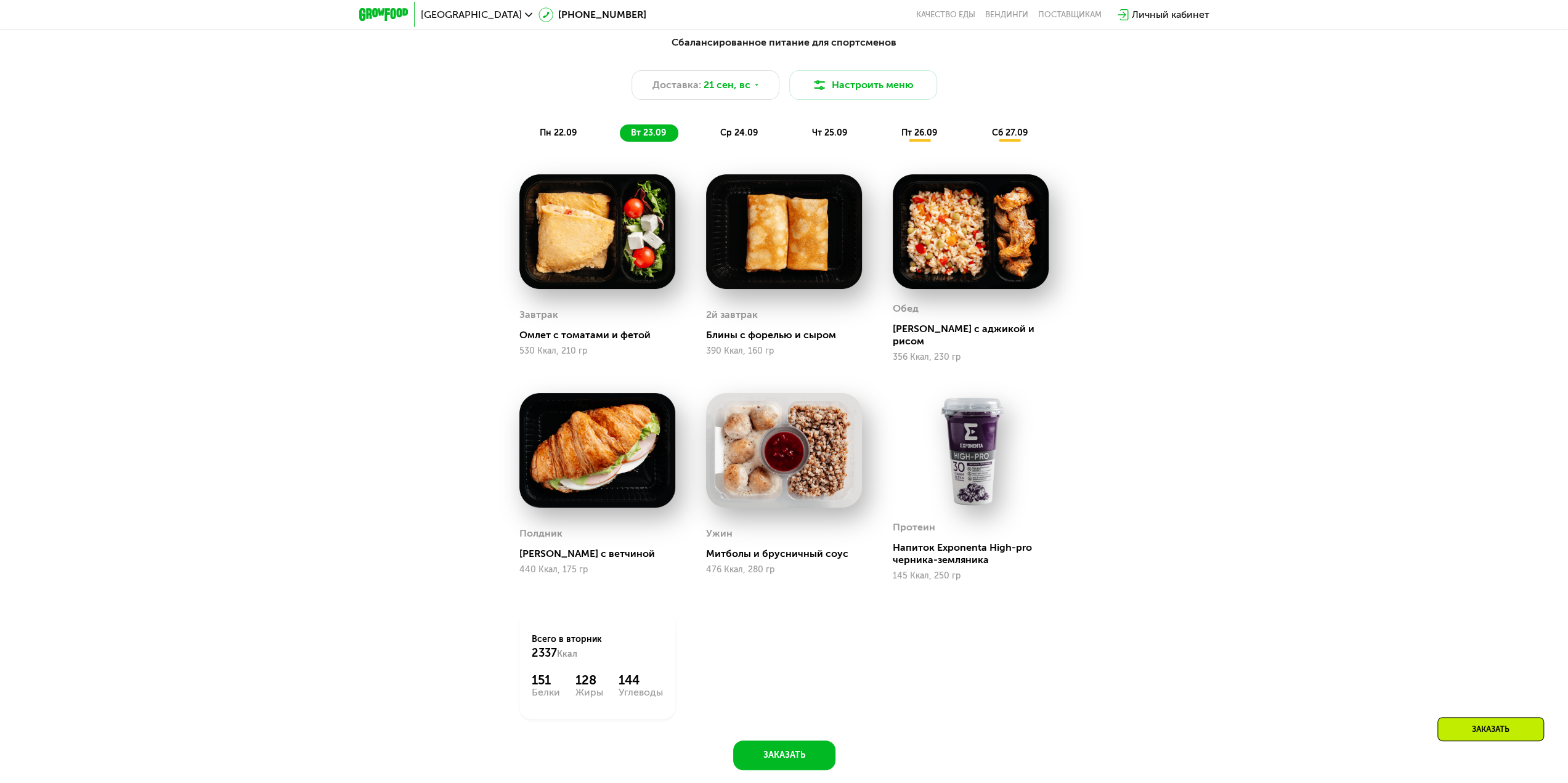
click at [748, 127] on div "ср 24.09" at bounding box center [739, 133] width 61 height 17
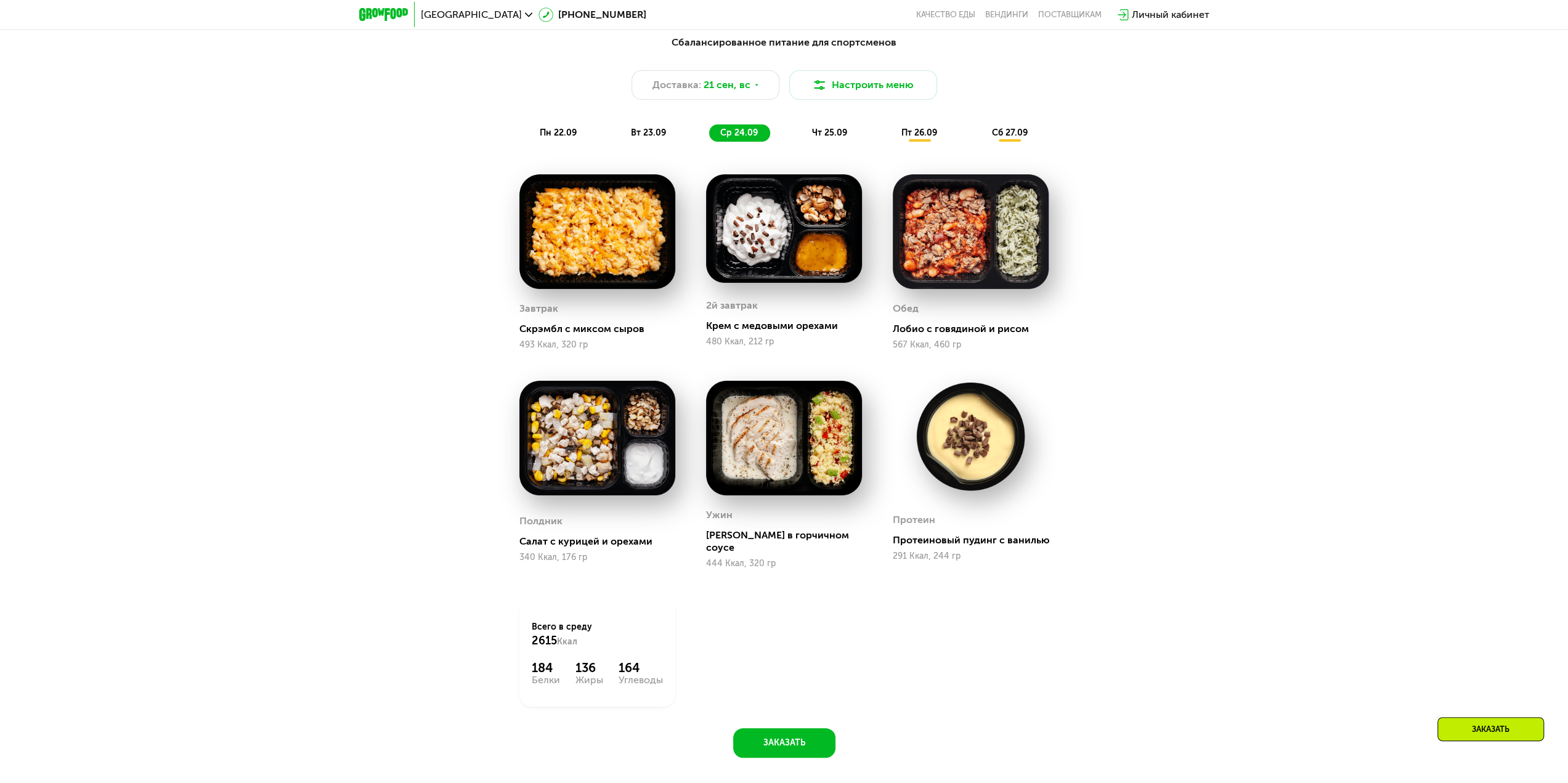
click at [814, 138] on span "чт 25.09" at bounding box center [829, 132] width 35 height 11
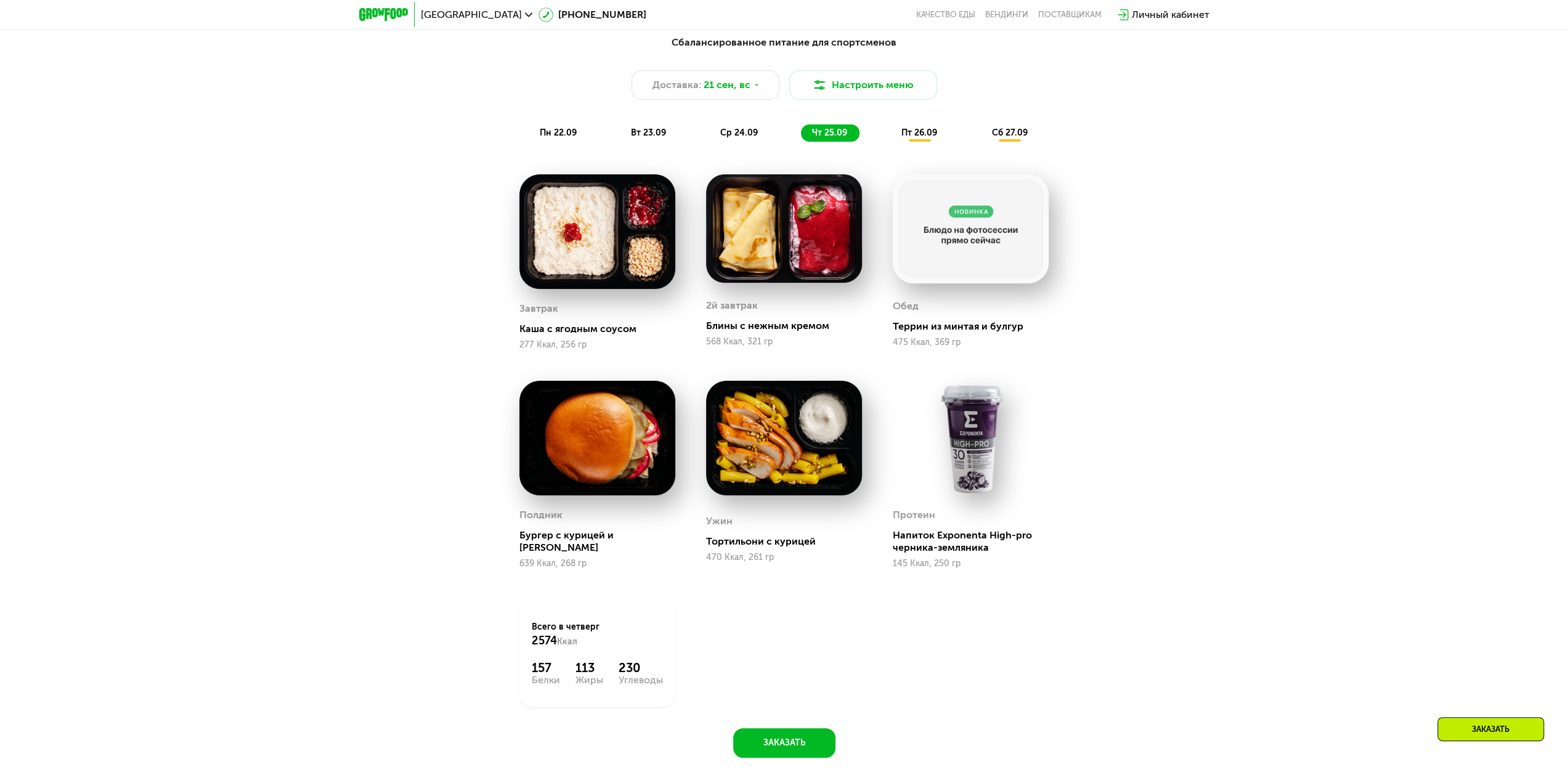
click at [902, 138] on span "пт 26.09" at bounding box center [919, 132] width 36 height 11
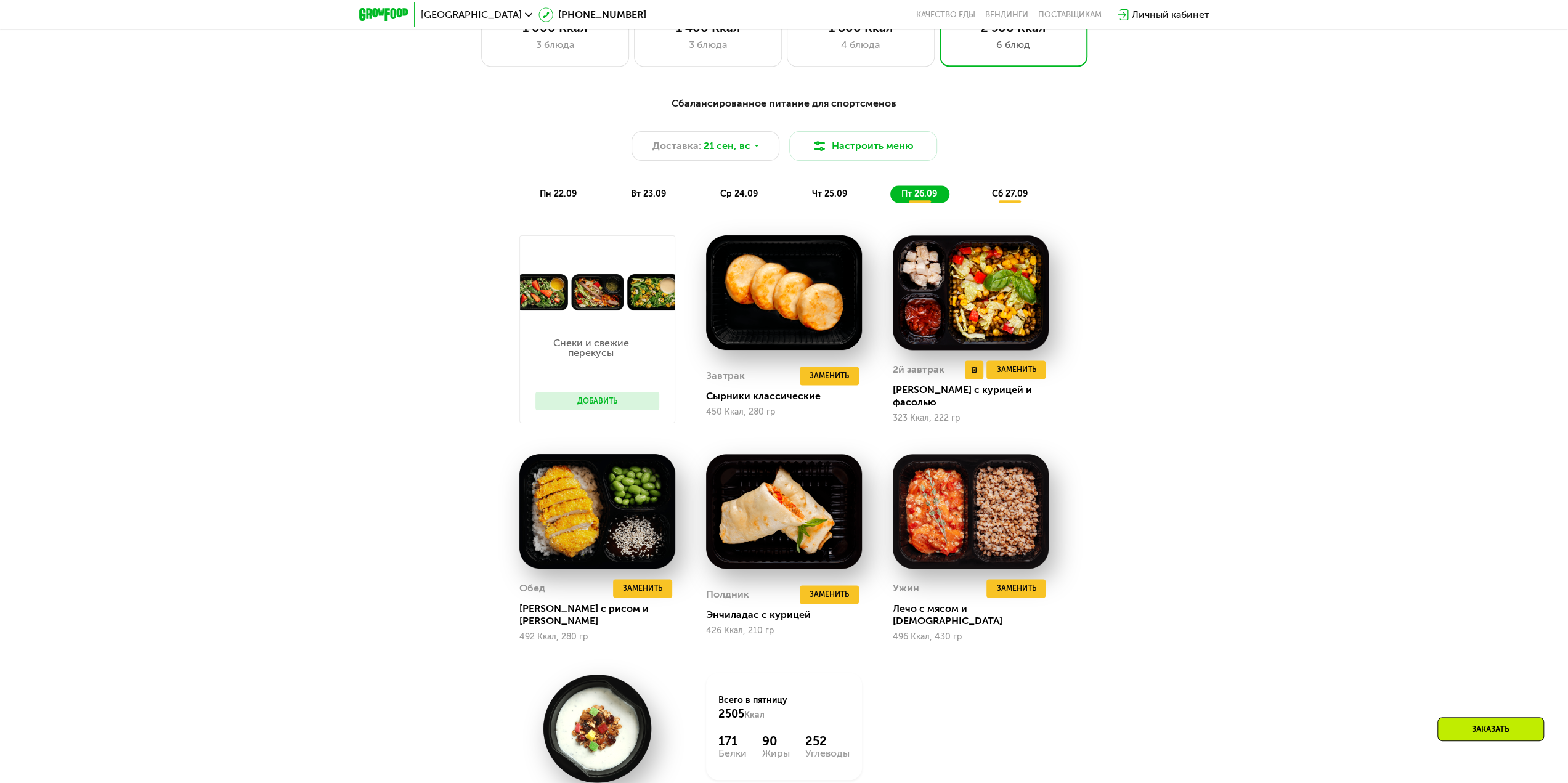
scroll to position [1405, 0]
click at [999, 194] on span "сб 27.09" at bounding box center [1009, 194] width 36 height 11
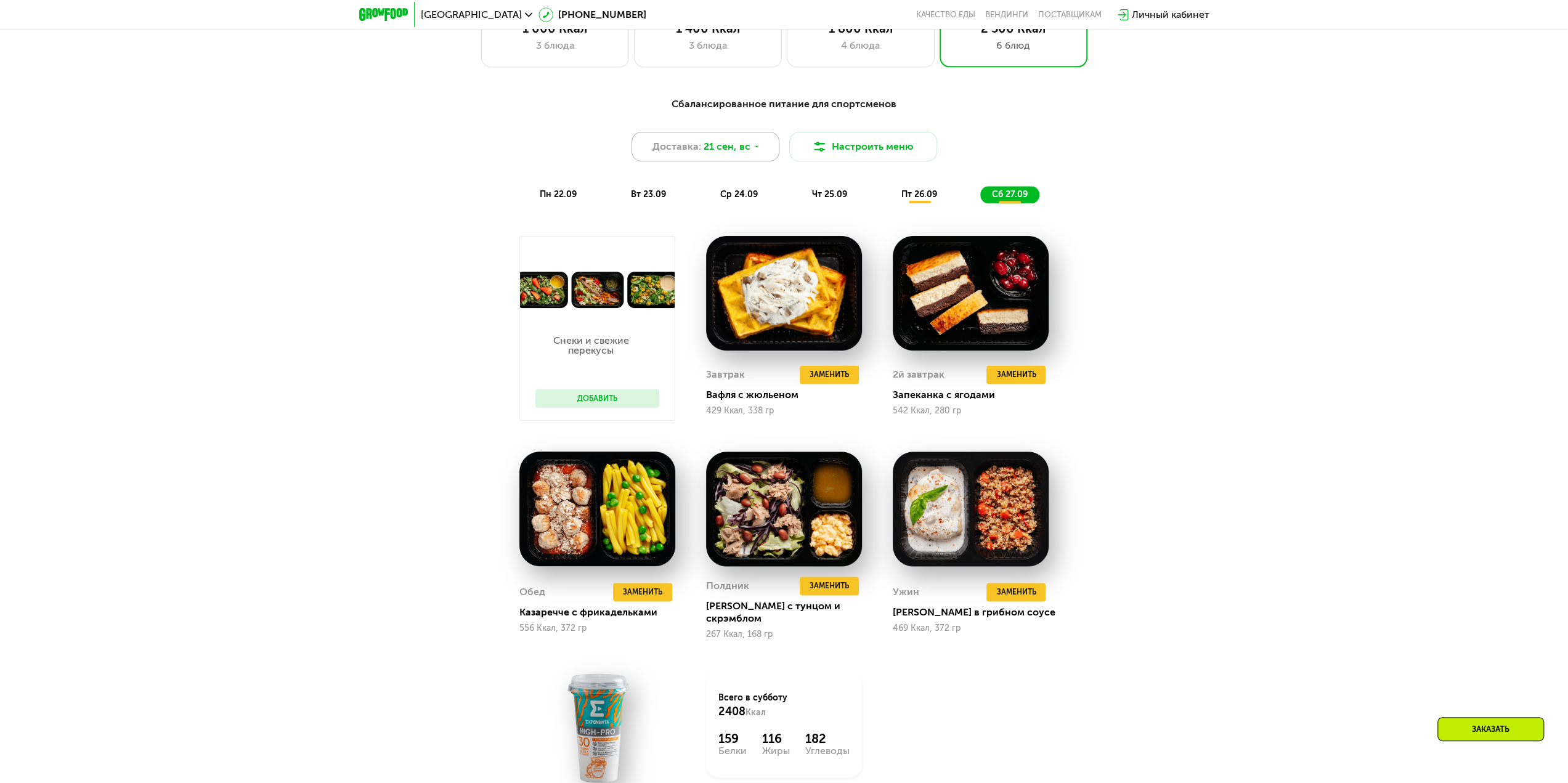
click at [674, 142] on div "Доставка: 21 сен, вс" at bounding box center [705, 146] width 148 height 30
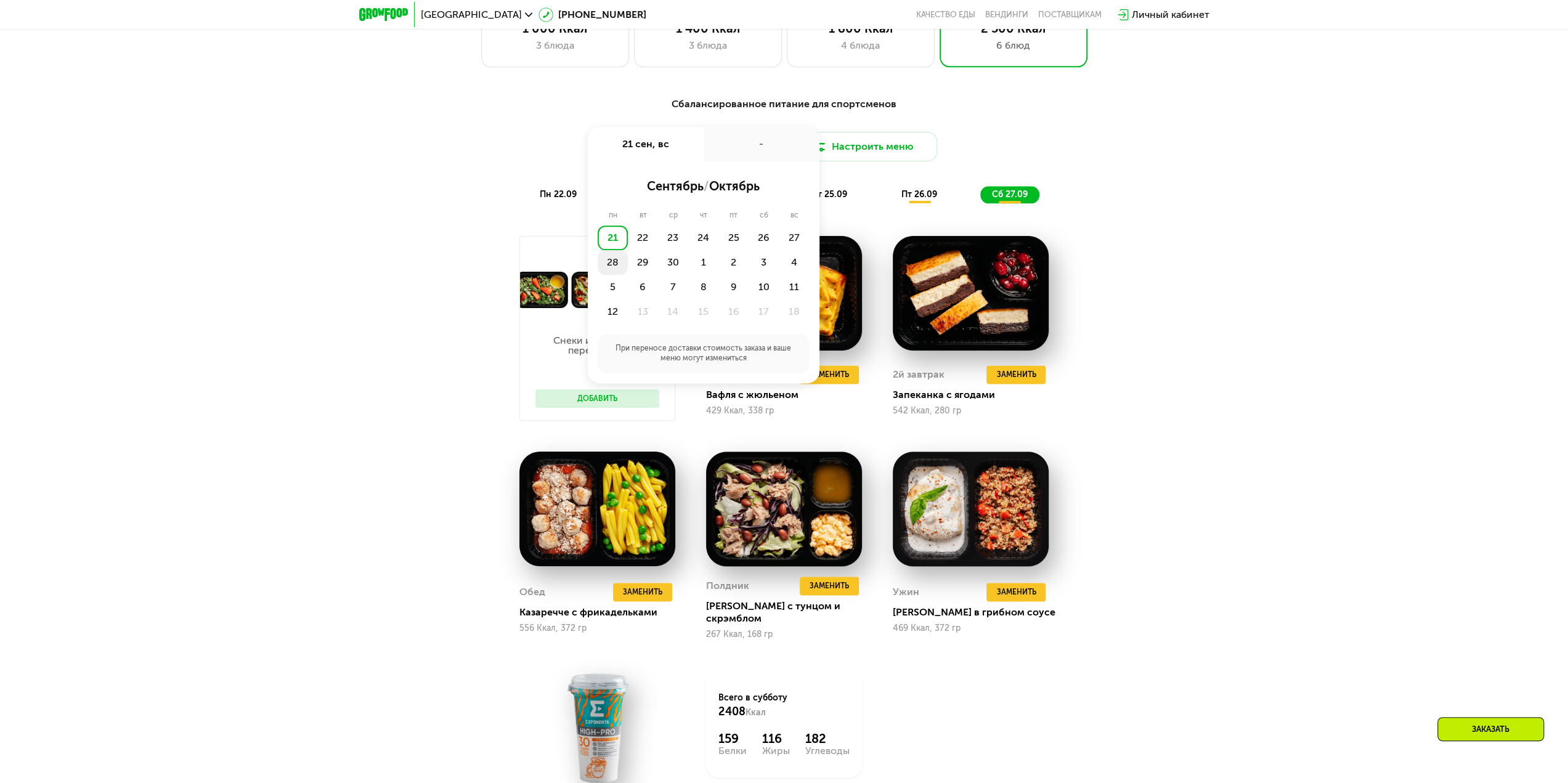
click at [610, 266] on div "28" at bounding box center [613, 262] width 30 height 24
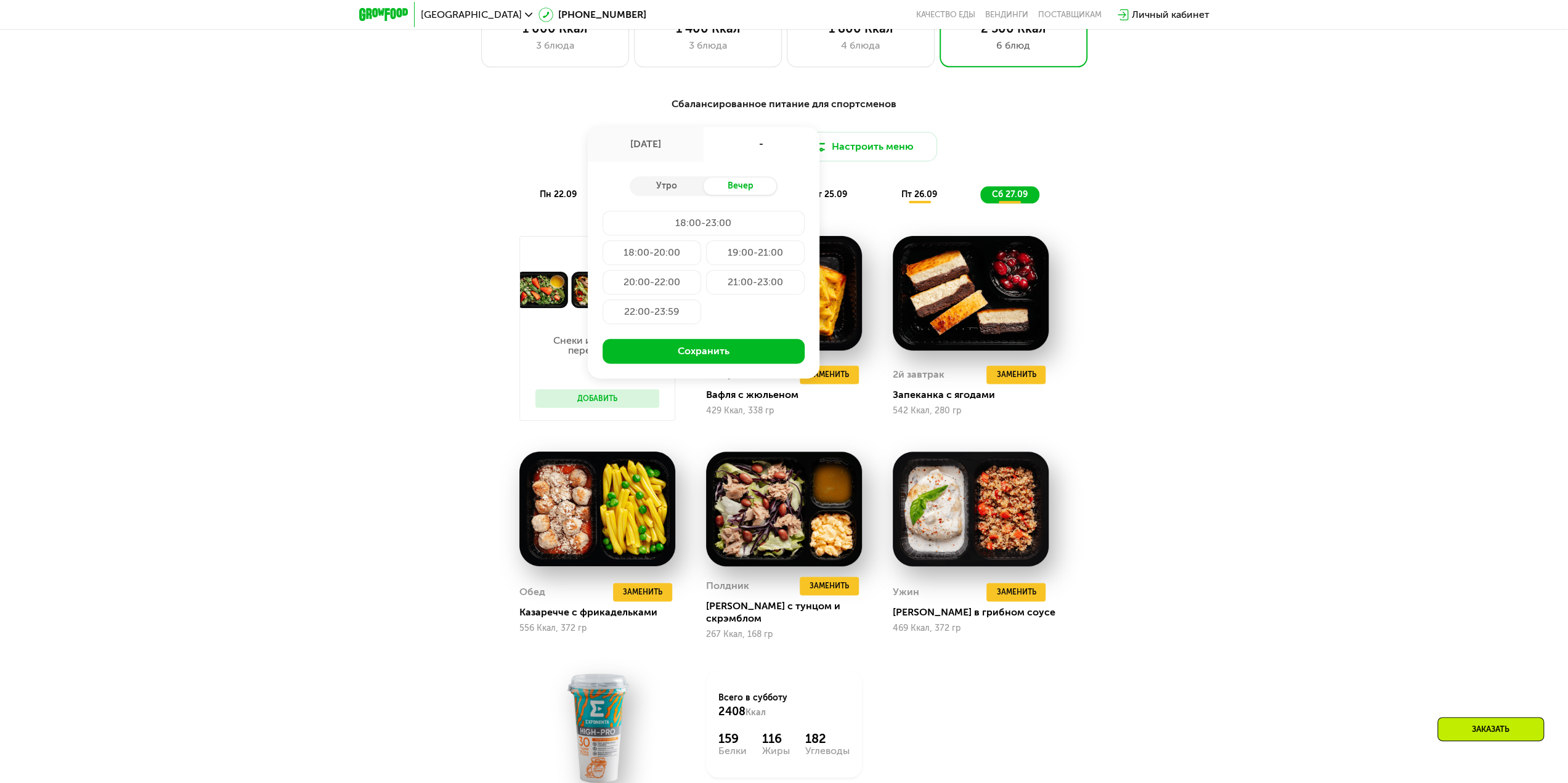
click at [741, 293] on div "21:00-23:00" at bounding box center [755, 282] width 99 height 24
click at [727, 255] on div "19:00-21:00" at bounding box center [755, 253] width 99 height 24
click at [729, 352] on button "Сохранить" at bounding box center [703, 351] width 202 height 24
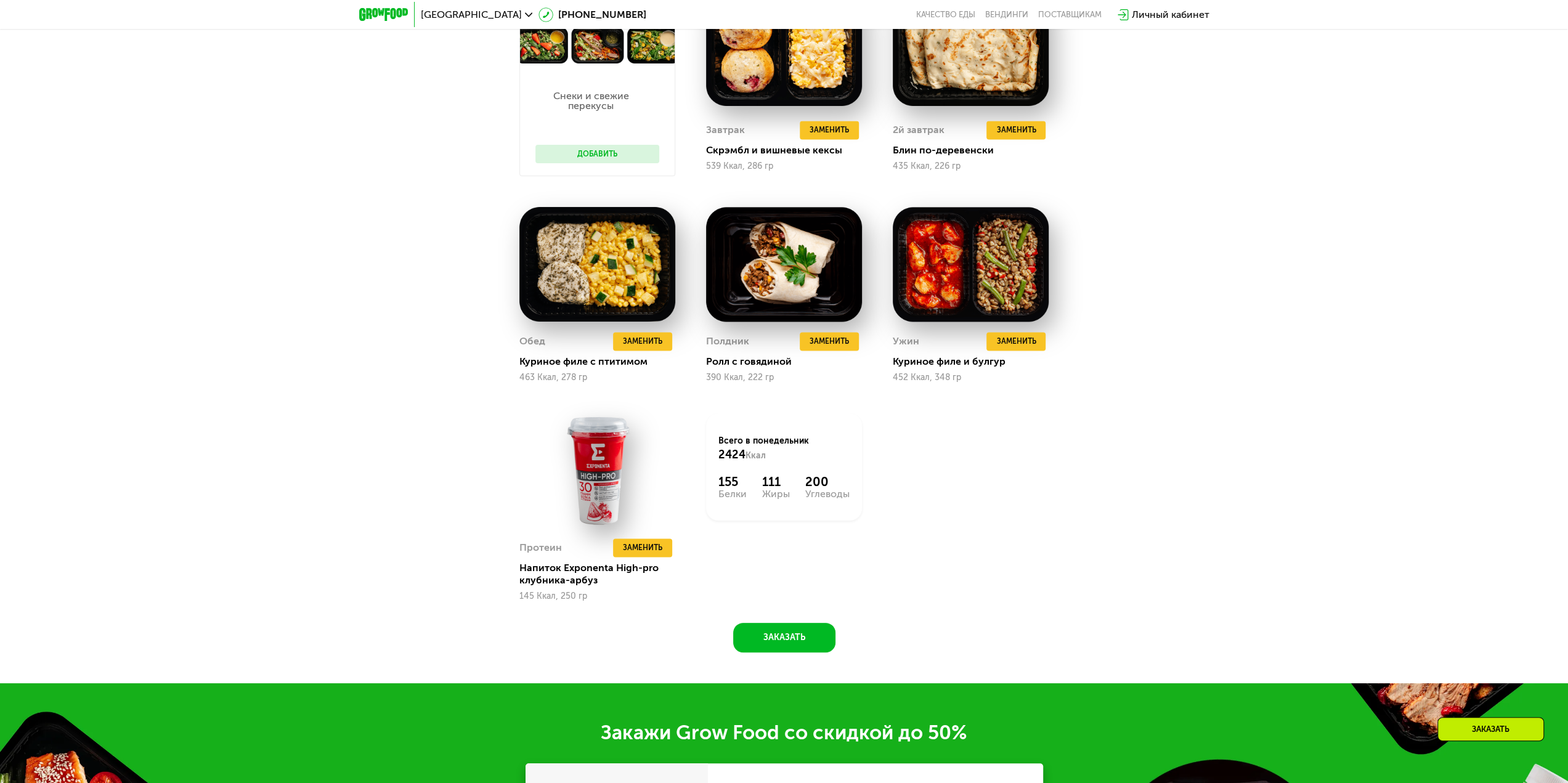
scroll to position [1713, 0]
